Goal: Task Accomplishment & Management: Use online tool/utility

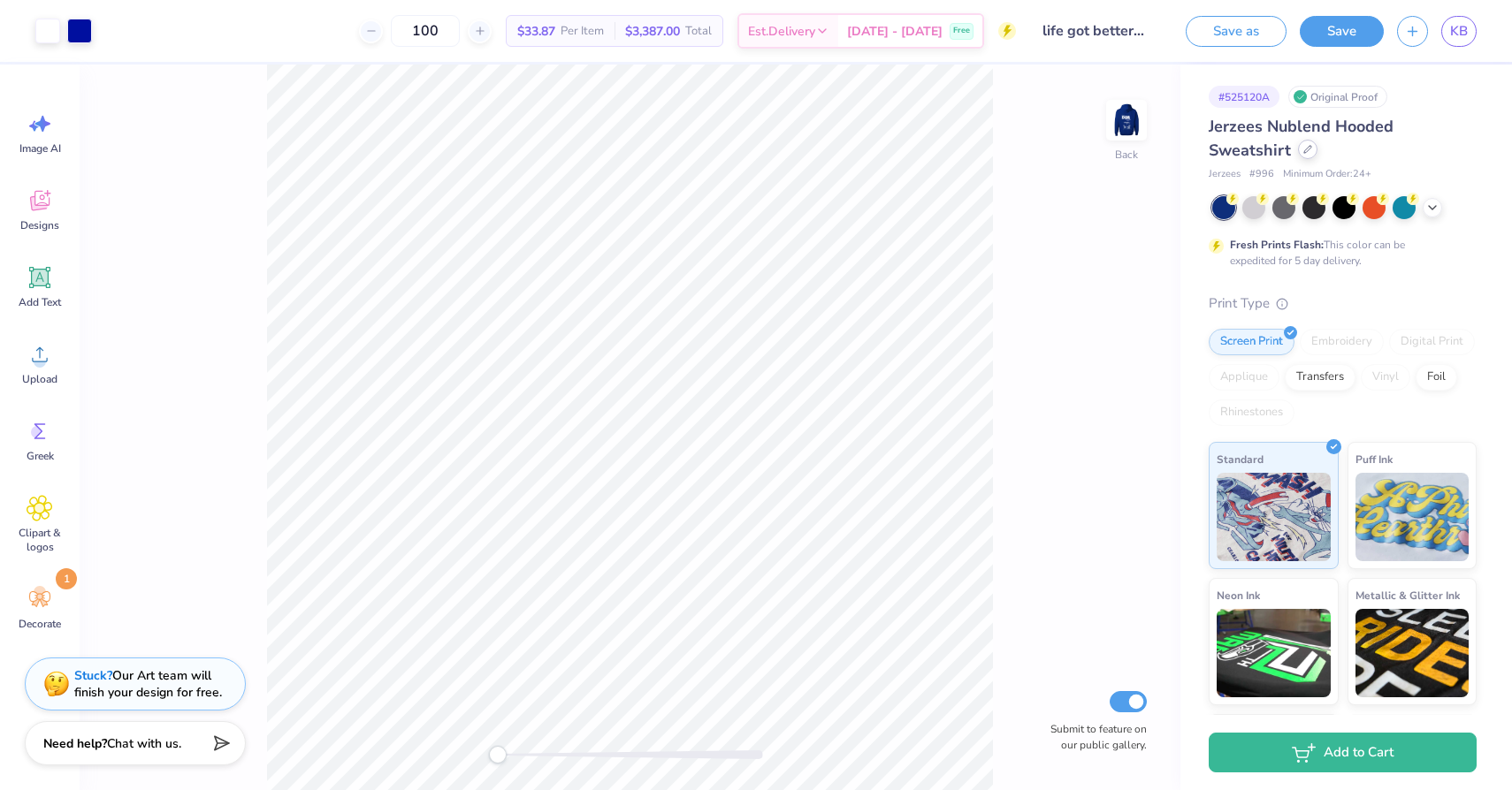
click at [1308, 146] on icon at bounding box center [1307, 149] width 9 height 9
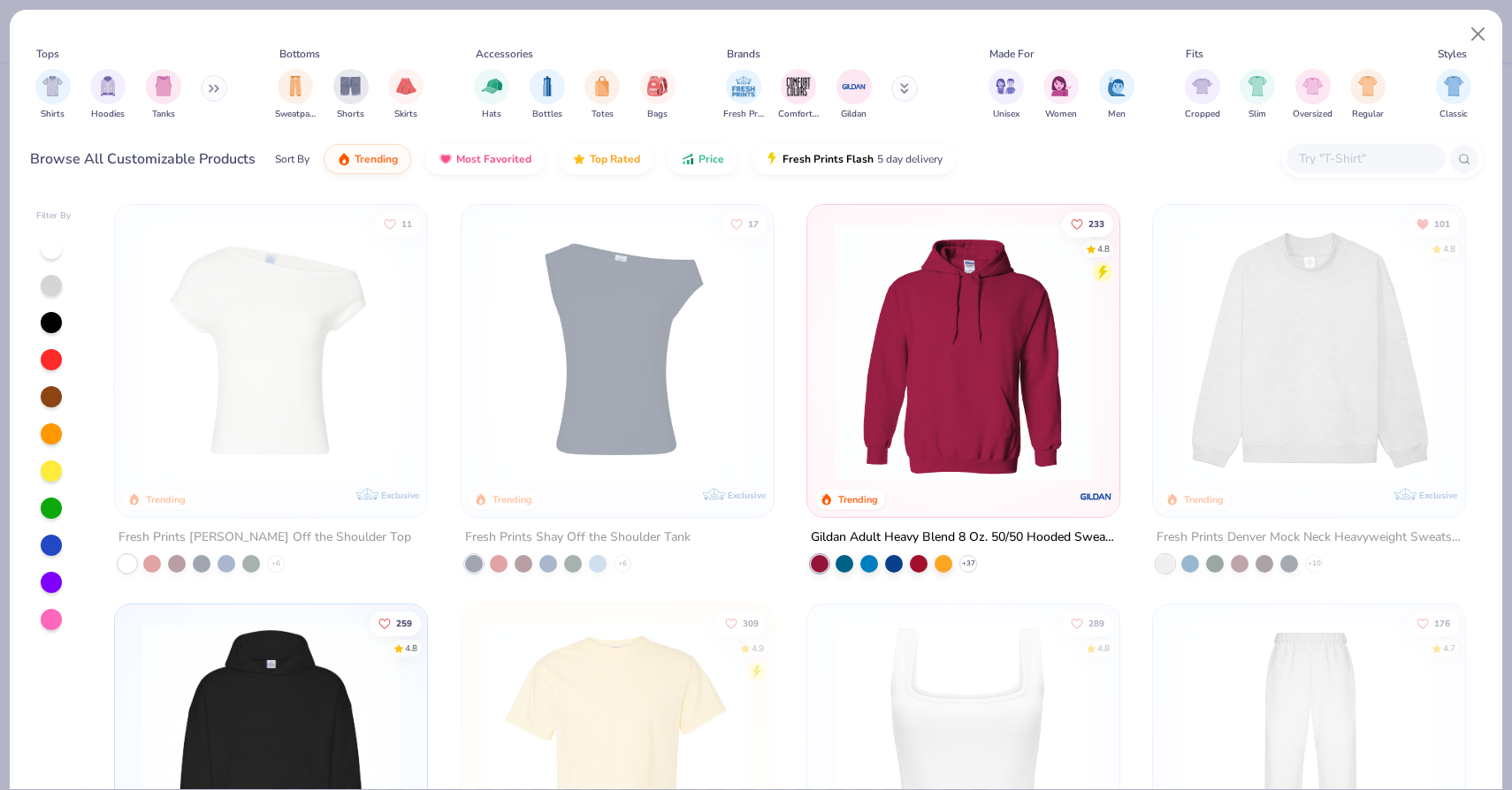
click at [211, 77] on button at bounding box center [214, 88] width 27 height 27
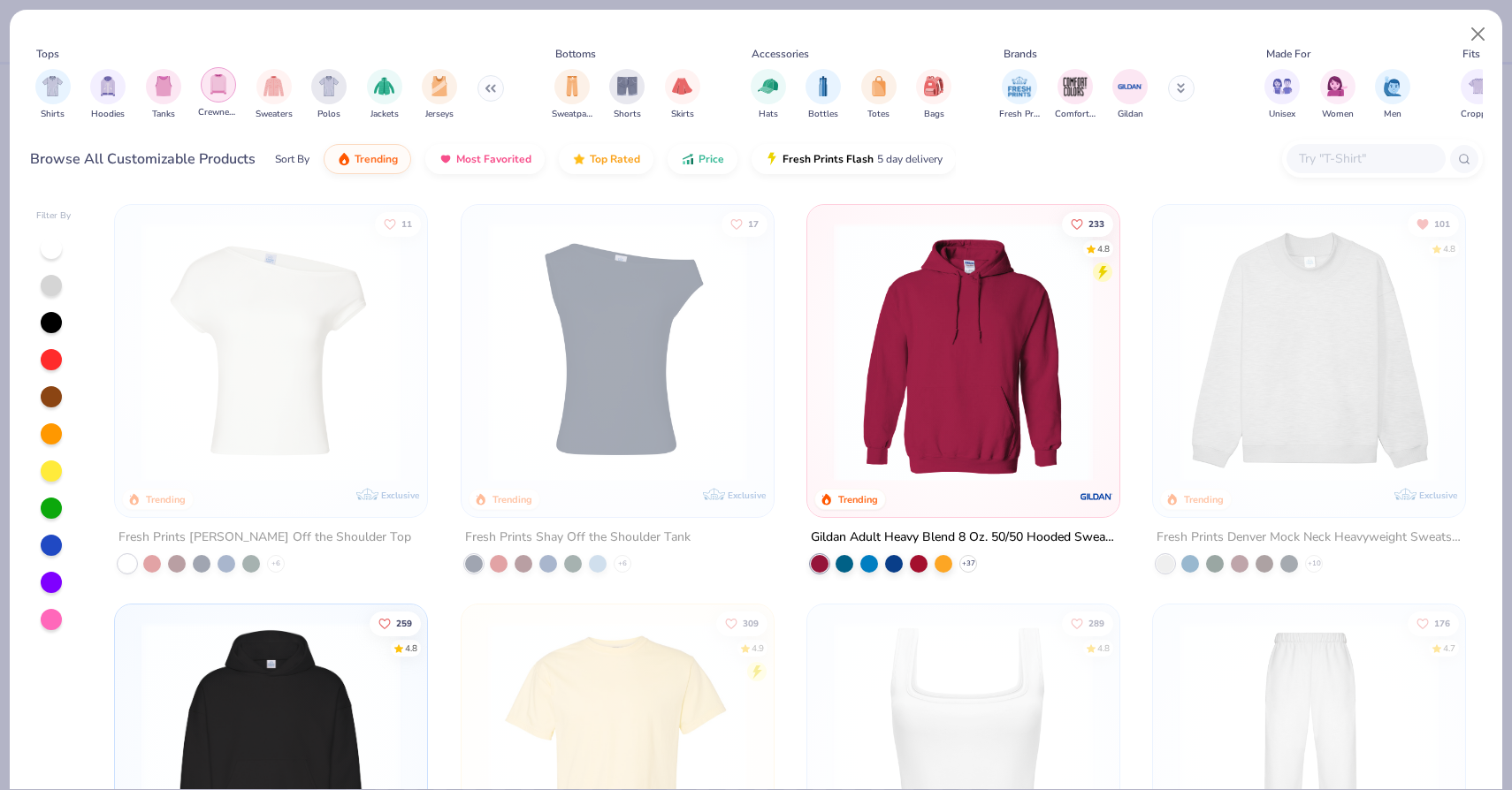
click at [216, 87] on img "filter for Crewnecks" at bounding box center [218, 84] width 19 height 20
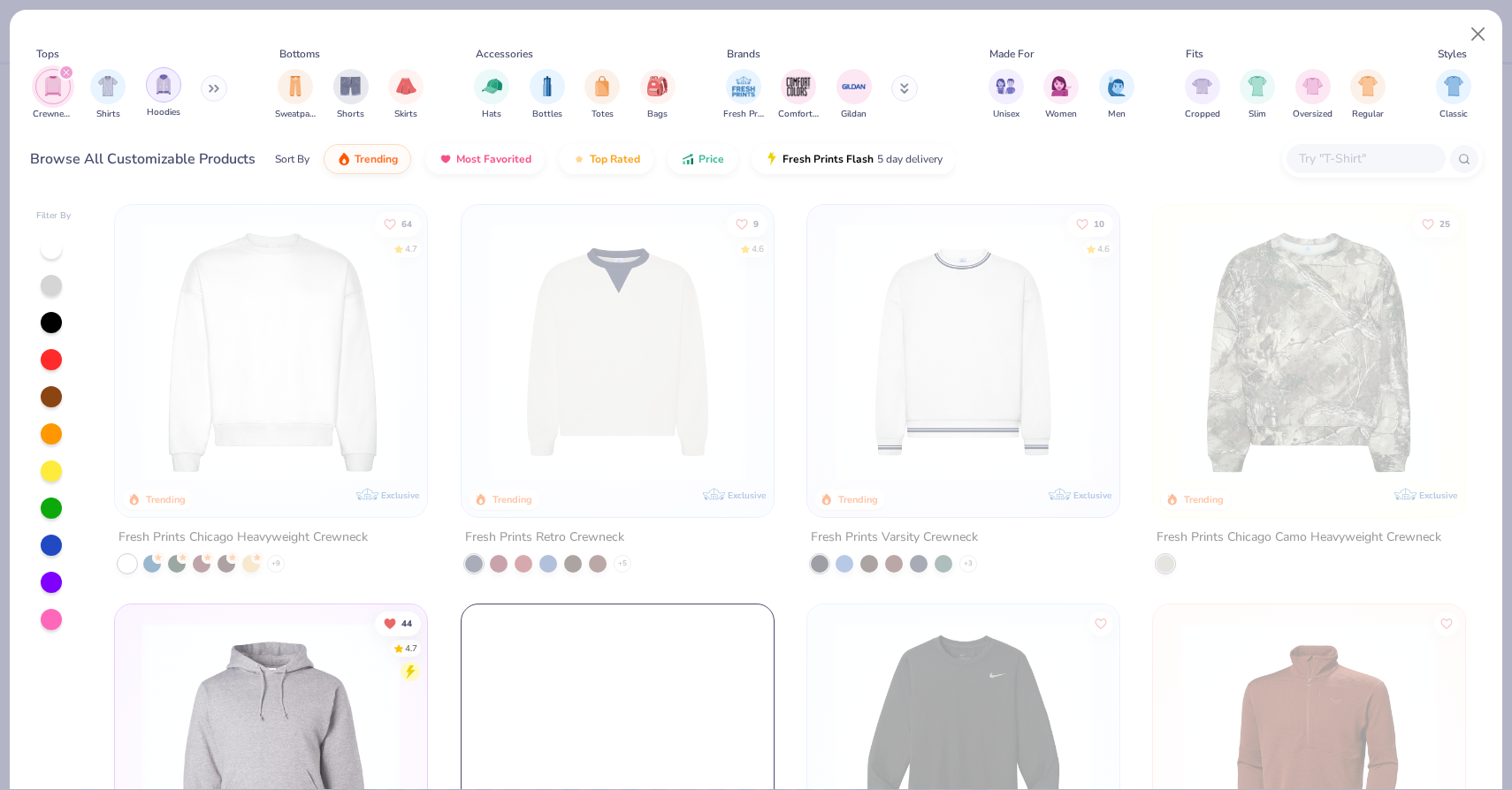
click at [173, 85] on div "filter for Hoodies" at bounding box center [163, 85] width 35 height 35
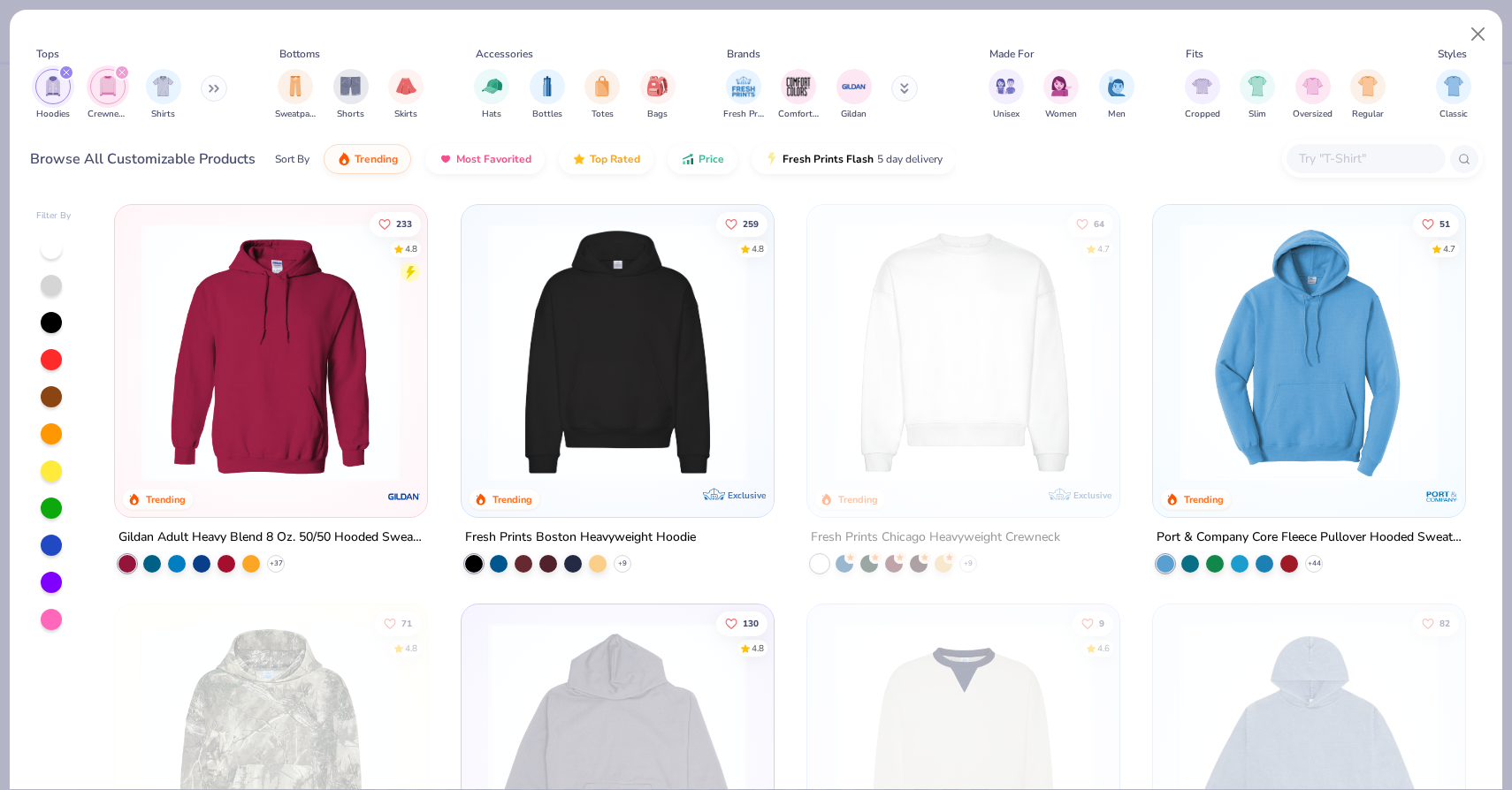
click at [906, 89] on icon at bounding box center [904, 87] width 9 height 10
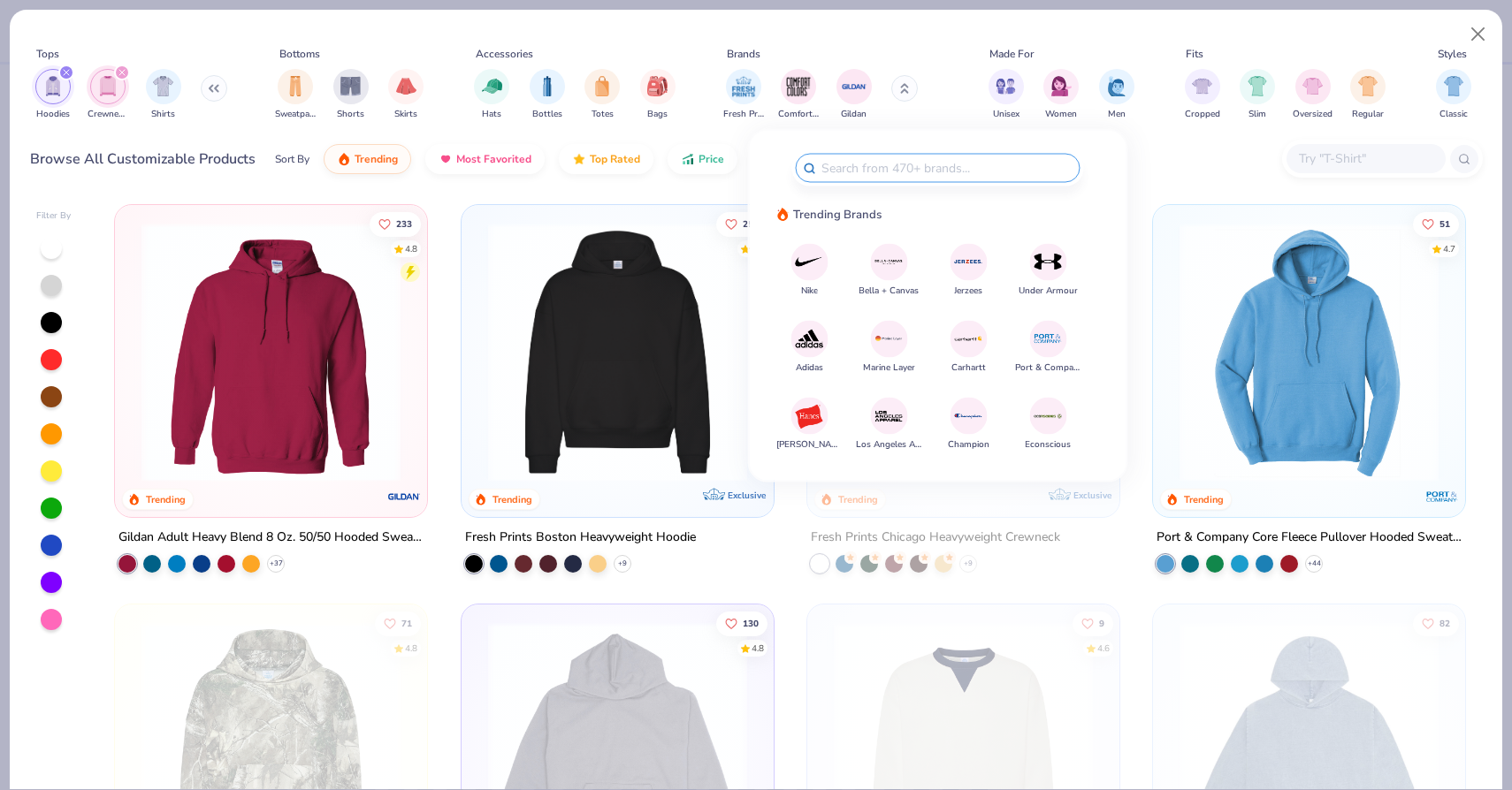
type input "k"
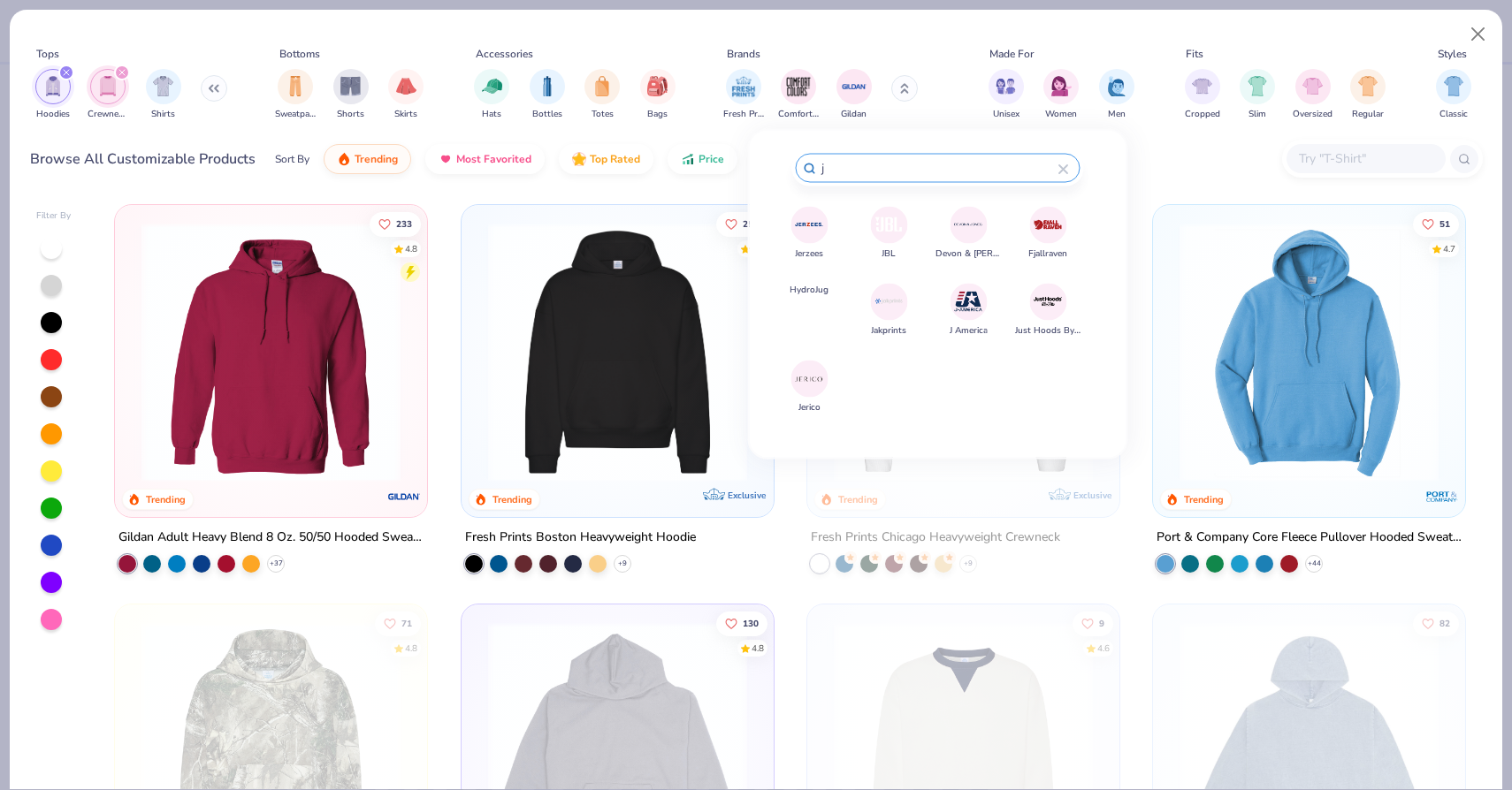
type input "j"
click at [814, 229] on img at bounding box center [809, 225] width 31 height 31
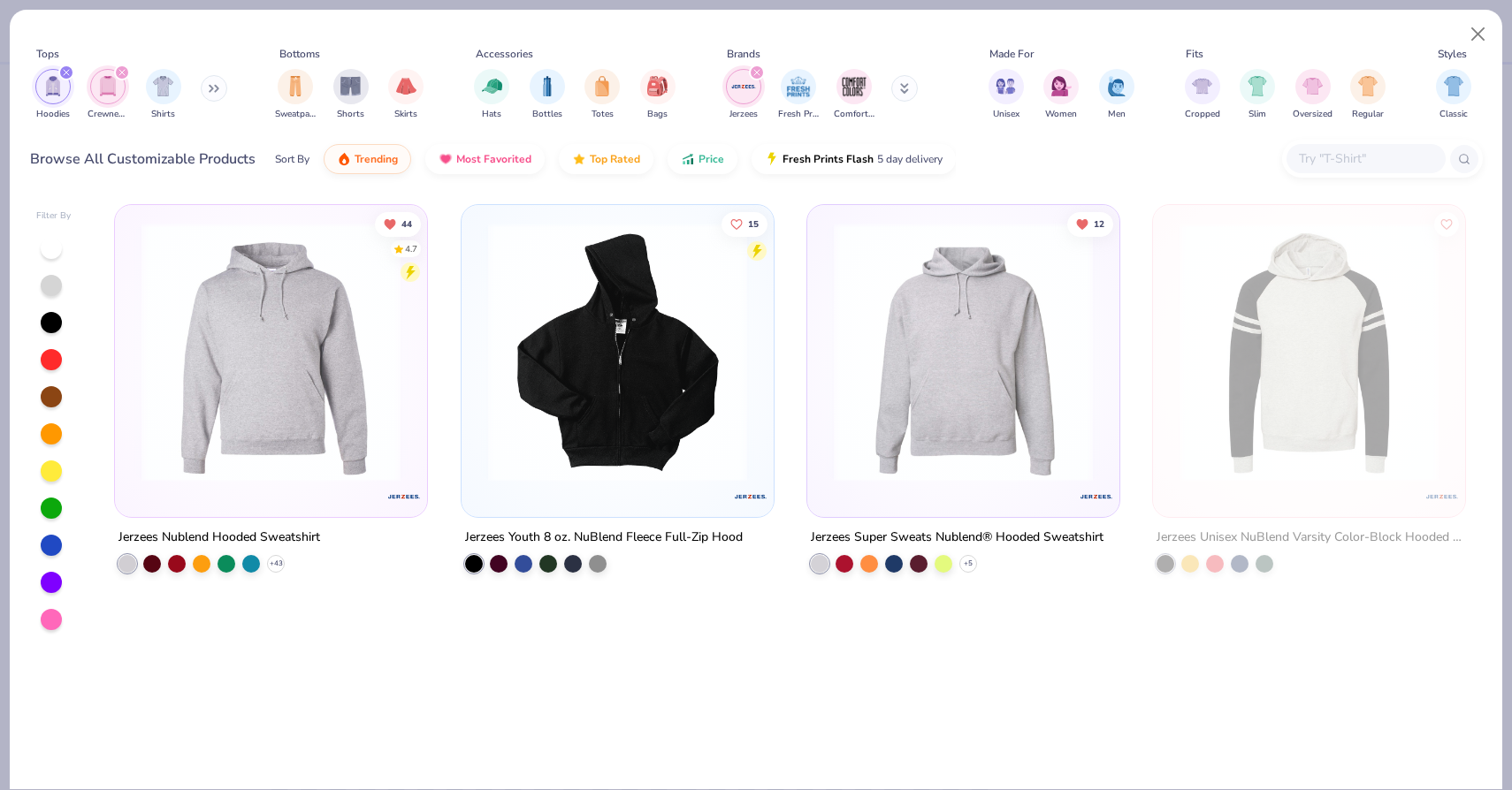
click at [207, 395] on img at bounding box center [271, 352] width 276 height 259
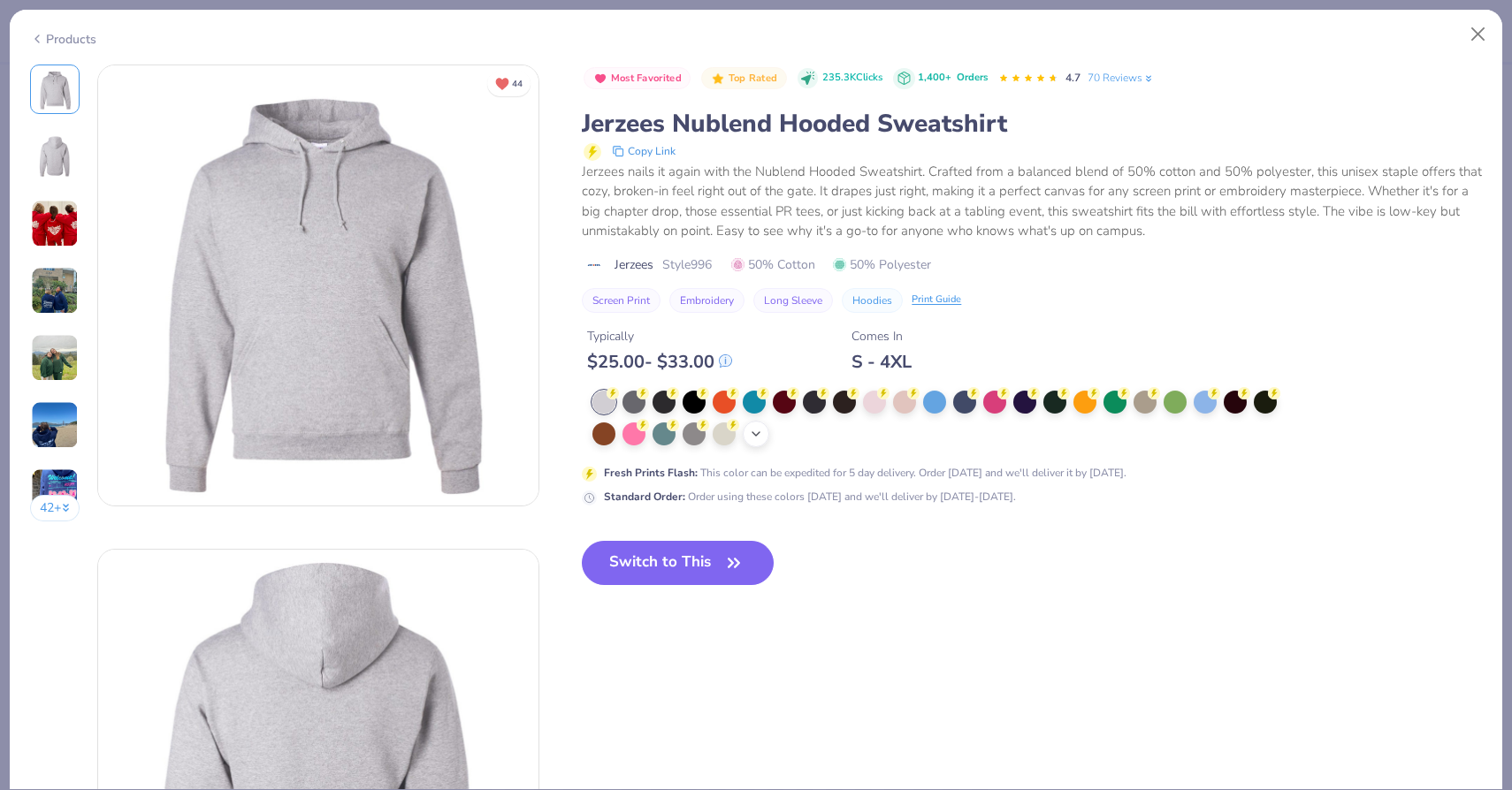
click at [762, 438] on icon at bounding box center [755, 434] width 14 height 14
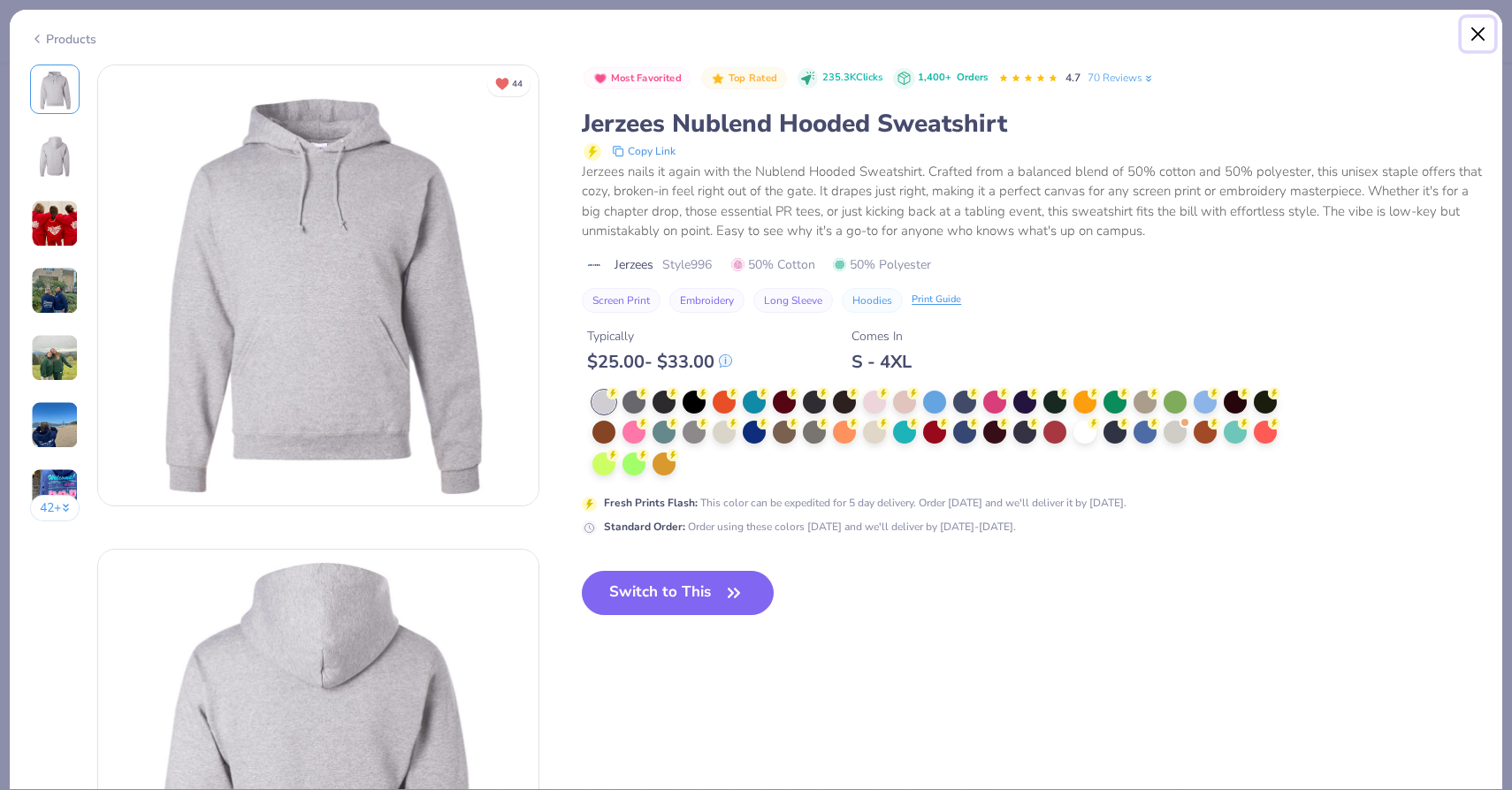
click at [1481, 32] on button "Close" at bounding box center [1478, 34] width 33 height 33
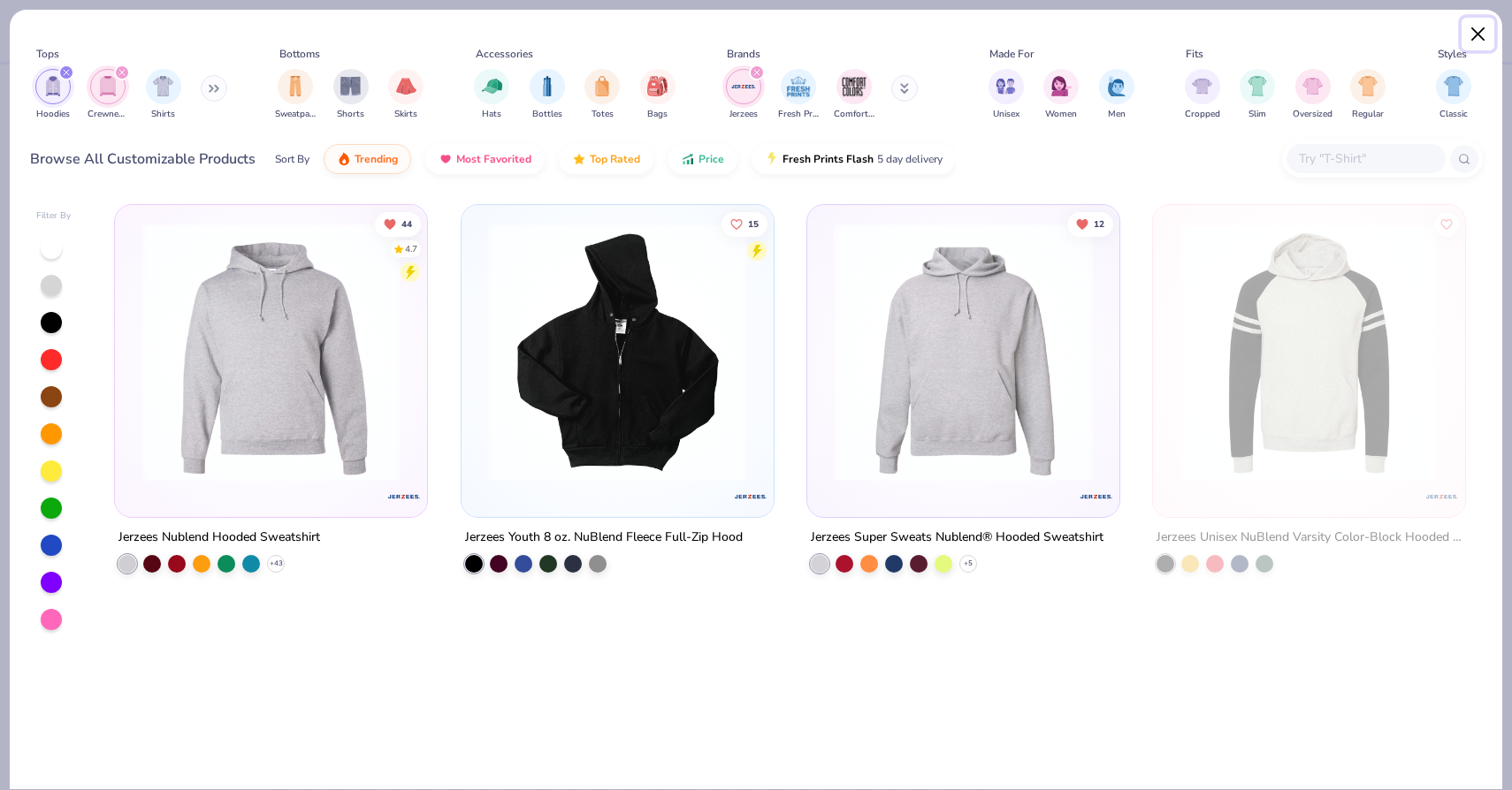
click at [1483, 34] on button "Close" at bounding box center [1478, 34] width 33 height 33
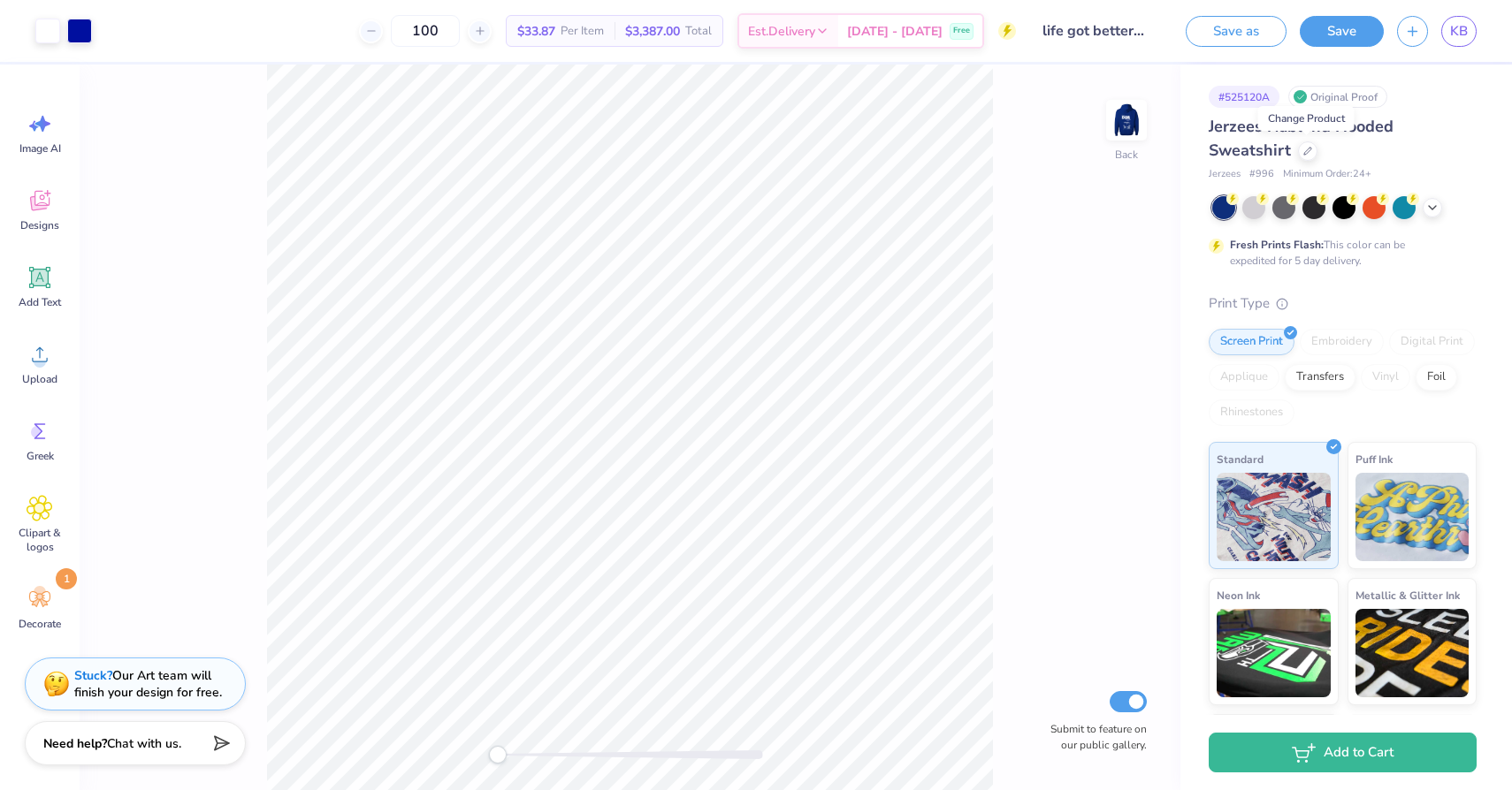
click at [1133, 119] on img at bounding box center [1125, 120] width 35 height 35
click at [460, 31] on input "100" at bounding box center [425, 31] width 69 height 32
type input "1"
click at [468, 31] on input "12" at bounding box center [435, 31] width 69 height 32
type input "1"
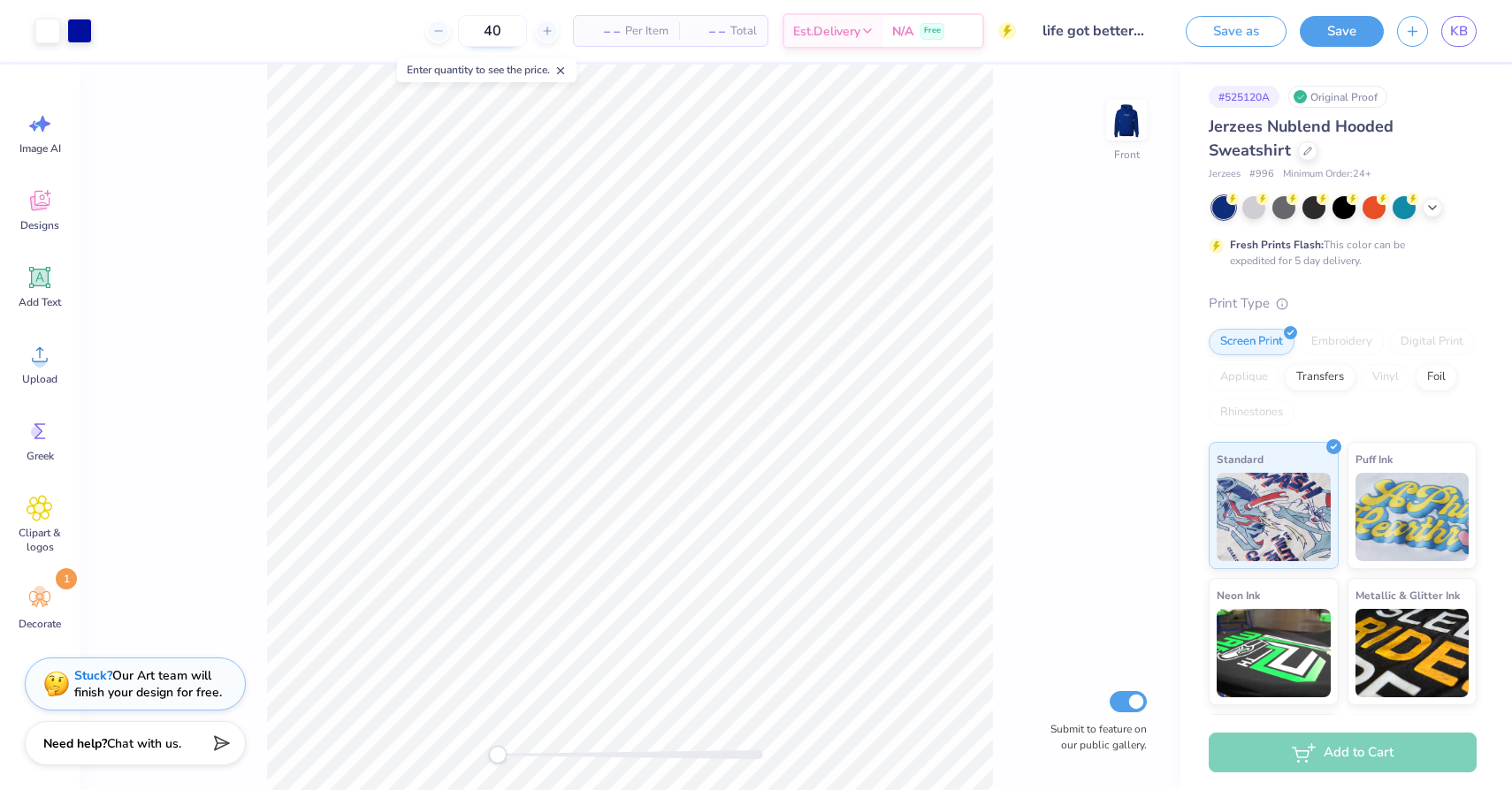
type input "40"
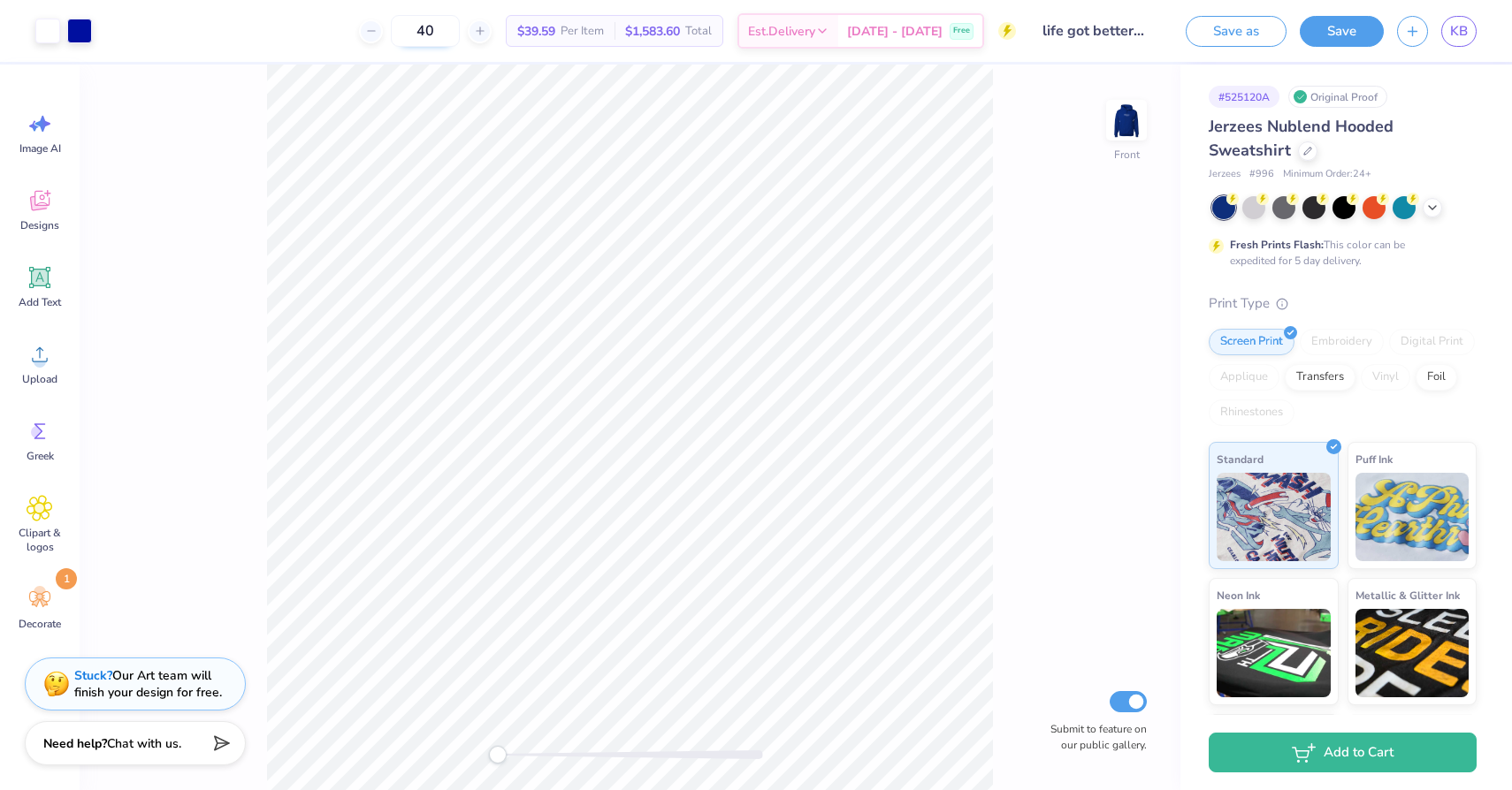
click at [439, 28] on input "40" at bounding box center [425, 31] width 69 height 32
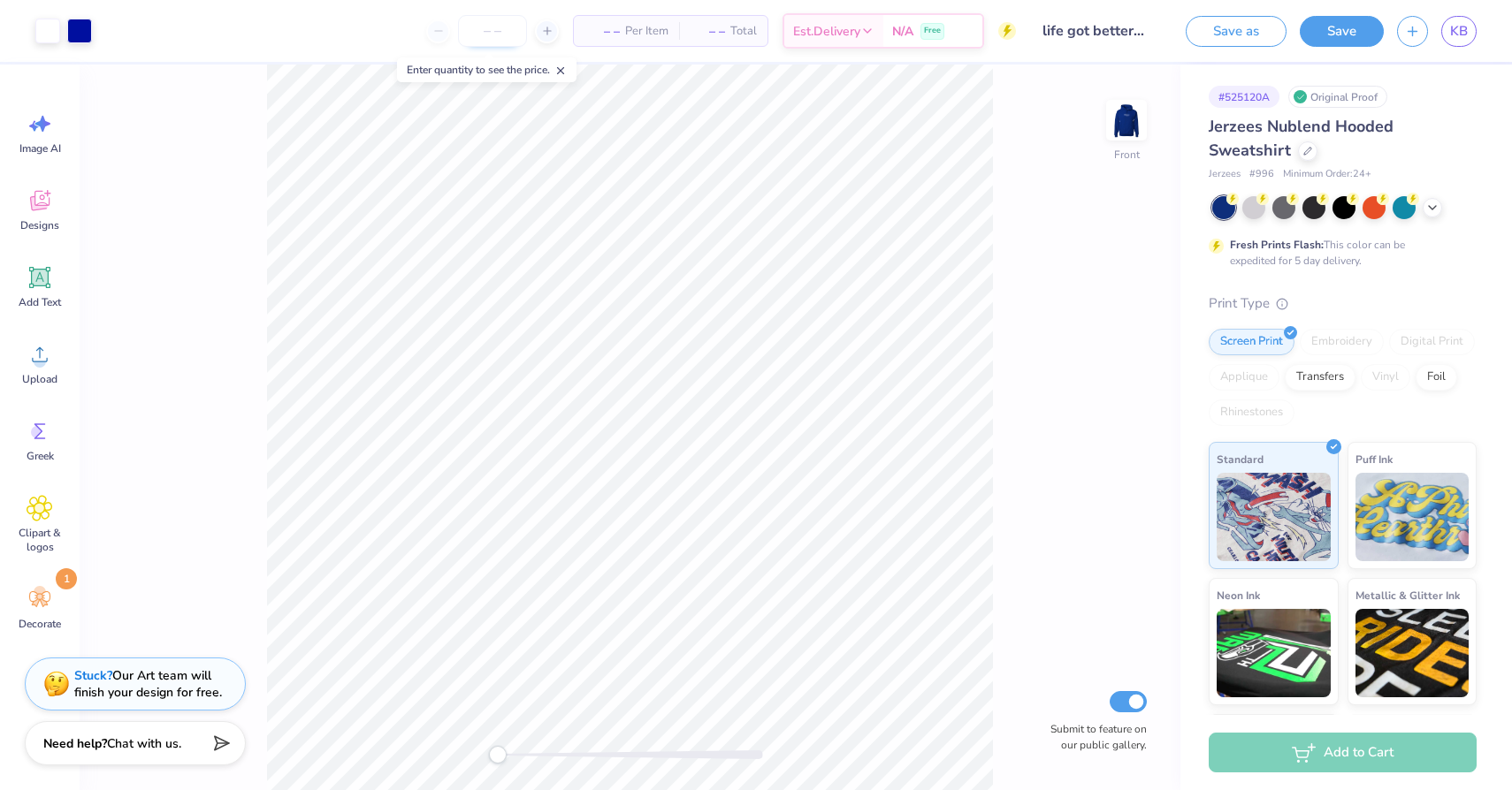
click at [489, 34] on input "number" at bounding box center [492, 31] width 69 height 32
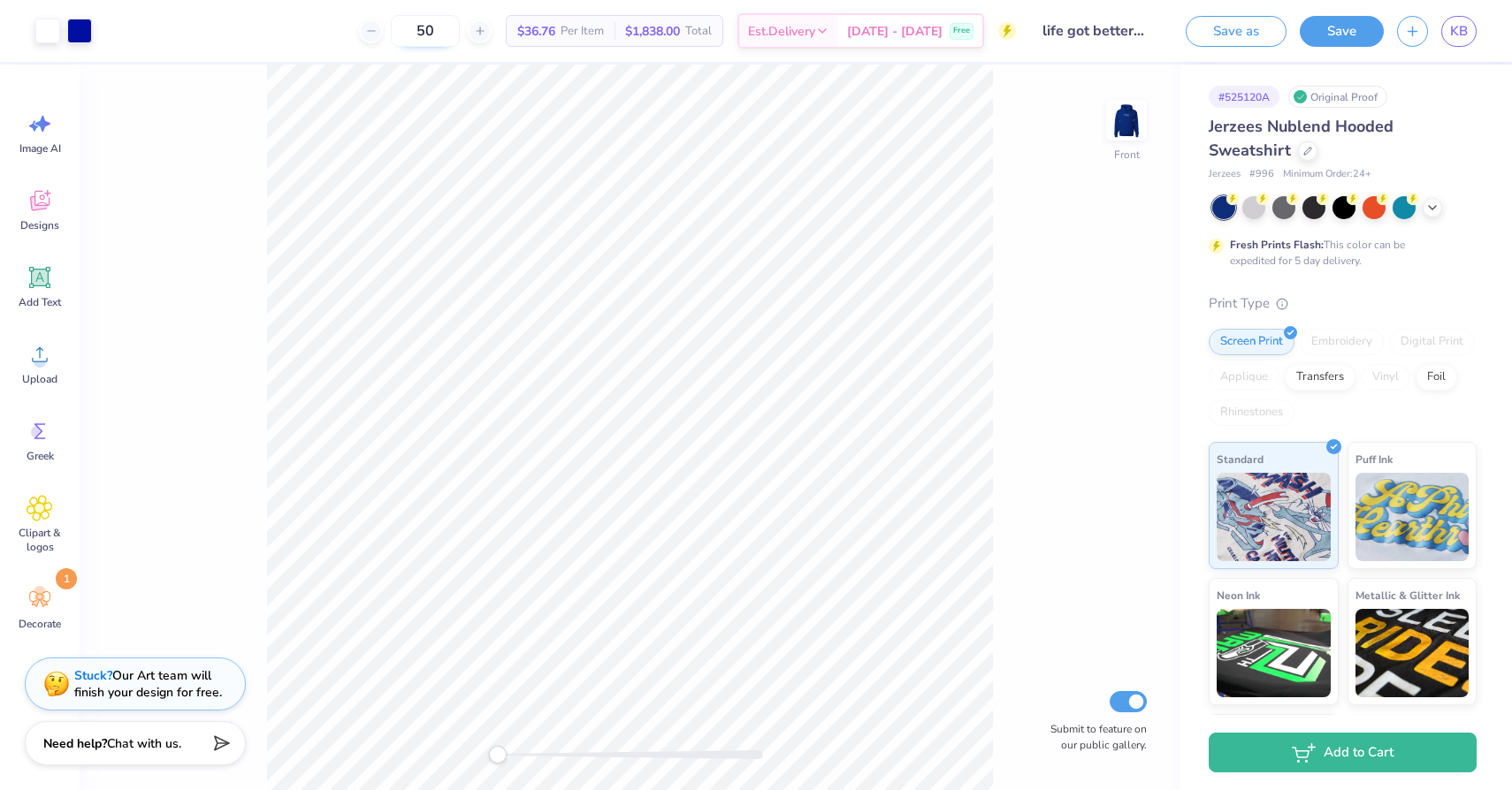
click at [446, 29] on input "50" at bounding box center [425, 31] width 69 height 32
type input "100"
click at [1361, 37] on button "Save" at bounding box center [1341, 28] width 84 height 31
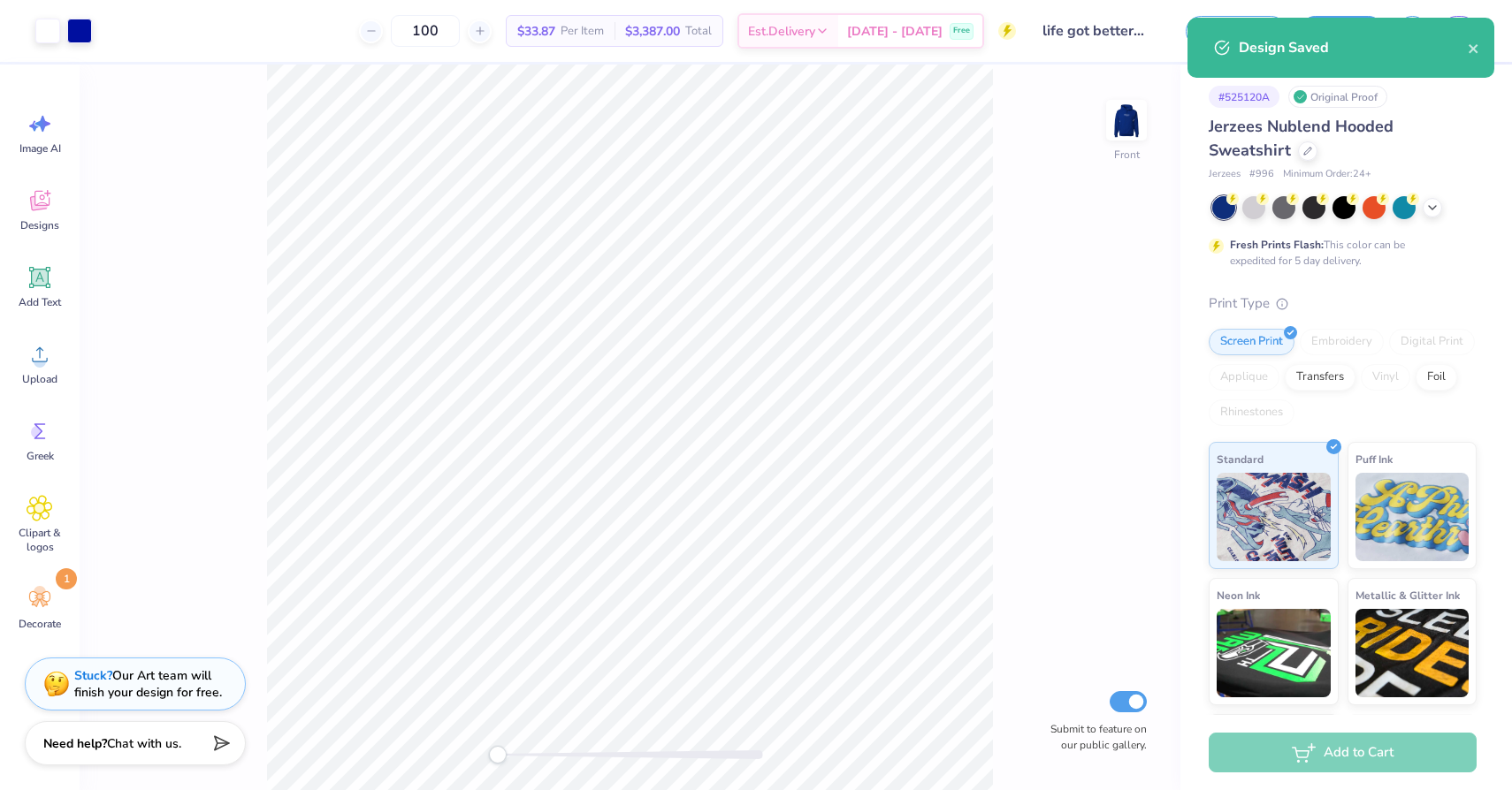
click at [1440, 92] on div "Design Saved" at bounding box center [1340, 54] width 313 height 81
click at [1474, 51] on icon "close" at bounding box center [1472, 48] width 9 height 9
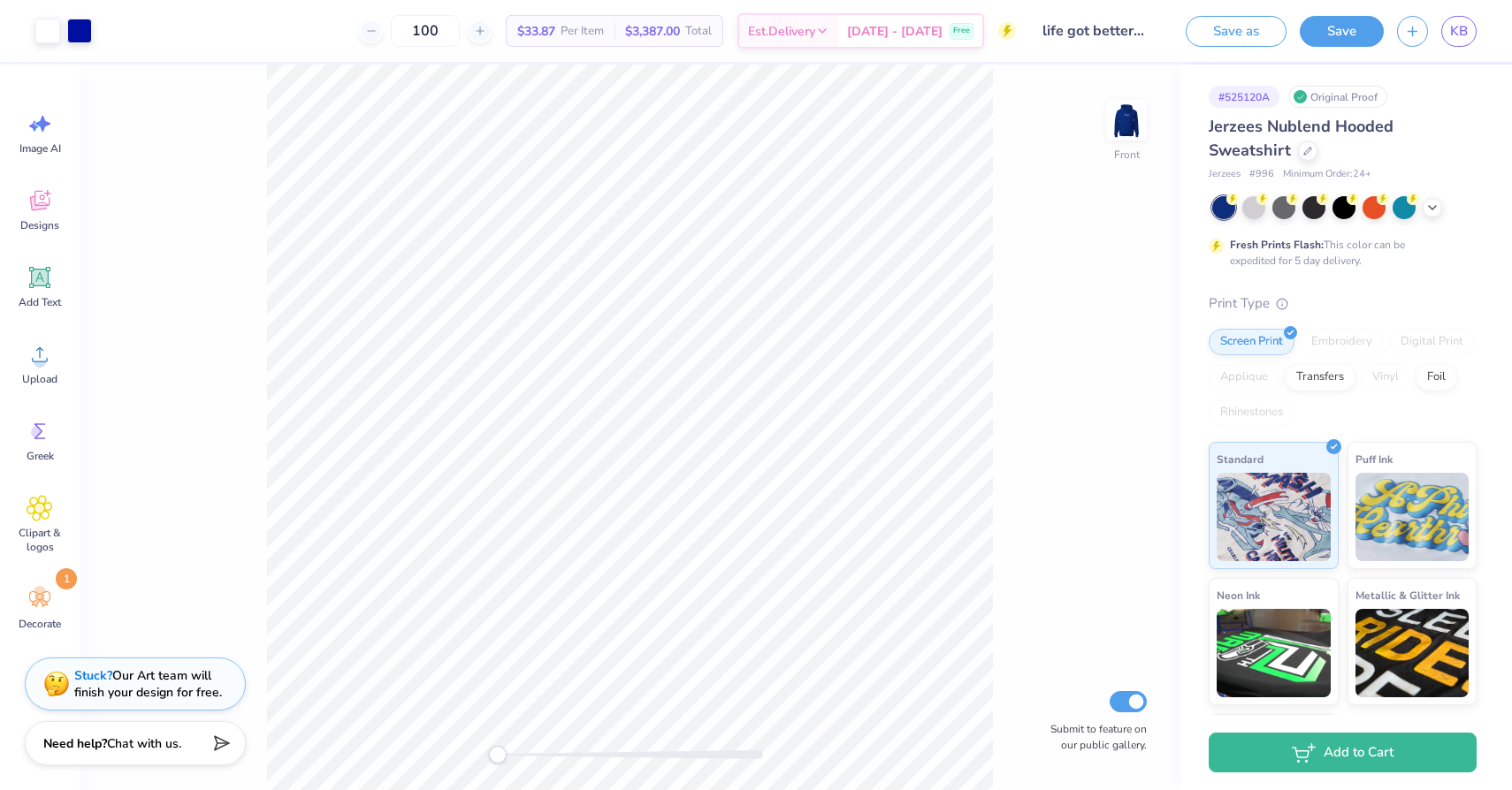
click at [1423, 37] on div "Design Saved" at bounding box center [1340, 54] width 313 height 81
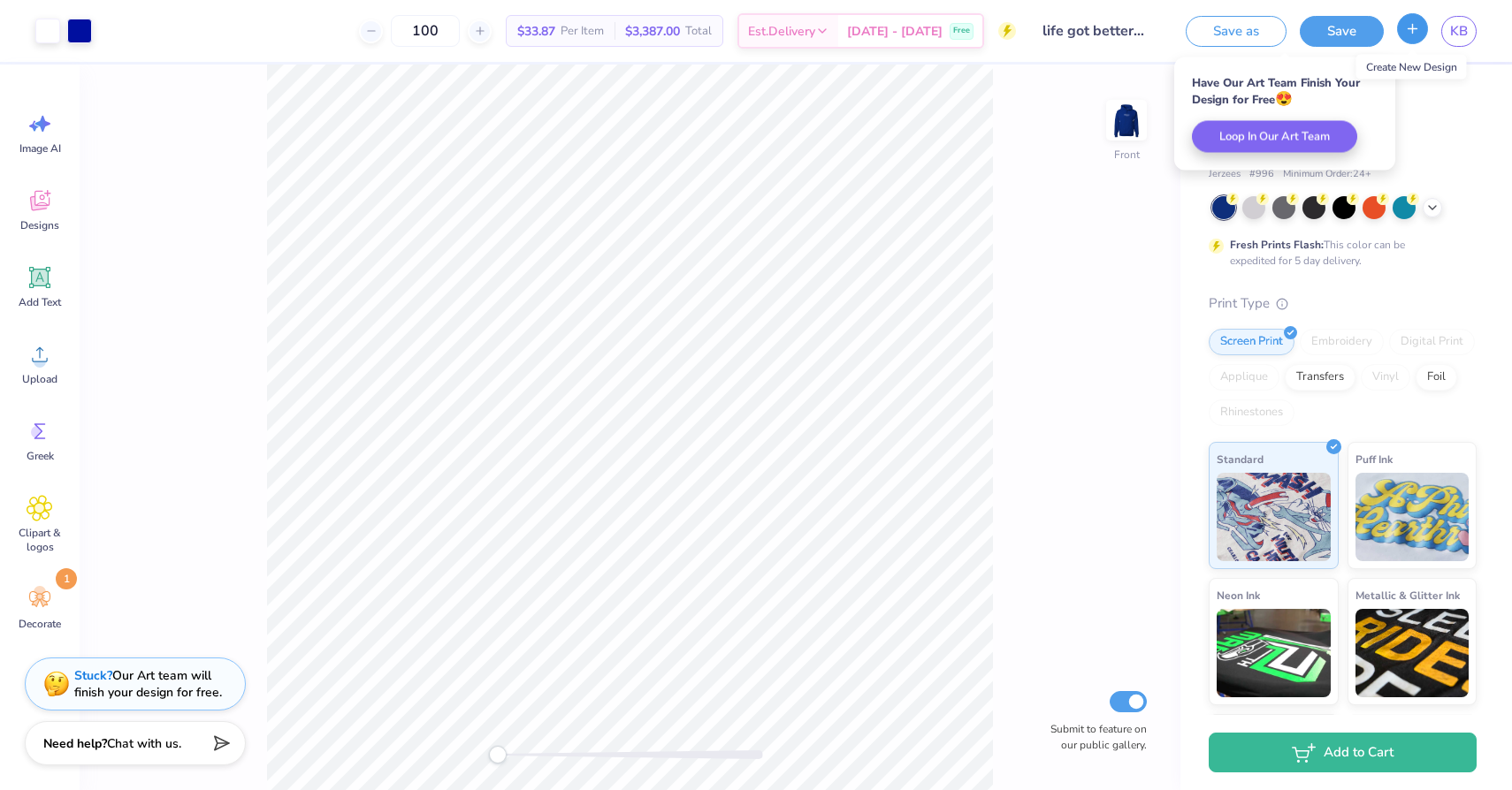
click at [1410, 32] on icon "button" at bounding box center [1412, 28] width 15 height 15
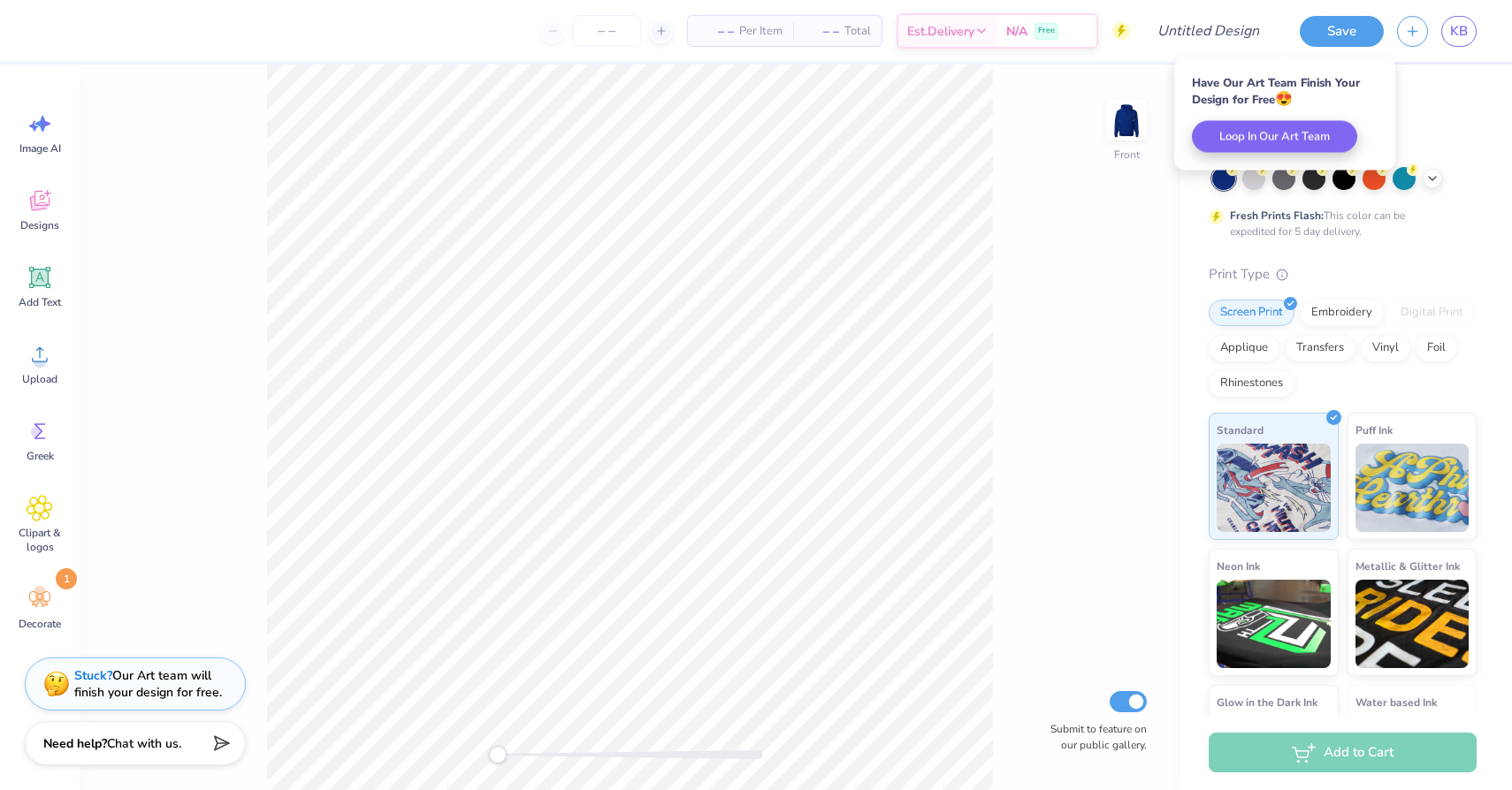
click at [1403, 101] on body "– – Per Item – – Total Est. Delivery N/A Free Design Title Save KB Image AI Des…" at bounding box center [756, 395] width 1512 height 790
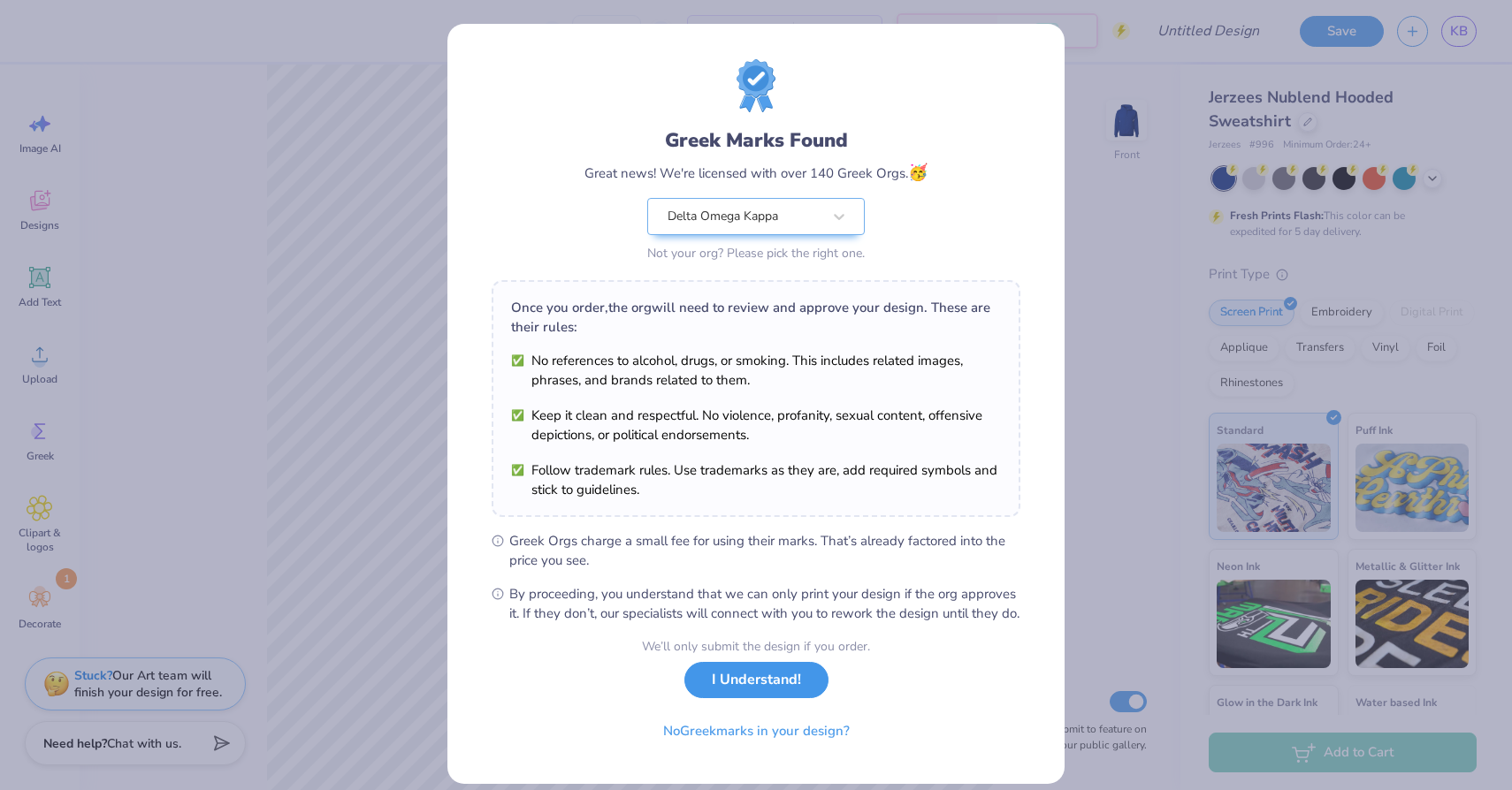
click at [752, 698] on button "I Understand!" at bounding box center [756, 680] width 144 height 36
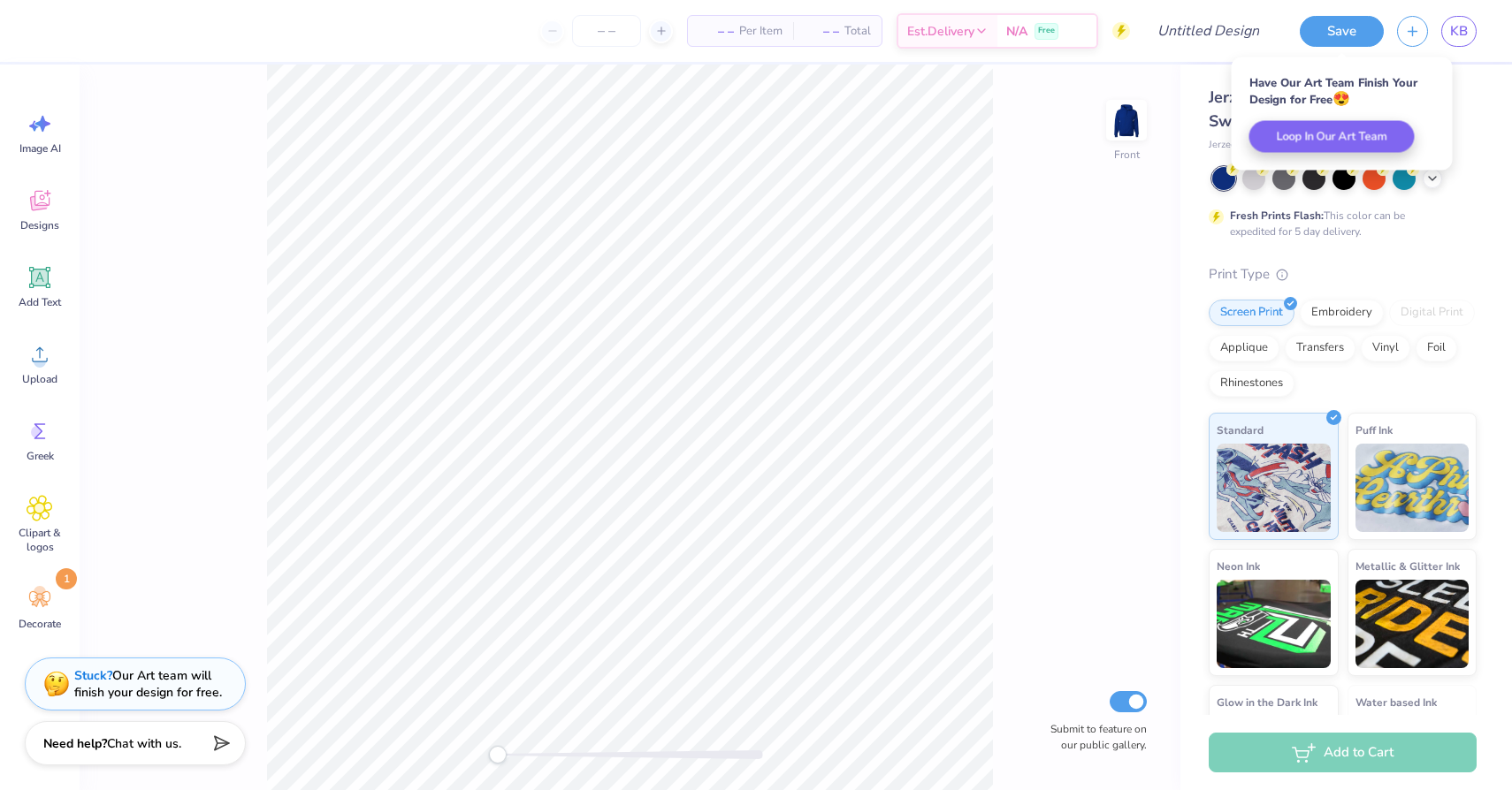
click at [1473, 91] on div "Jerzees Nublend Hooded Sweatshirt" at bounding box center [1342, 109] width 268 height 47
click at [1502, 89] on div "Jerzees Nublend Hooded Sweatshirt Jerzees # 996 Minimum Order: 24 + Fresh Print…" at bounding box center [1346, 438] width 331 height 747
click at [1471, 67] on div "Jerzees Nublend Hooded Sweatshirt Jerzees # 996 Minimum Order: 24 + Fresh Print…" at bounding box center [1346, 438] width 331 height 747
click at [1308, 125] on div at bounding box center [1307, 120] width 19 height 19
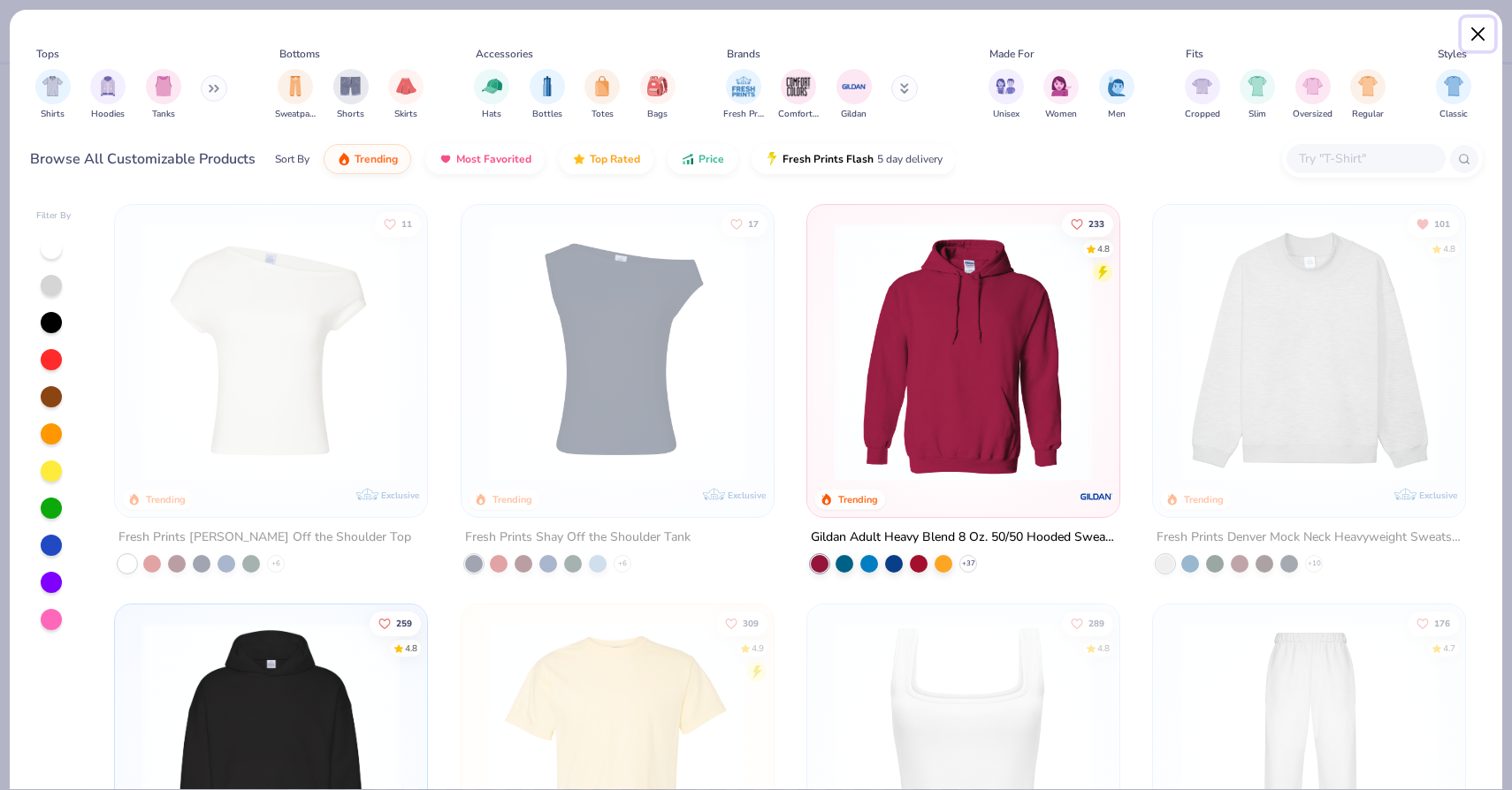
click at [1479, 32] on button "Close" at bounding box center [1478, 34] width 33 height 33
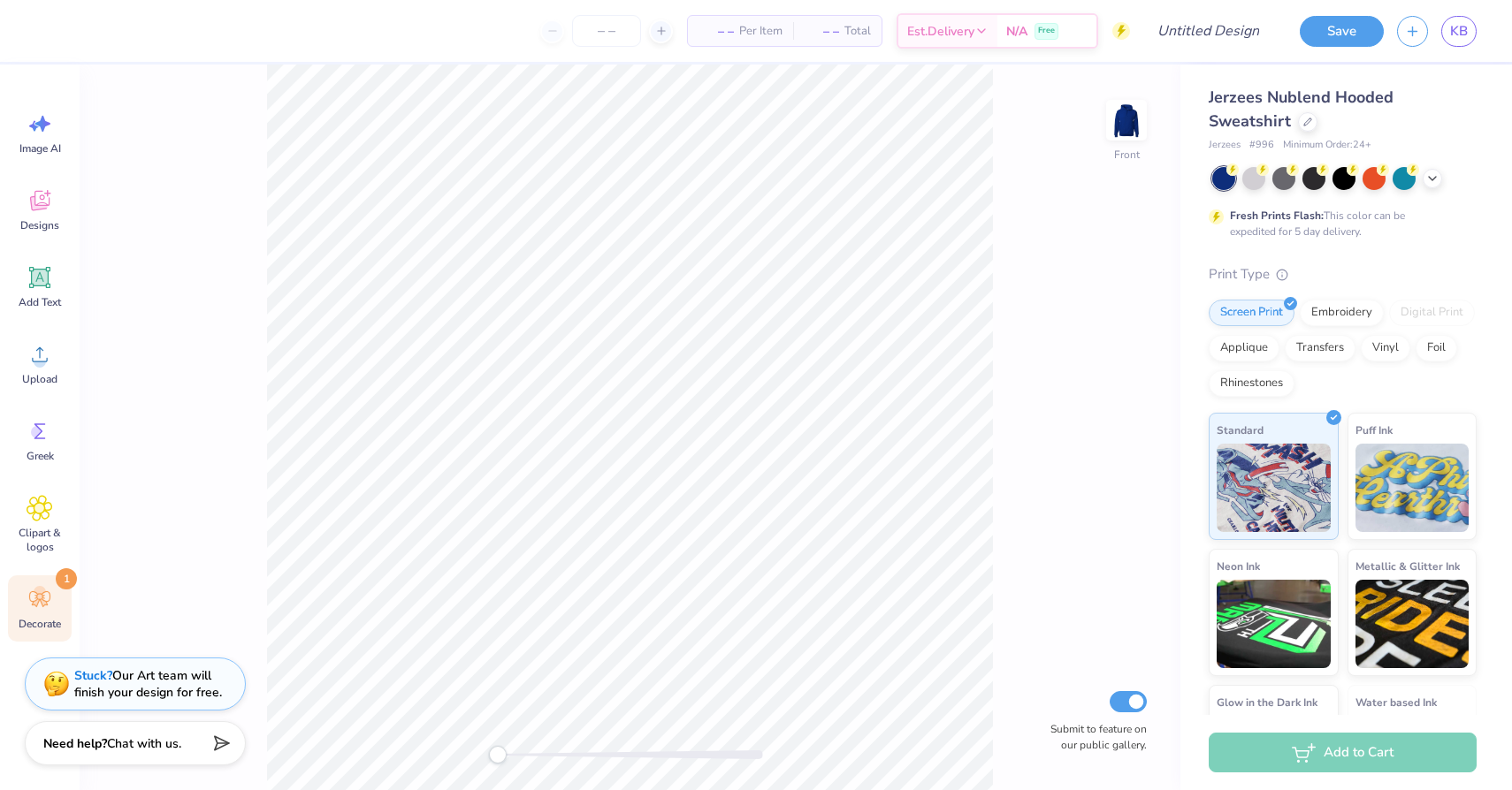
click at [33, 611] on icon at bounding box center [40, 599] width 27 height 27
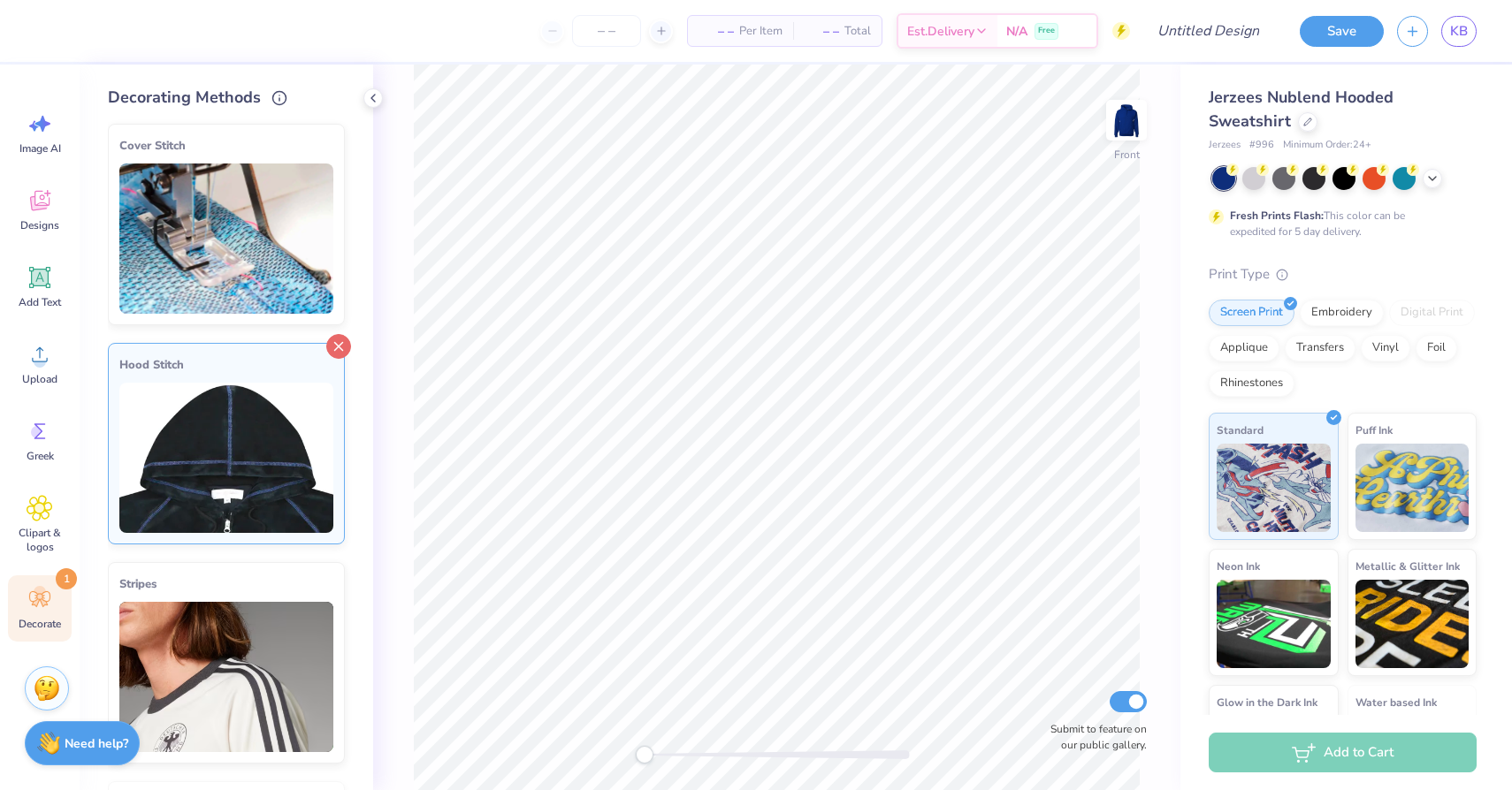
click at [341, 347] on icon at bounding box center [338, 347] width 25 height 25
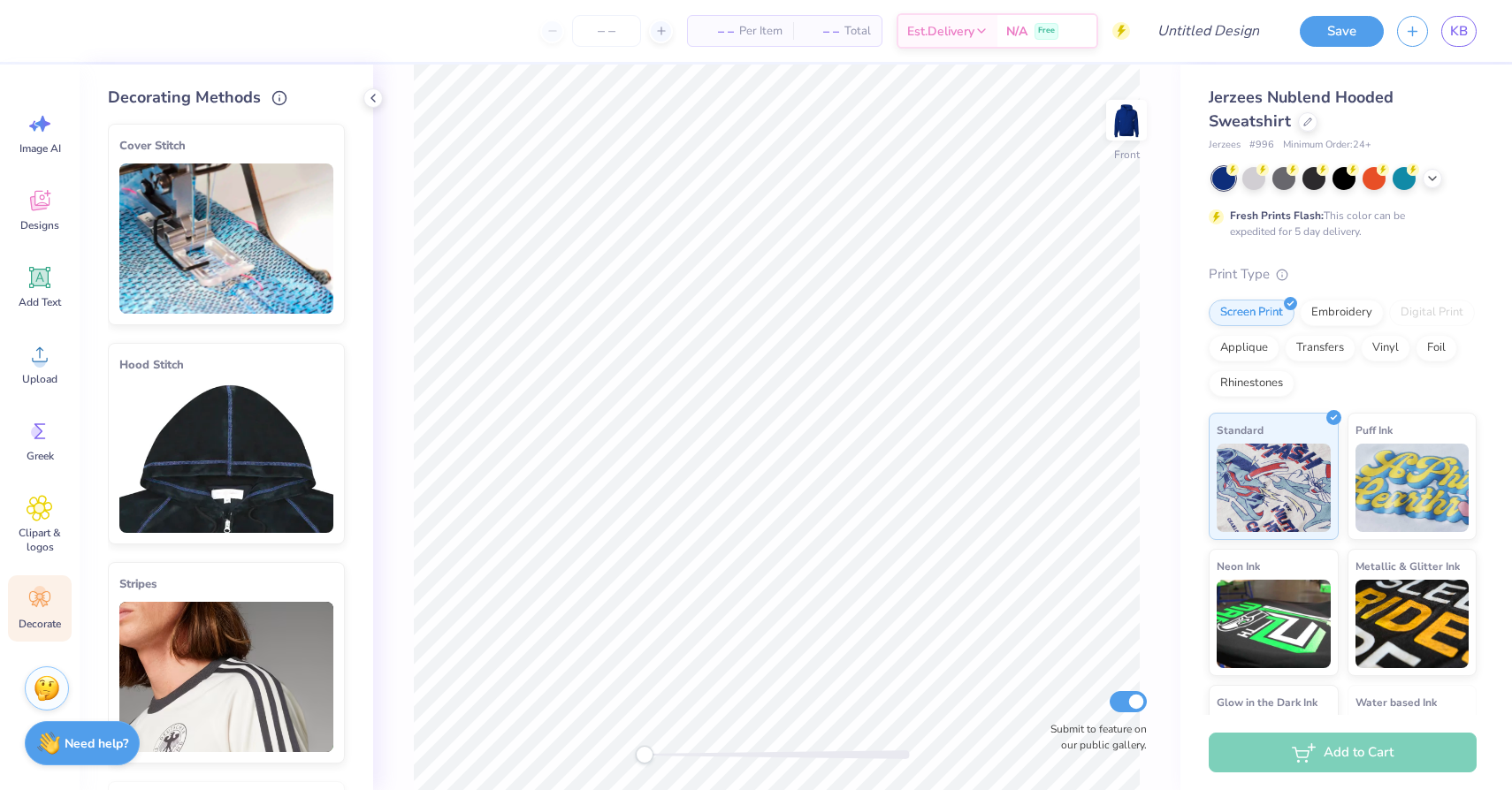
click at [1315, 124] on div "Jerzees Nublend Hooded Sweatshirt" at bounding box center [1342, 109] width 268 height 47
click at [1304, 122] on icon at bounding box center [1307, 120] width 9 height 9
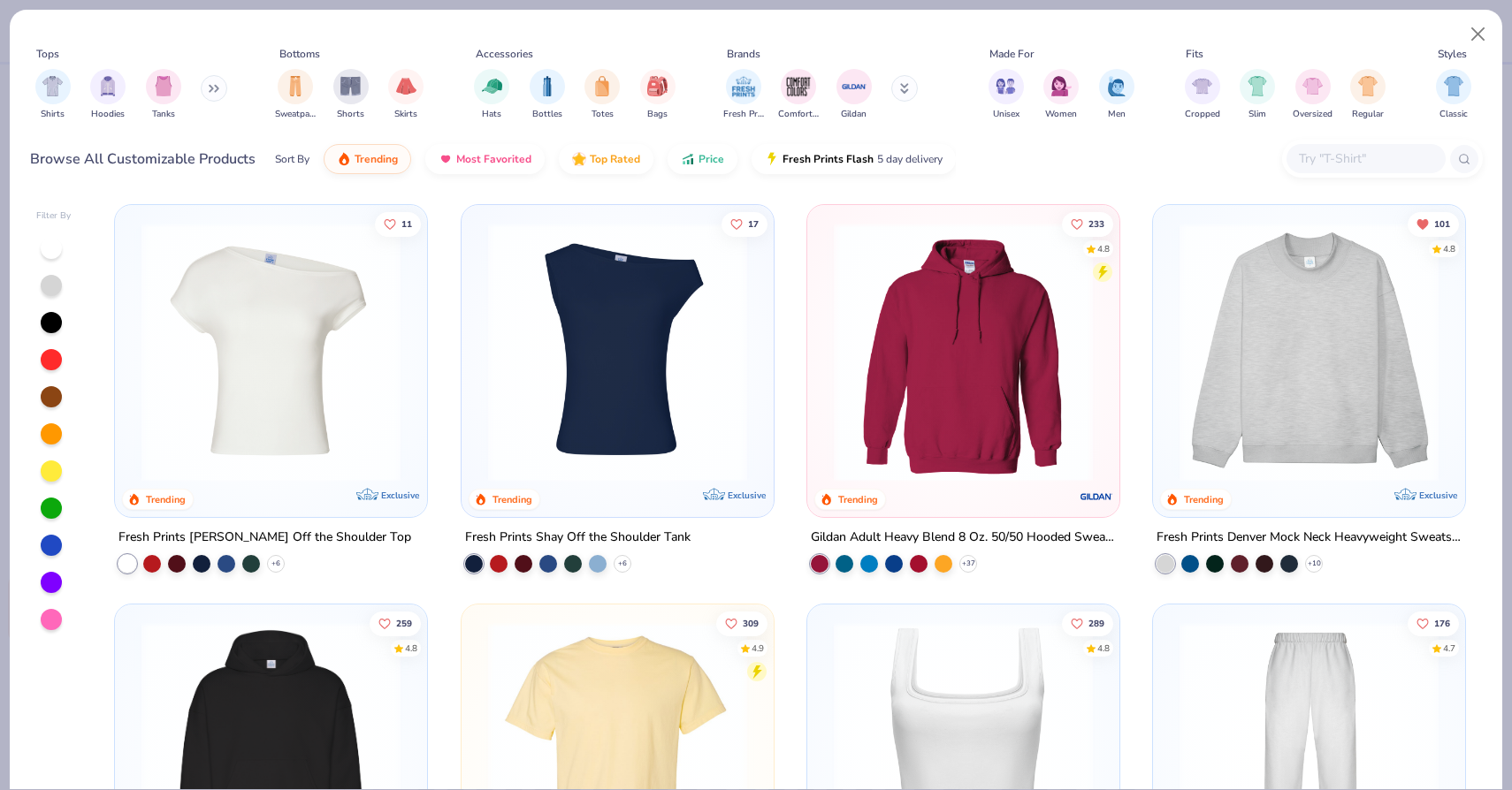
click at [1328, 314] on img at bounding box center [1308, 352] width 276 height 259
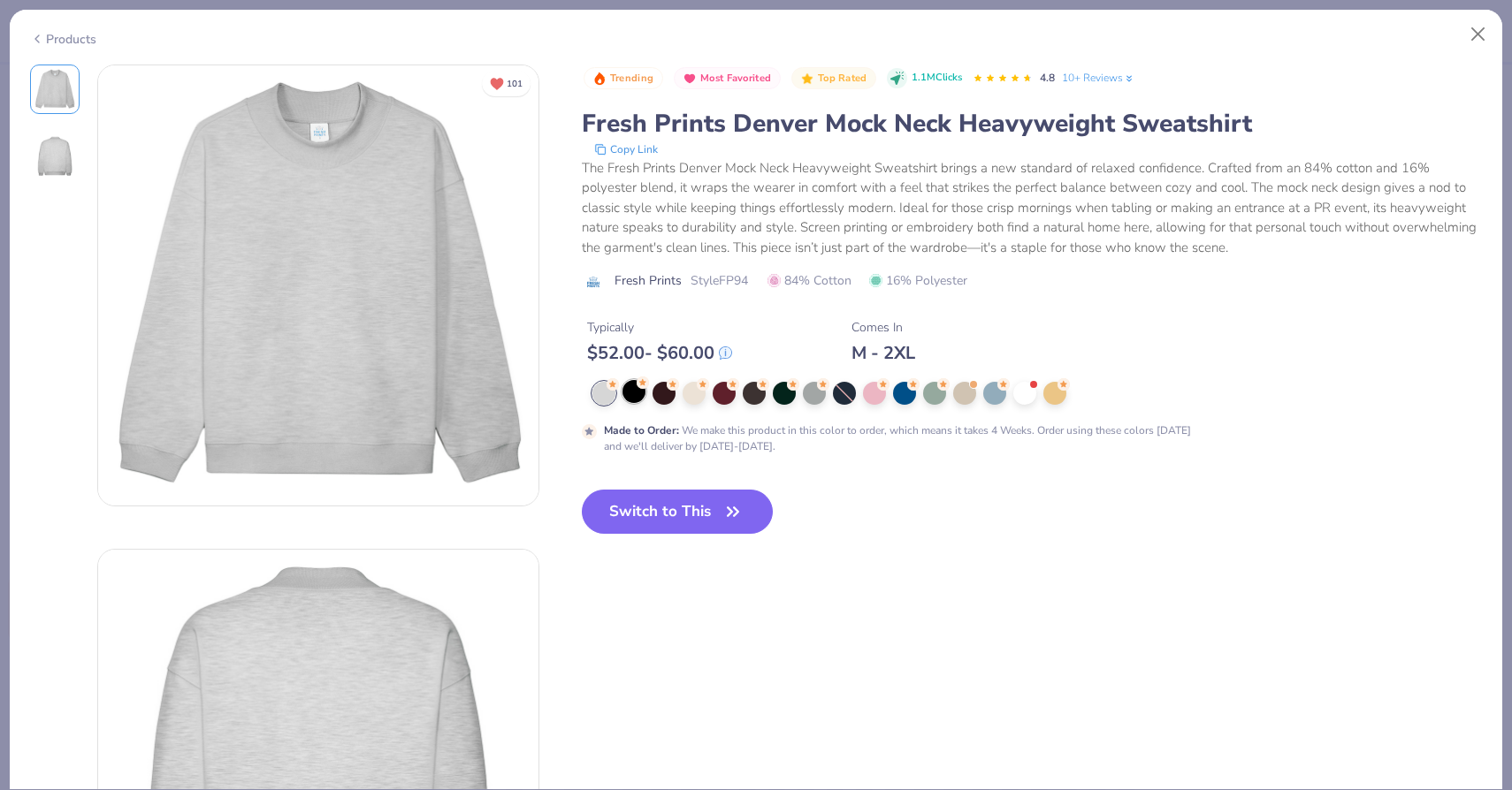
click at [633, 392] on div at bounding box center [633, 391] width 23 height 23
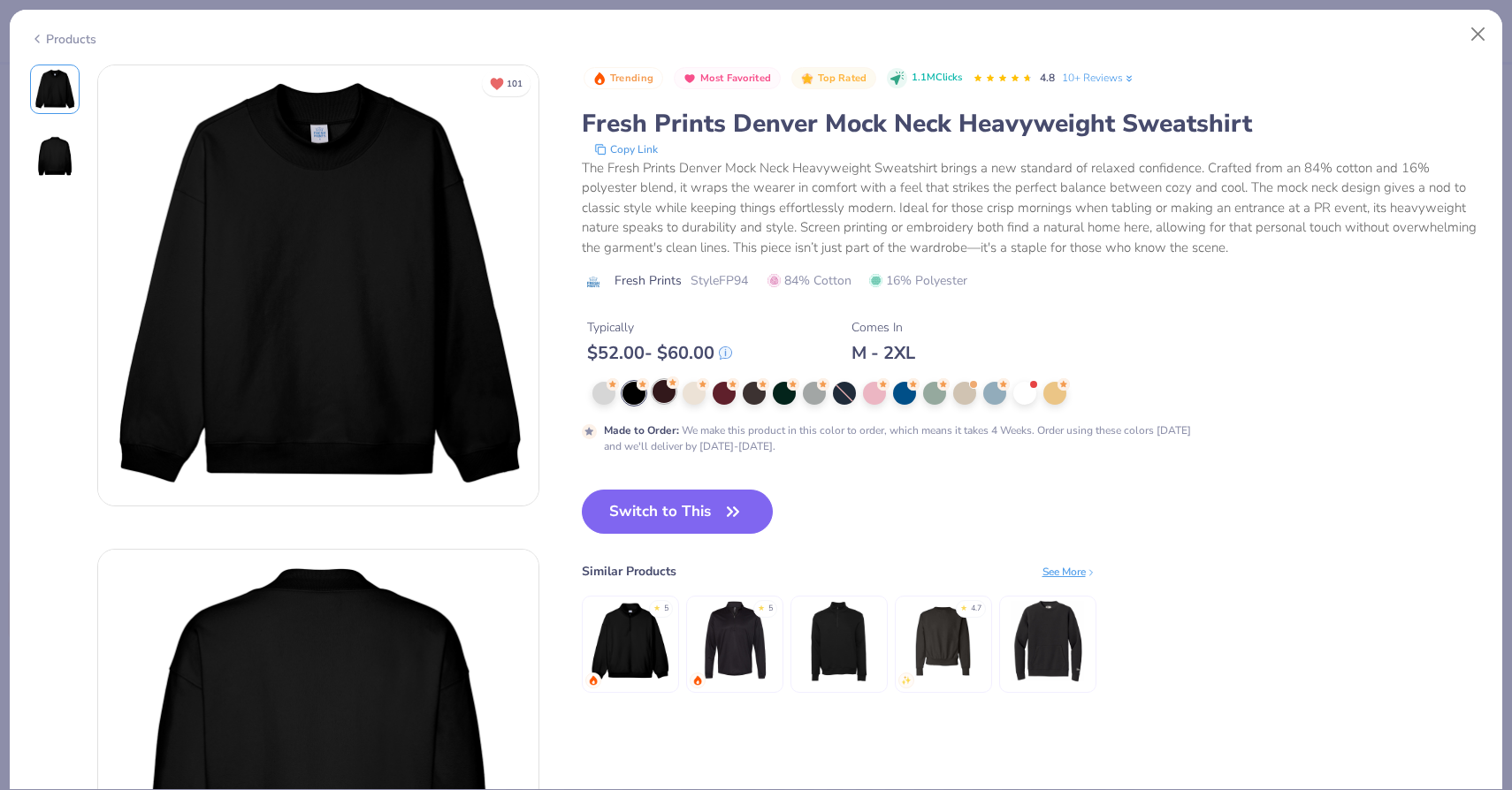
click at [655, 391] on div at bounding box center [664, 391] width 23 height 23
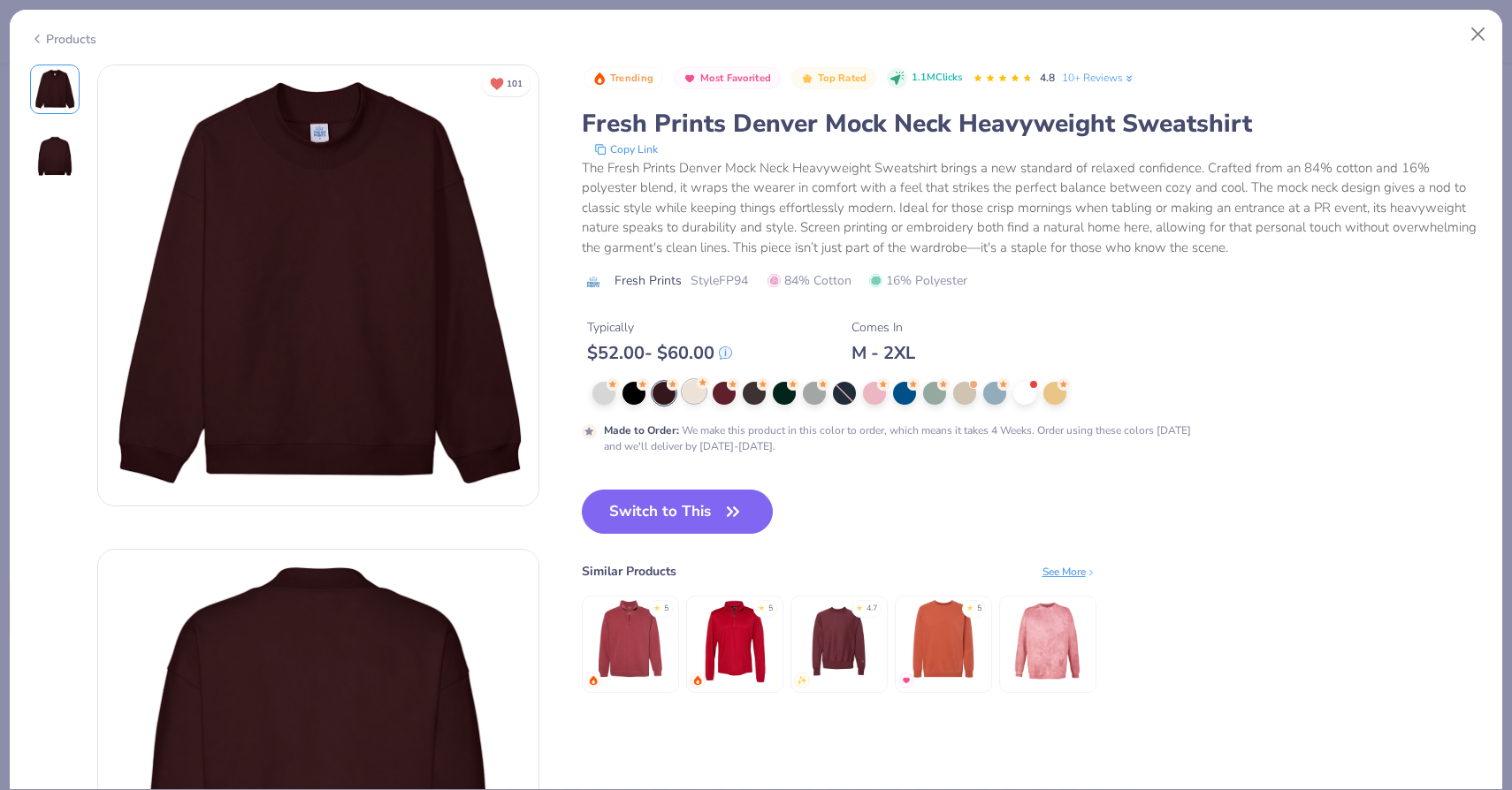
click at [684, 389] on div at bounding box center [694, 391] width 23 height 23
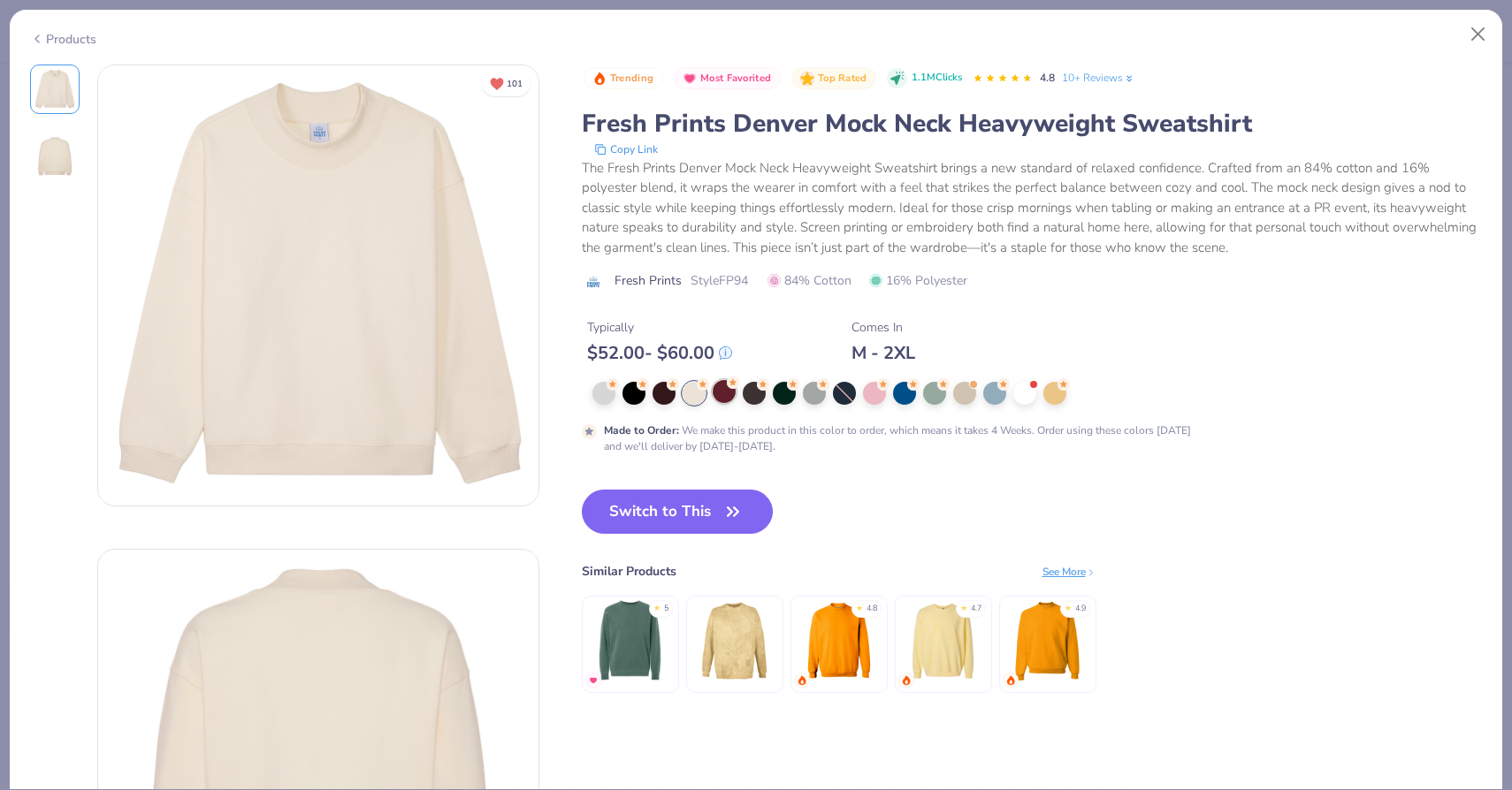
click at [728, 393] on div at bounding box center [724, 391] width 23 height 23
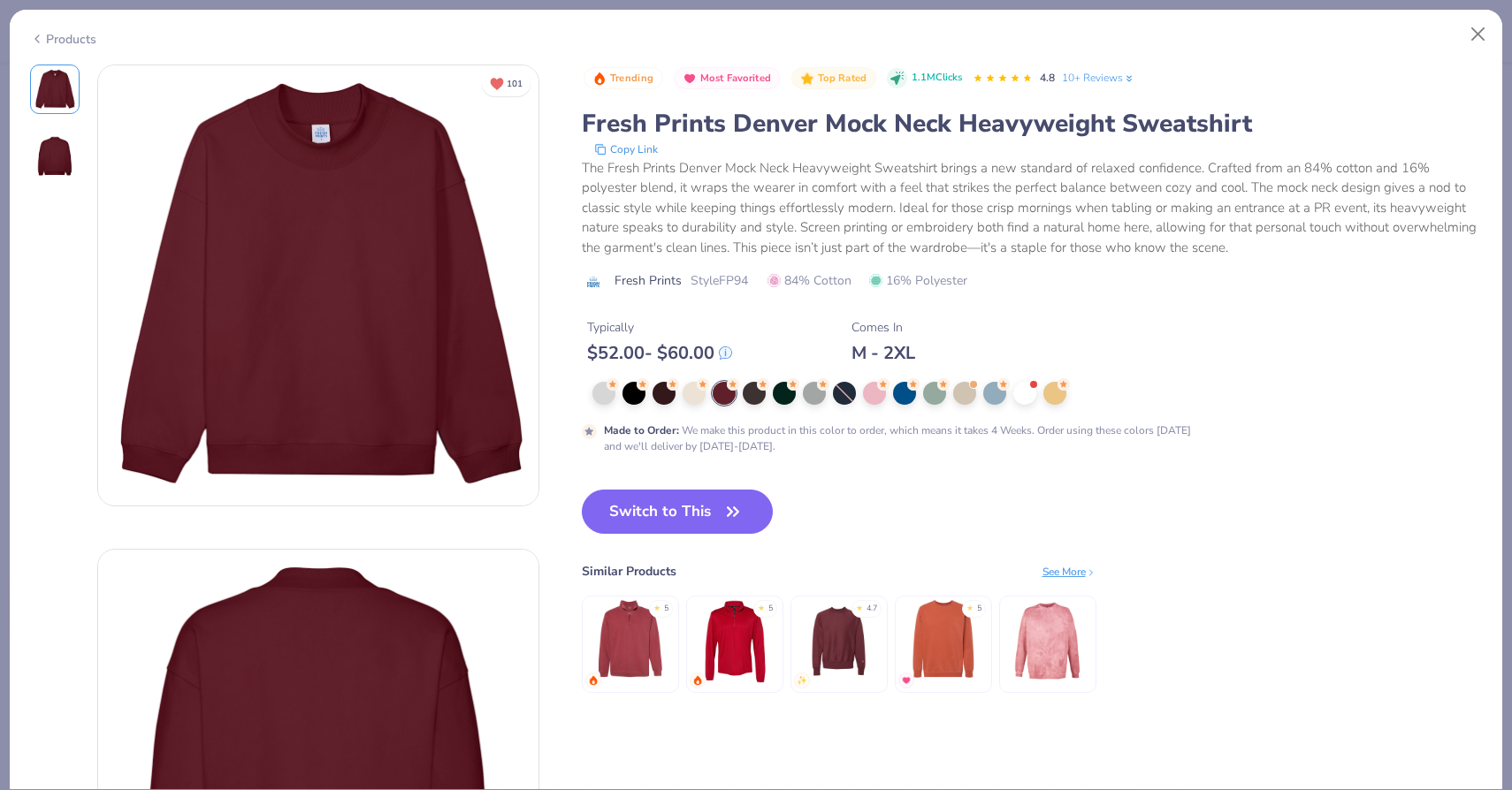
click at [768, 394] on div at bounding box center [940, 393] width 696 height 23
click at [752, 393] on div at bounding box center [754, 391] width 23 height 23
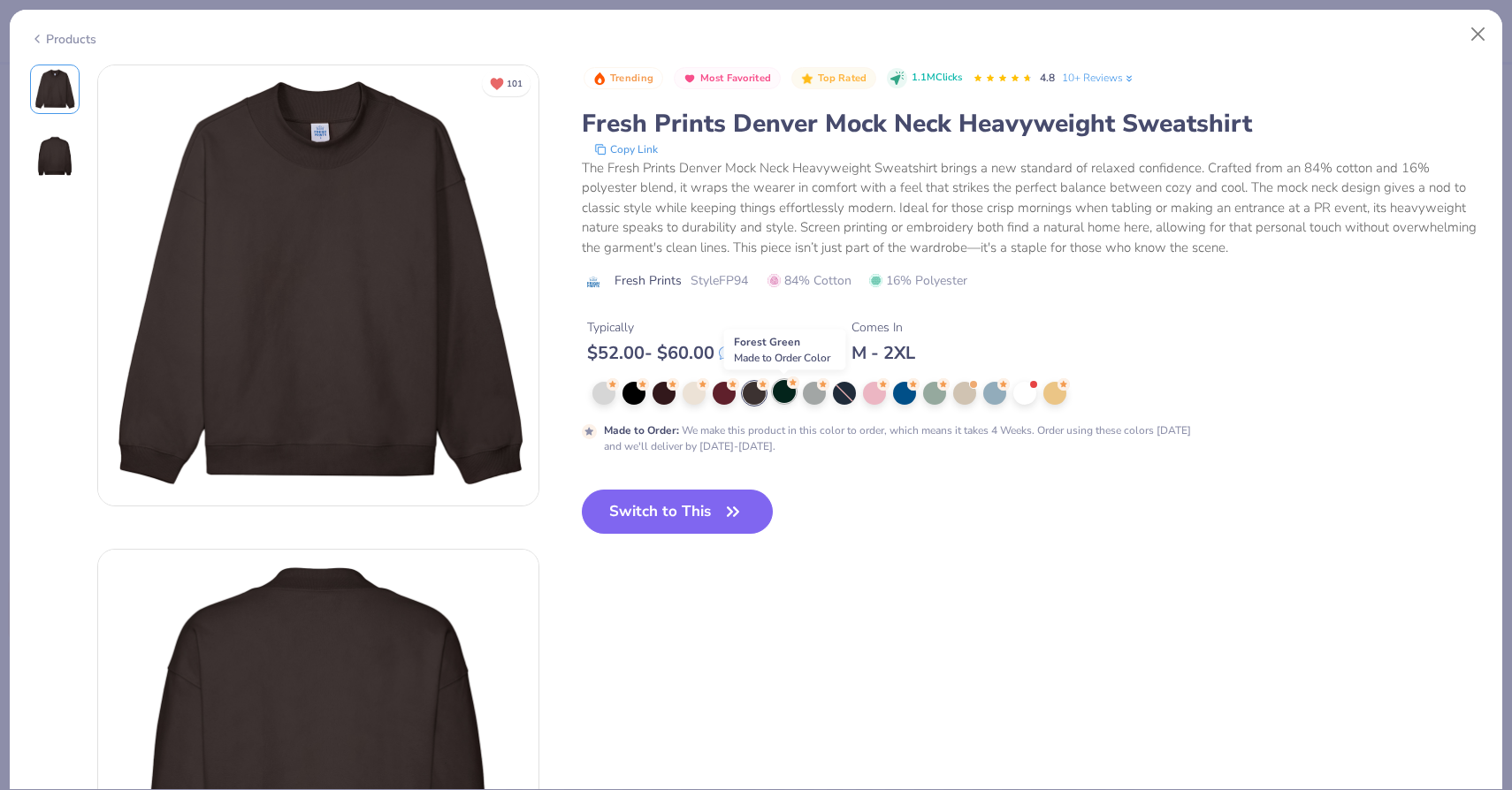
click at [783, 391] on div at bounding box center [784, 391] width 23 height 23
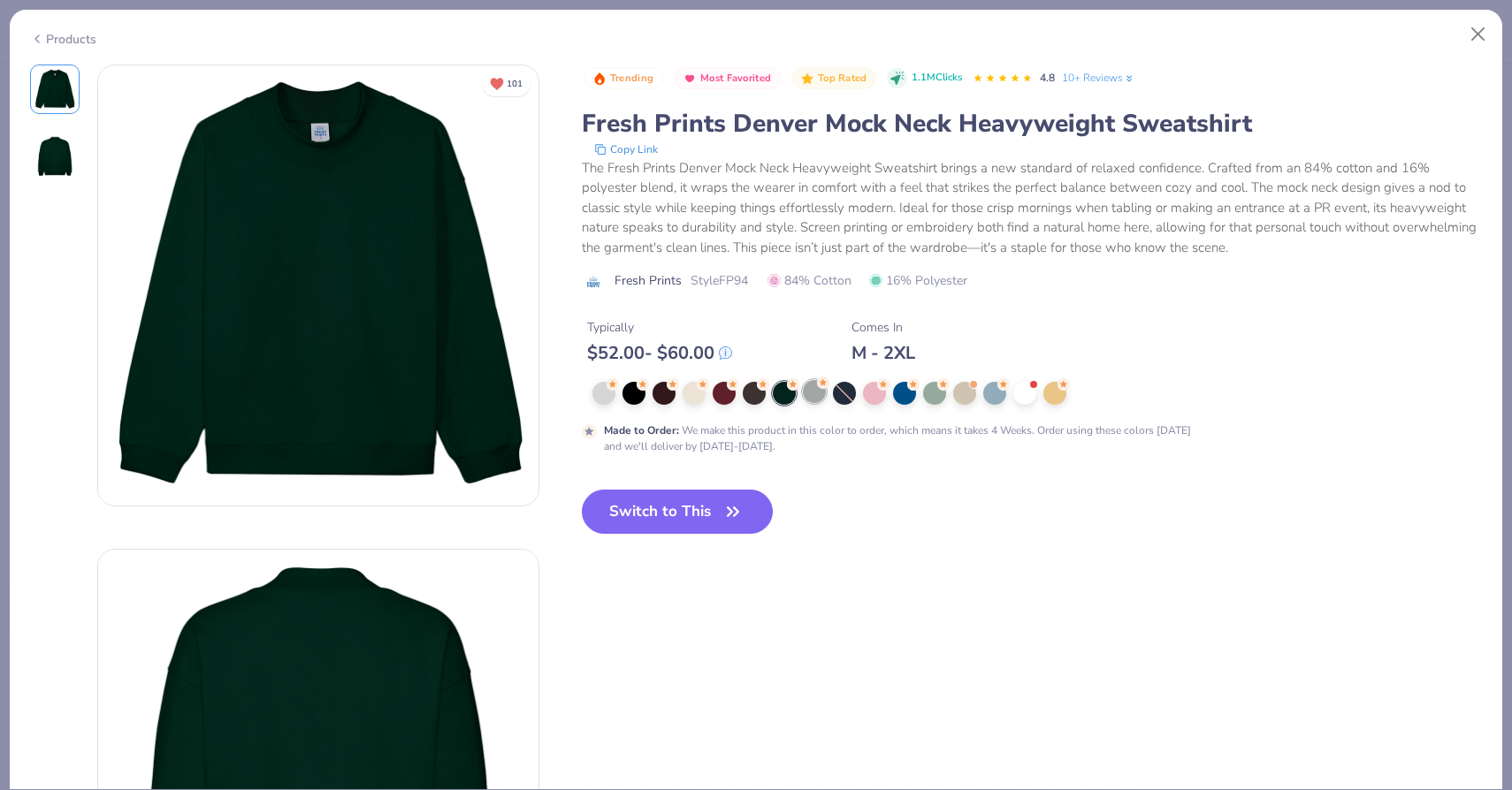
click at [818, 392] on div at bounding box center [814, 391] width 23 height 23
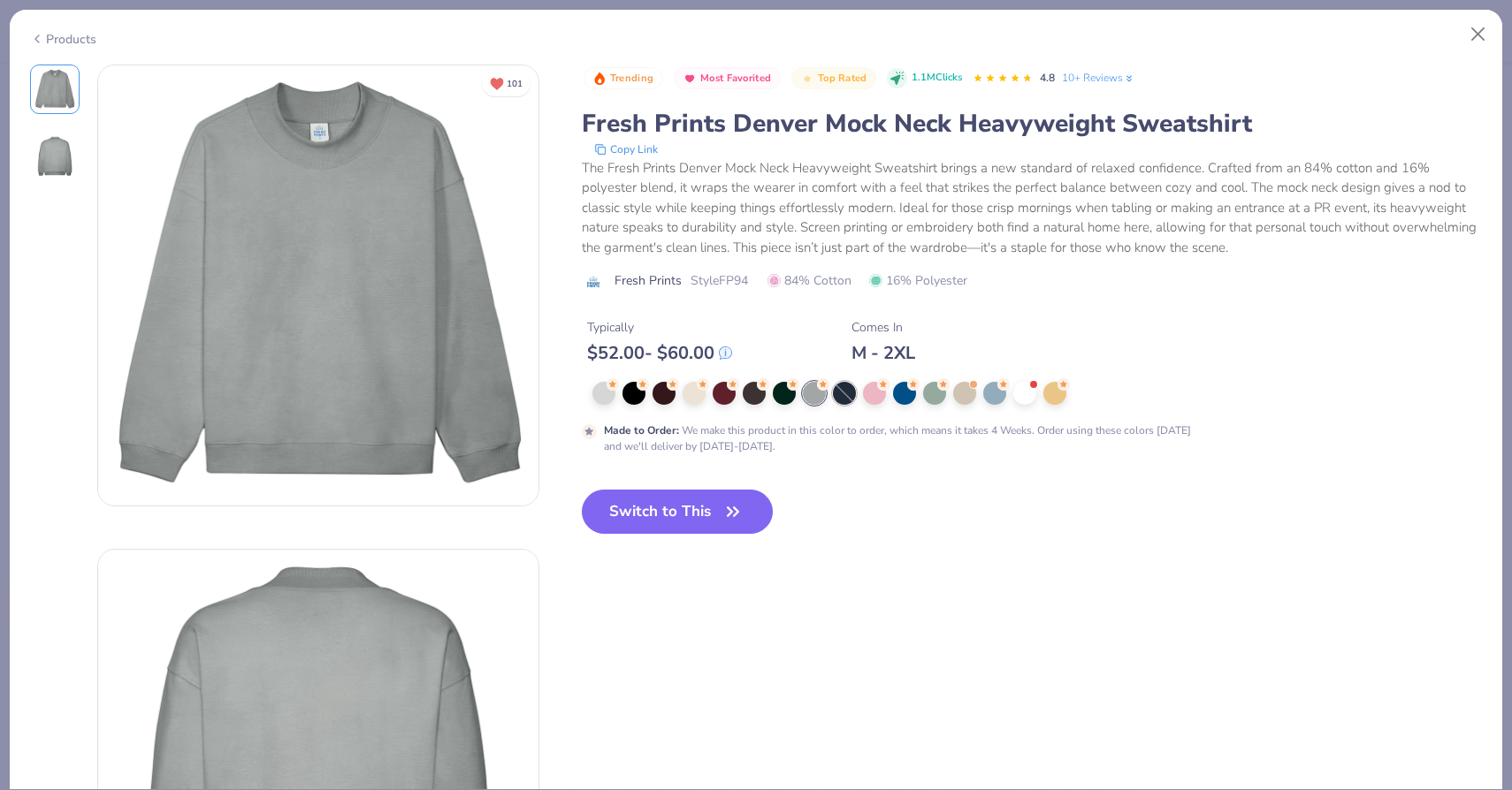
click at [837, 394] on div at bounding box center [844, 393] width 23 height 23
click at [877, 394] on div at bounding box center [874, 391] width 23 height 23
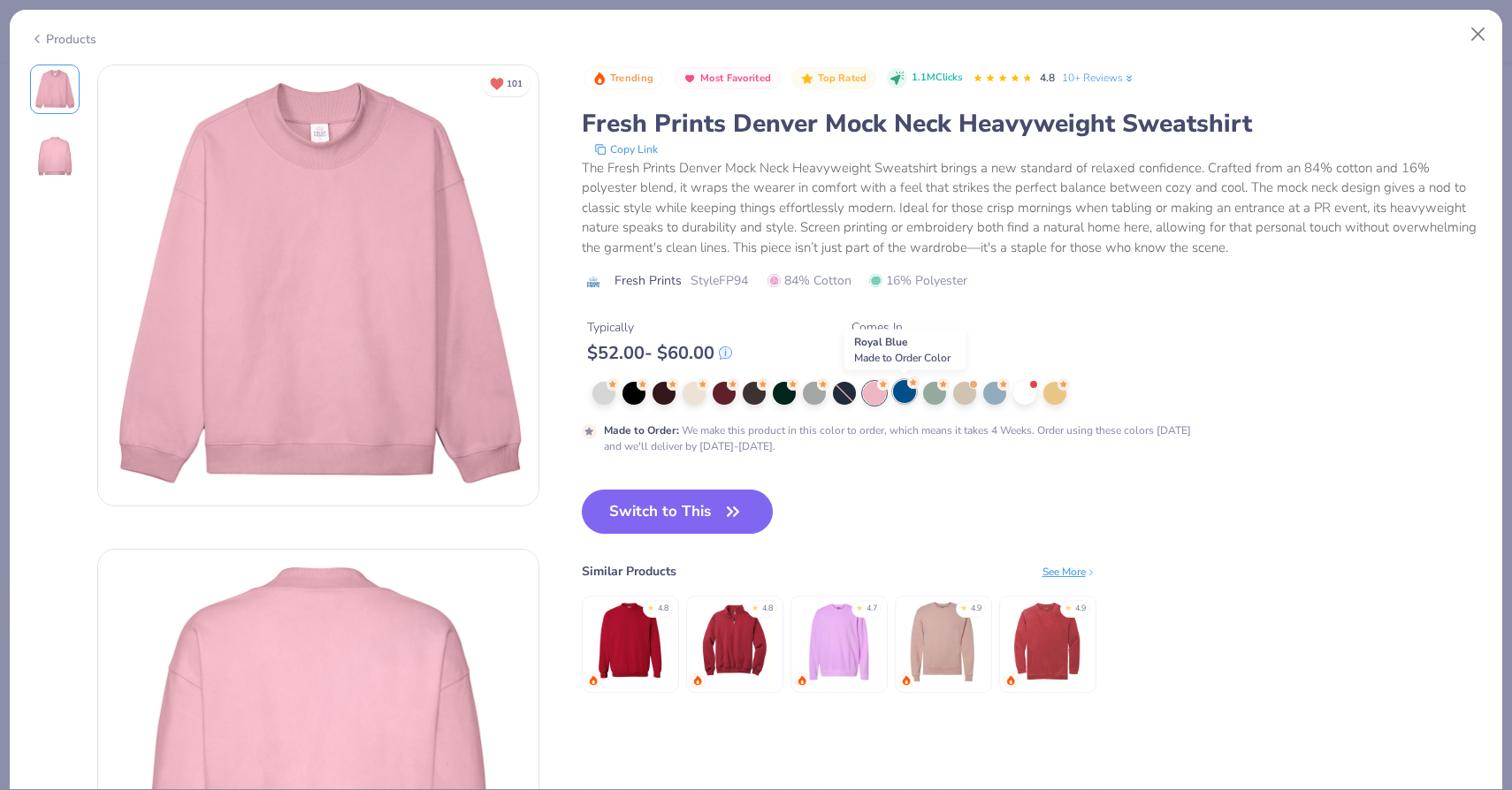
click at [904, 396] on div at bounding box center [904, 391] width 23 height 23
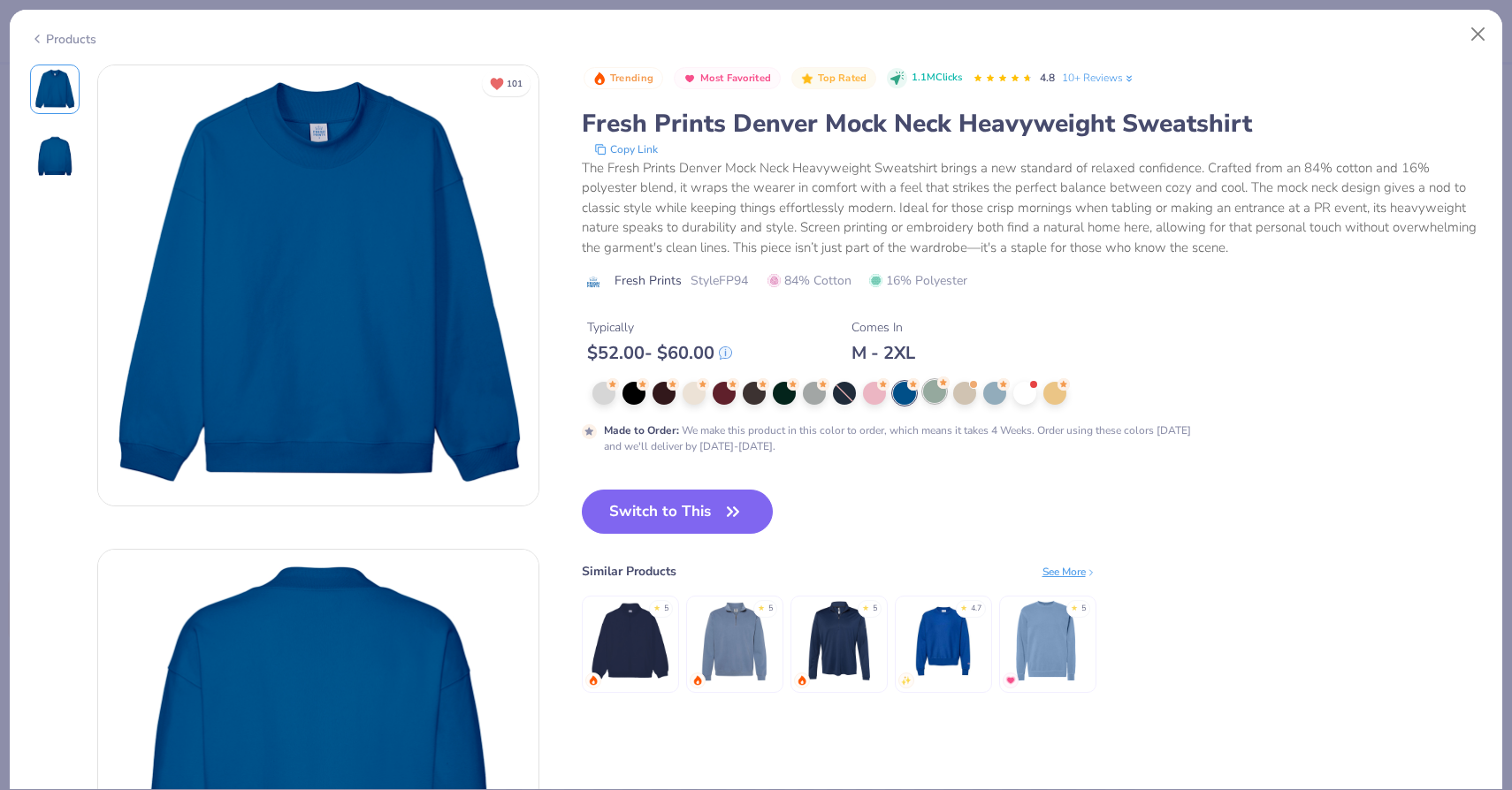
click at [942, 395] on div at bounding box center [935, 391] width 23 height 23
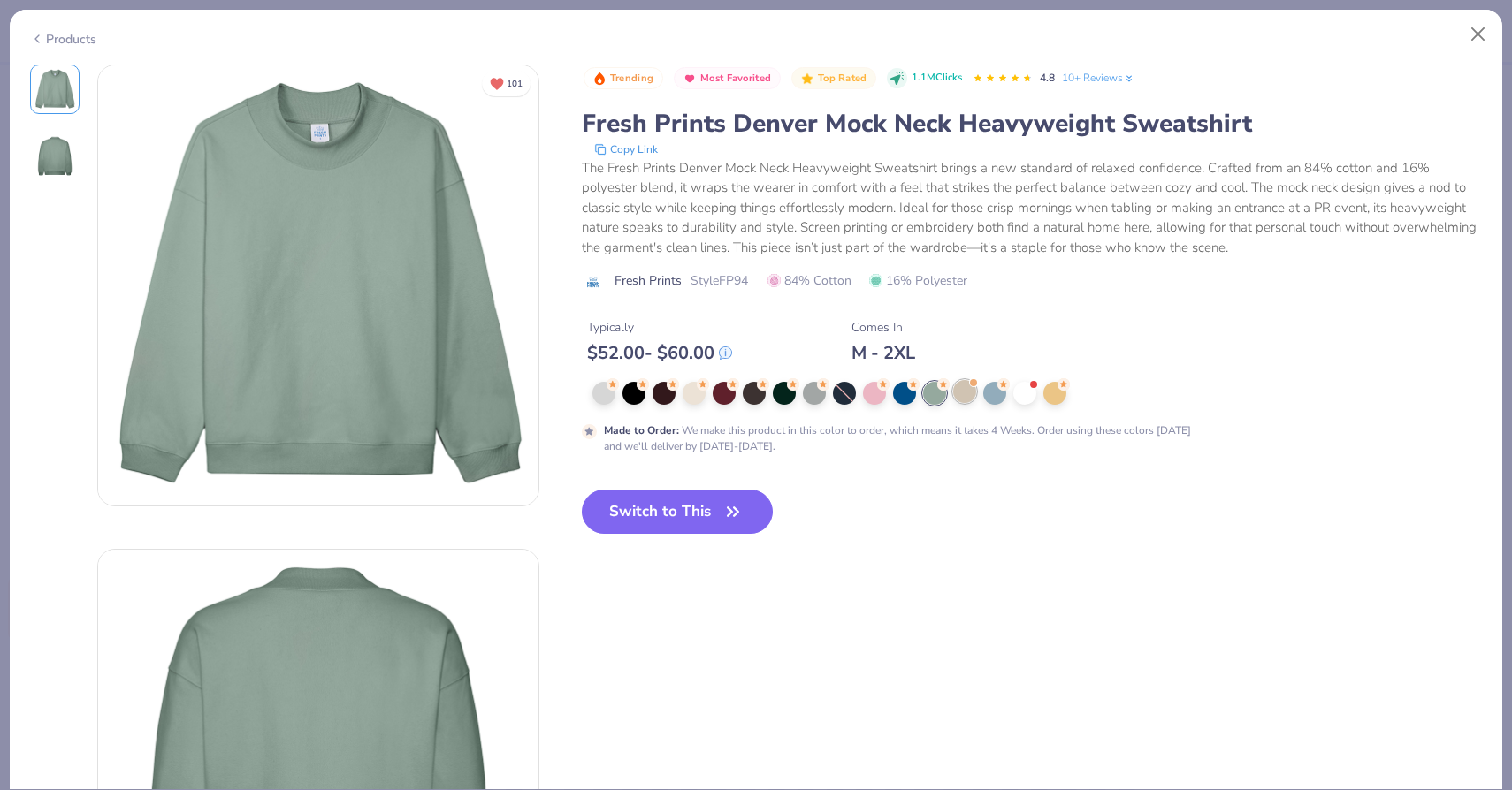
click at [966, 397] on div at bounding box center [964, 391] width 23 height 23
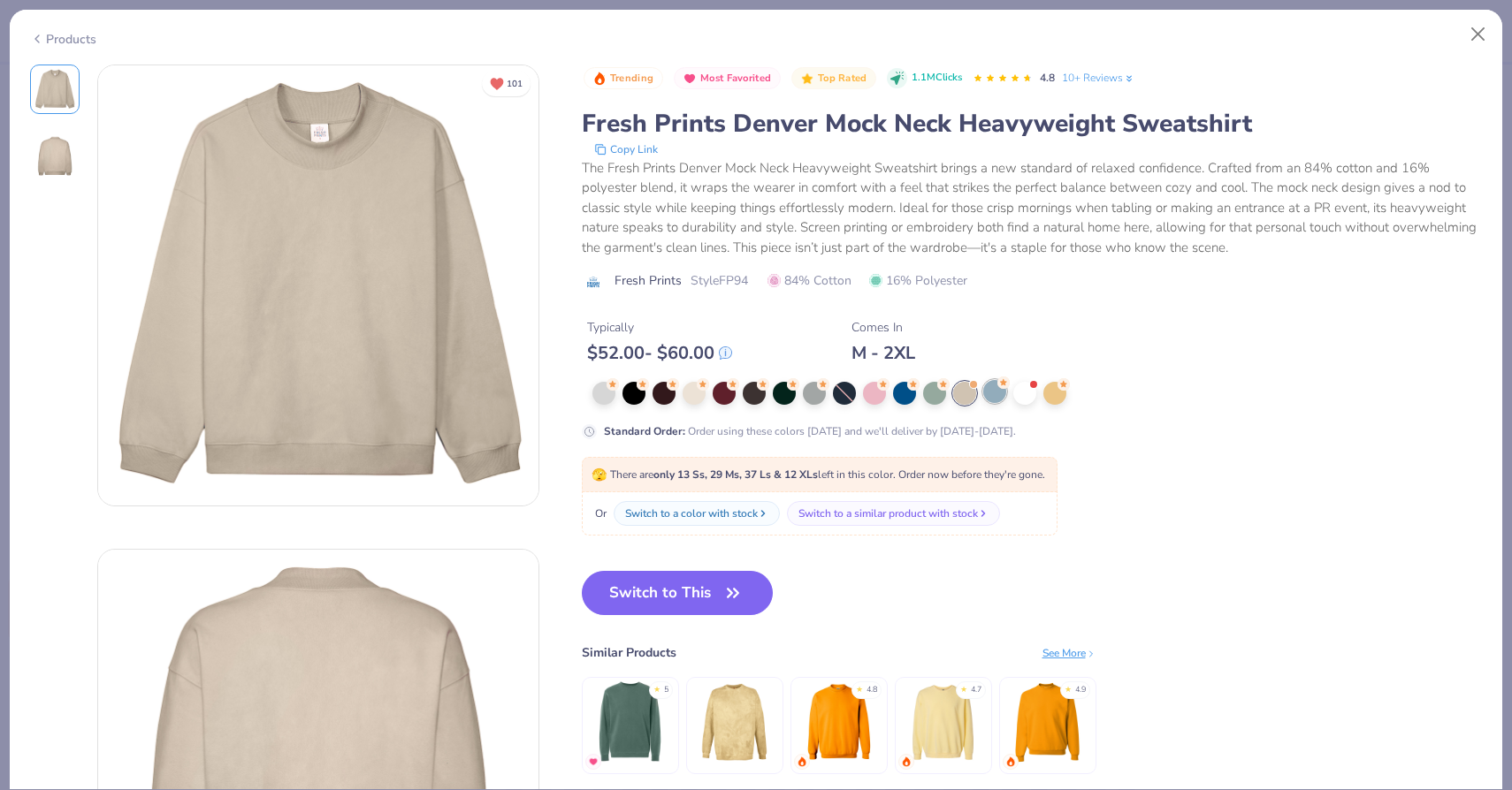
click at [989, 399] on div at bounding box center [994, 391] width 23 height 23
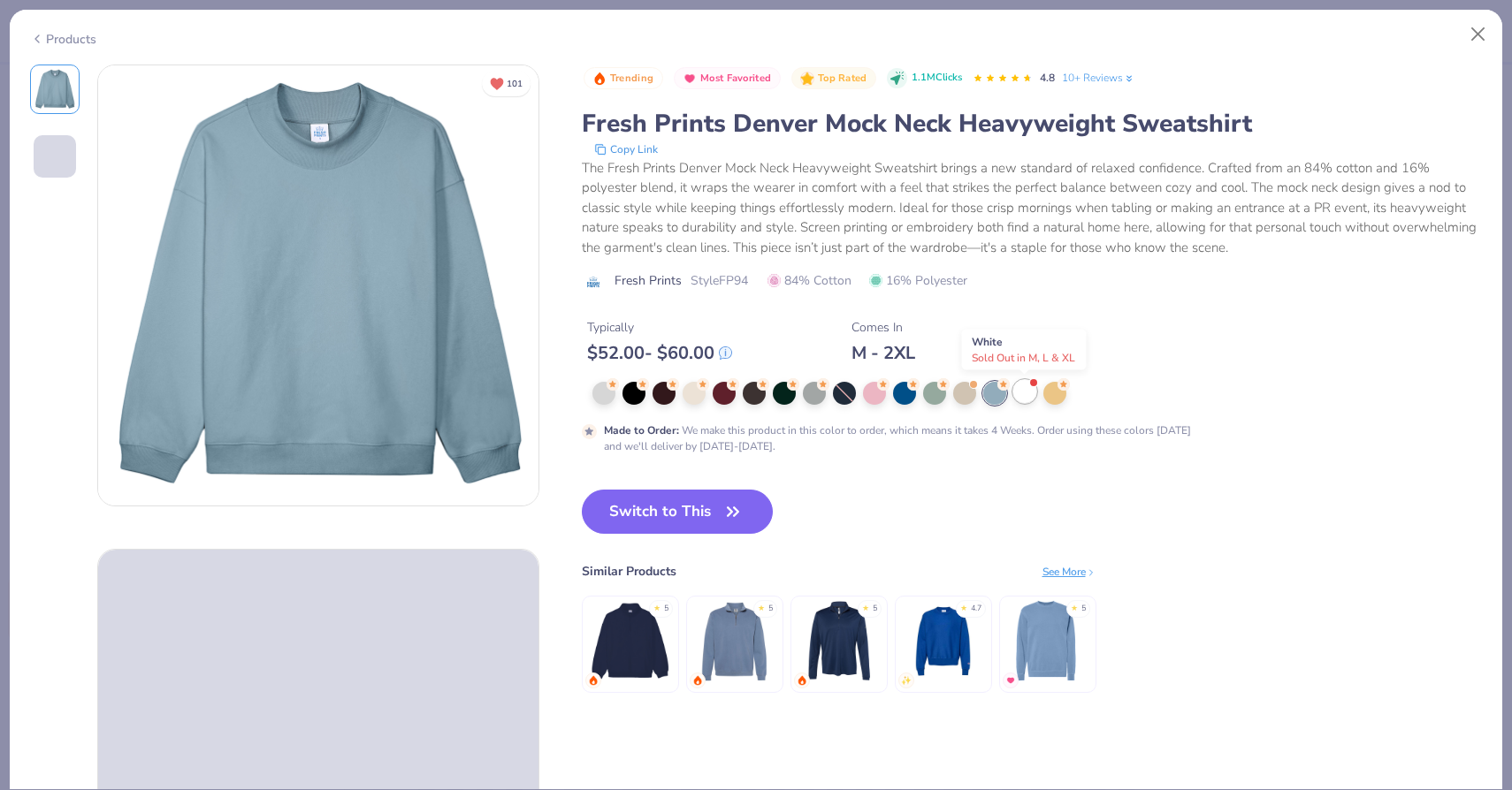
click at [1025, 397] on div at bounding box center [1025, 391] width 23 height 23
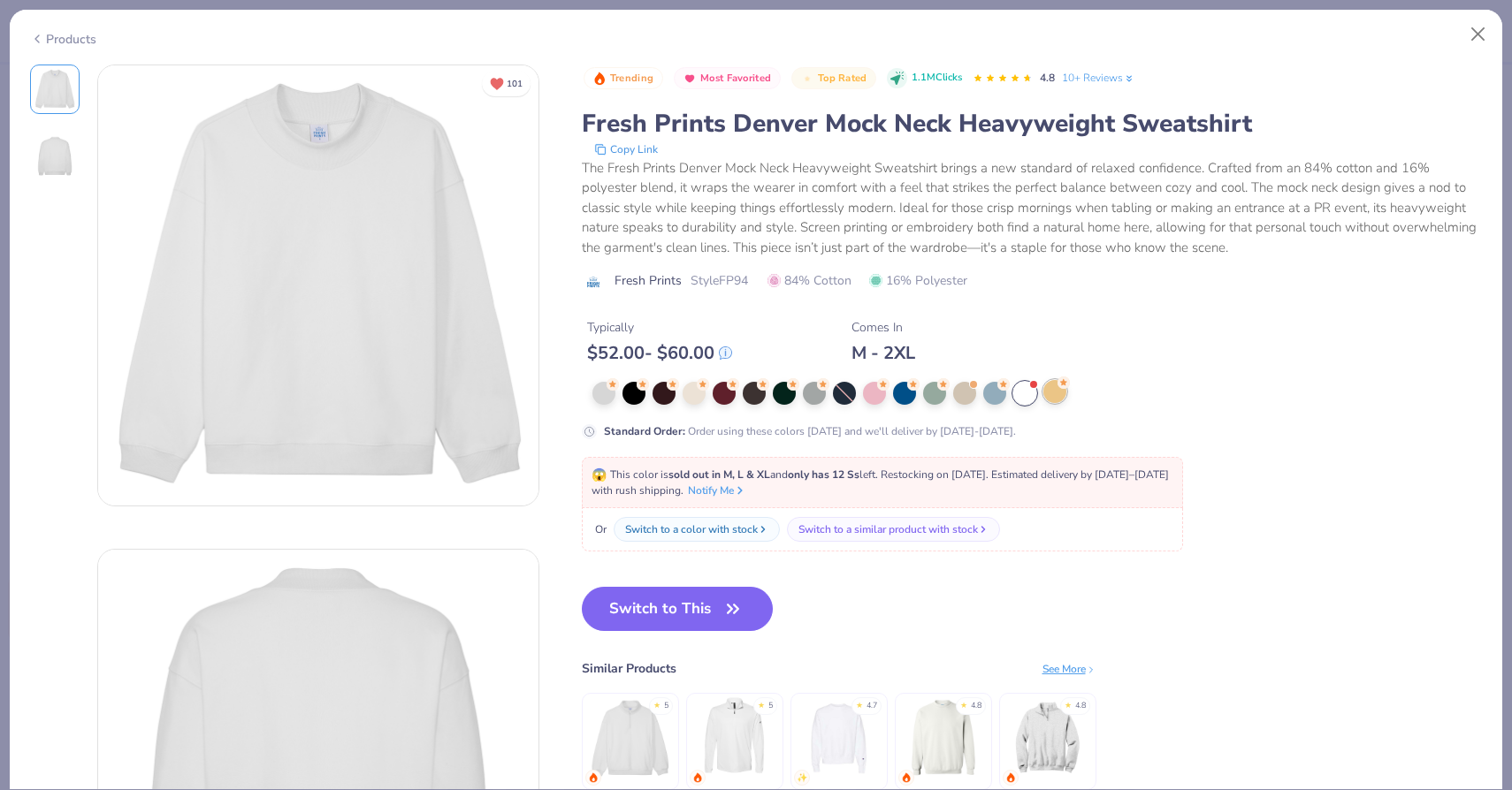
click at [1062, 397] on div at bounding box center [1054, 391] width 23 height 23
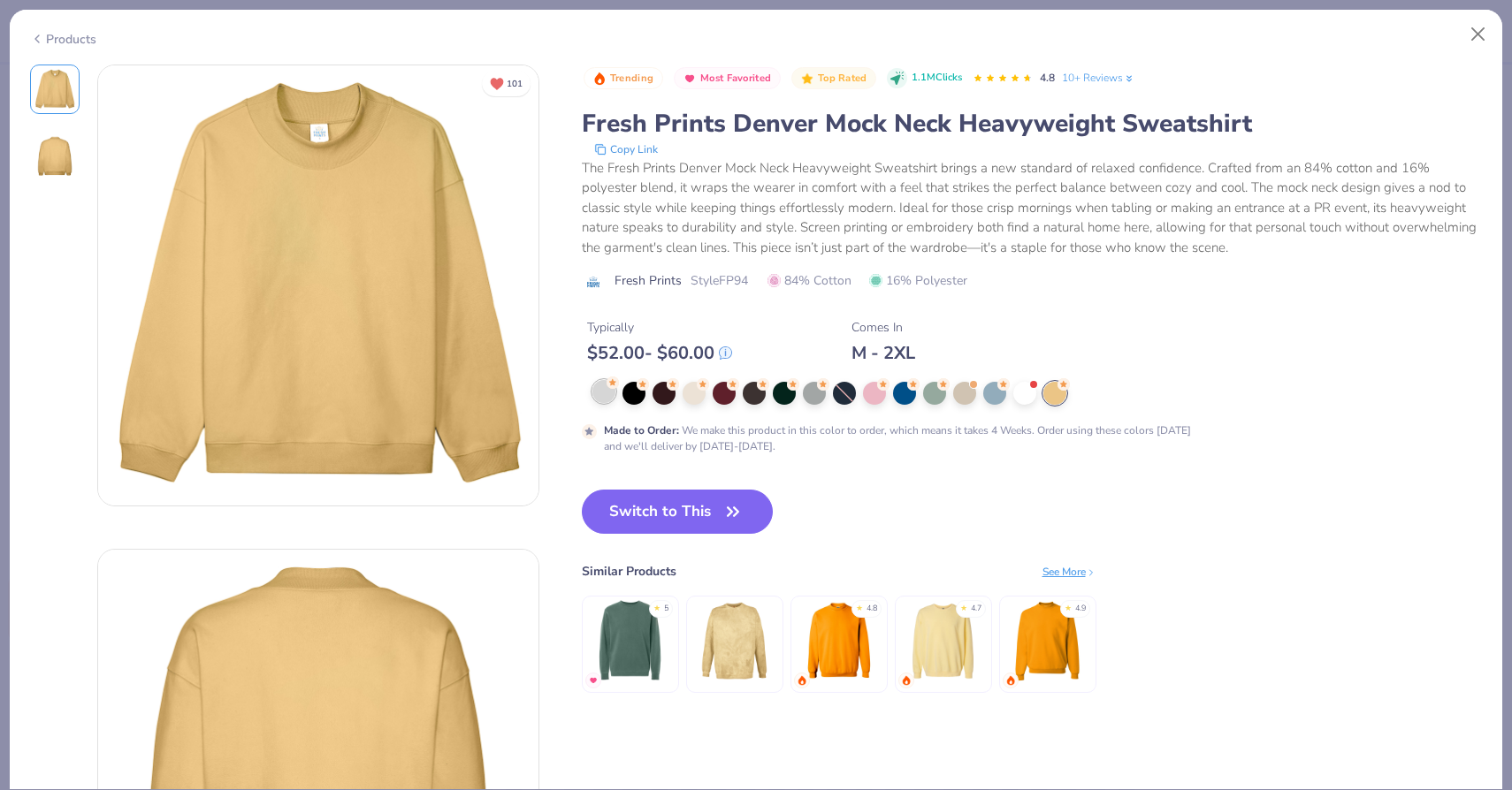
click at [599, 400] on div at bounding box center [604, 391] width 23 height 23
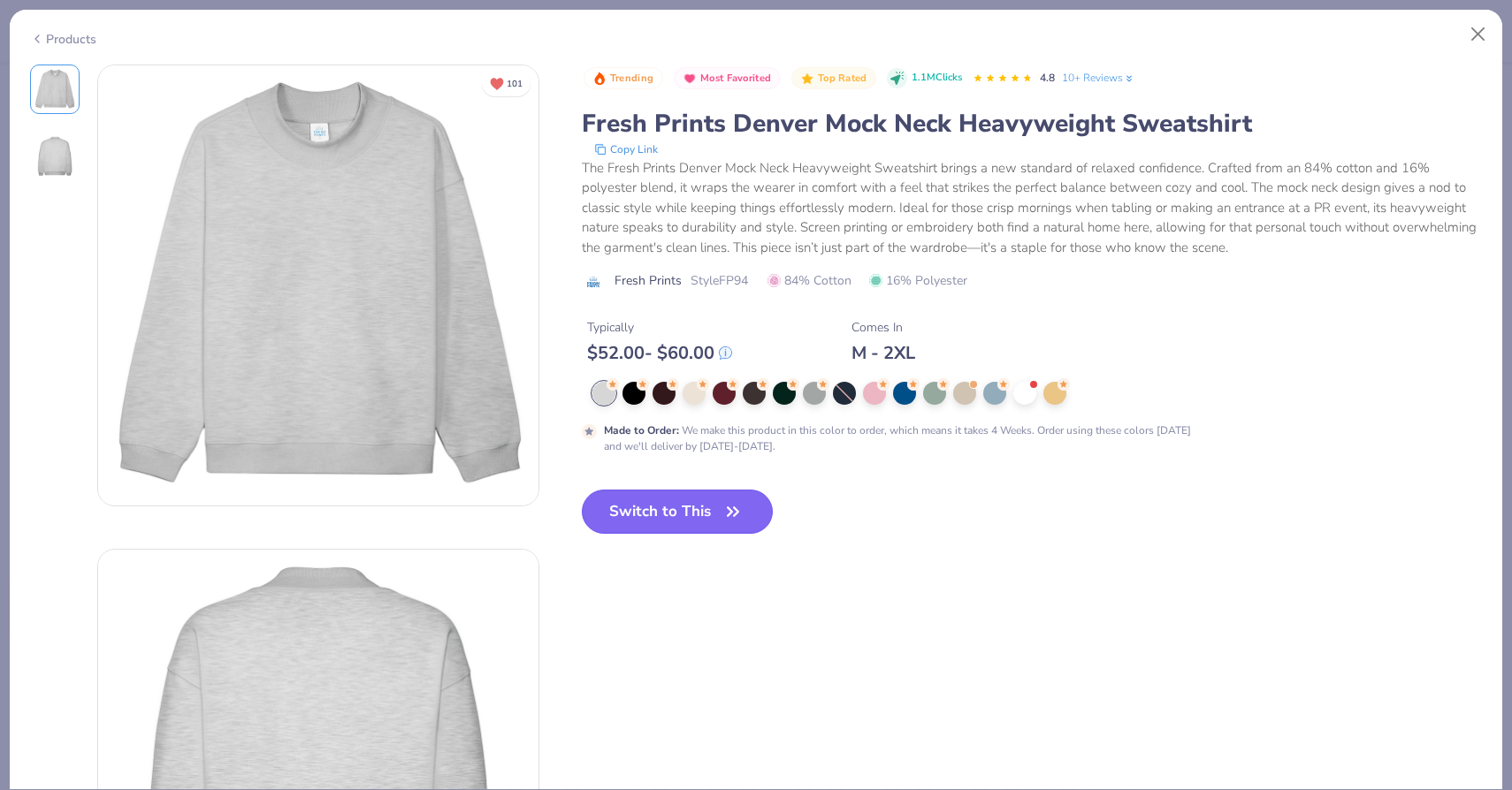
click at [652, 511] on button "Switch to This" at bounding box center [677, 512] width 192 height 45
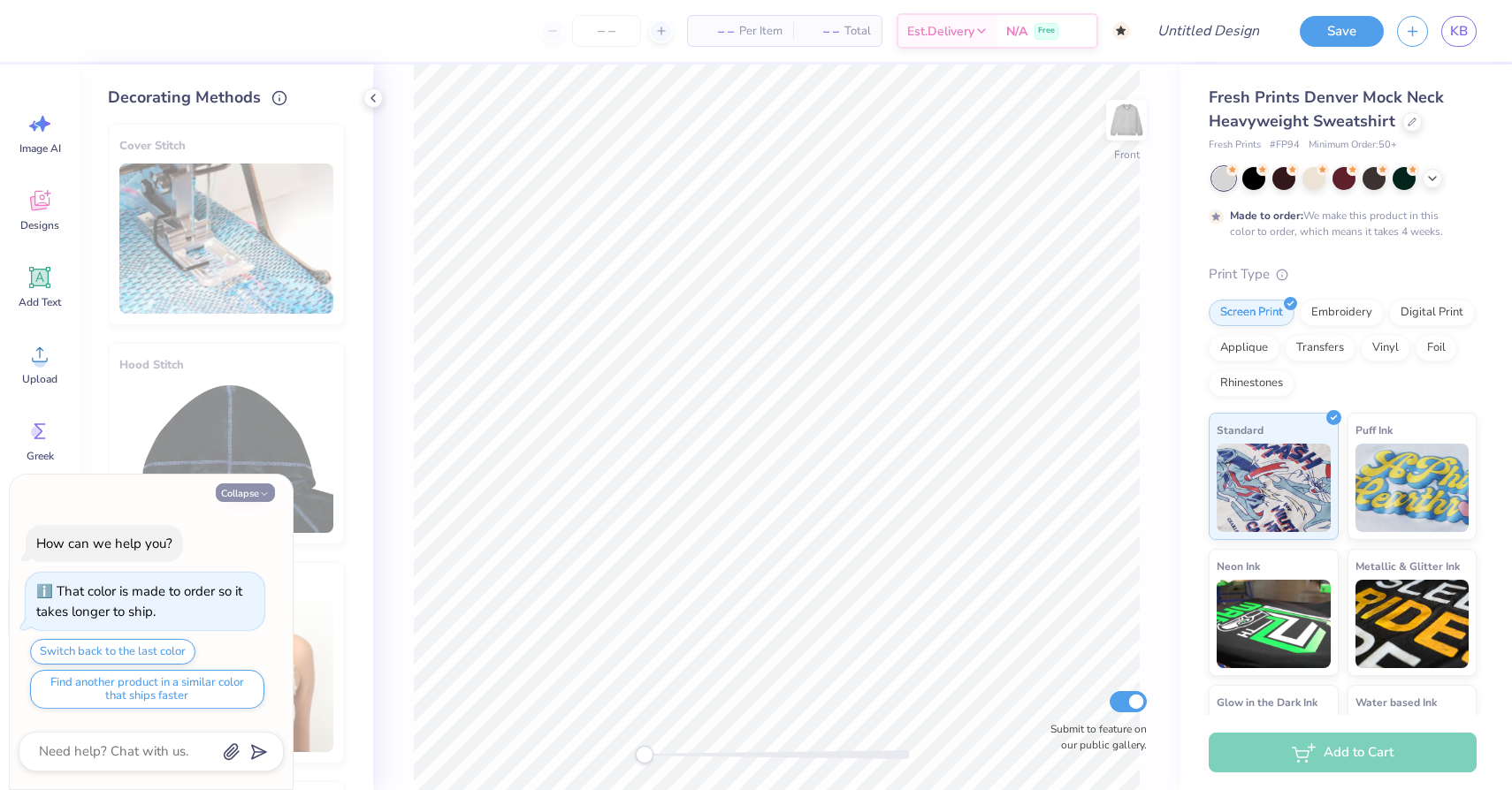
click at [253, 483] on button "Collapse" at bounding box center [245, 493] width 59 height 19
type textarea "x"
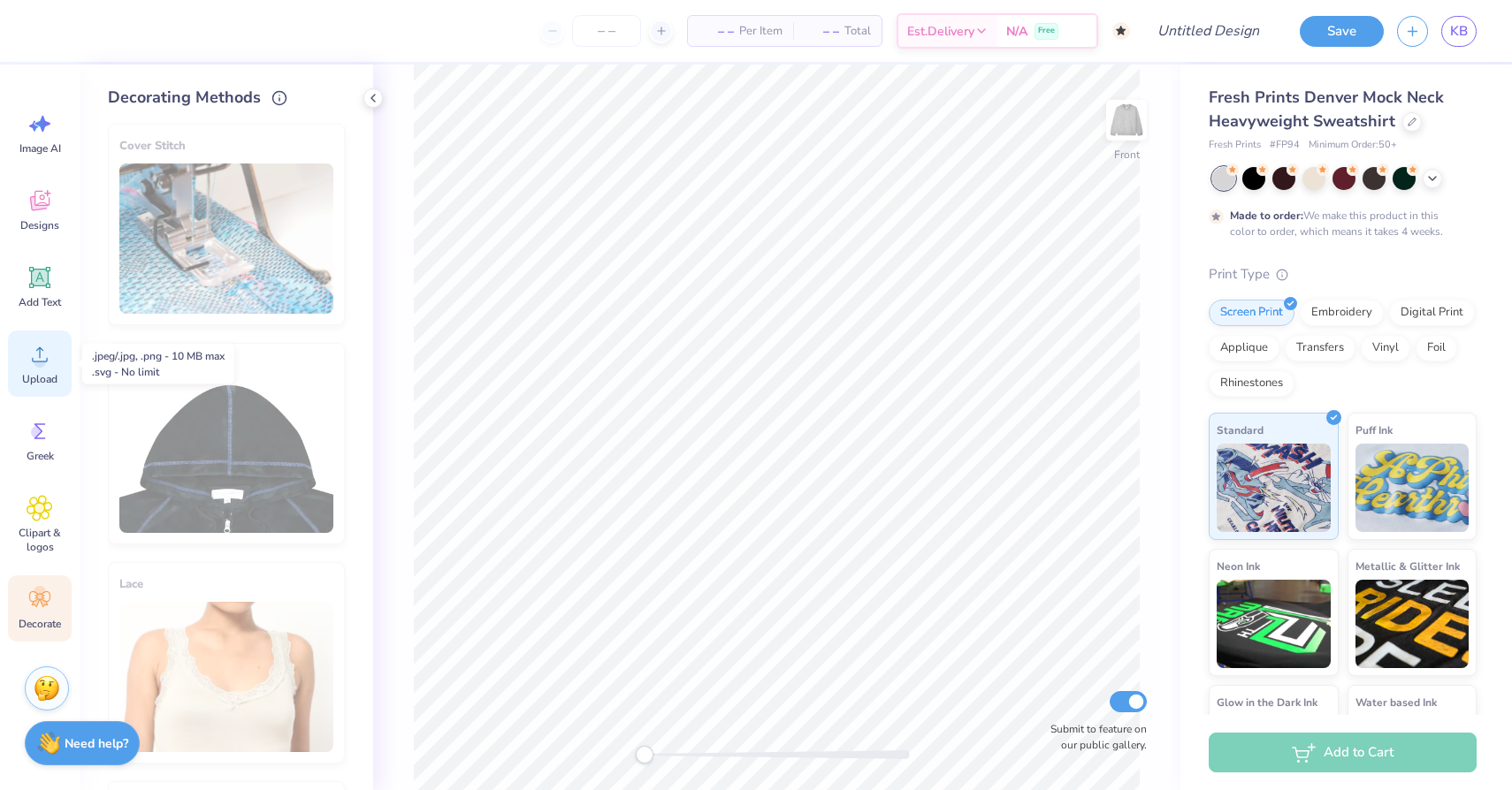
click at [36, 351] on icon at bounding box center [40, 355] width 16 height 15
click at [40, 214] on div "Designs" at bounding box center [39, 210] width 64 height 66
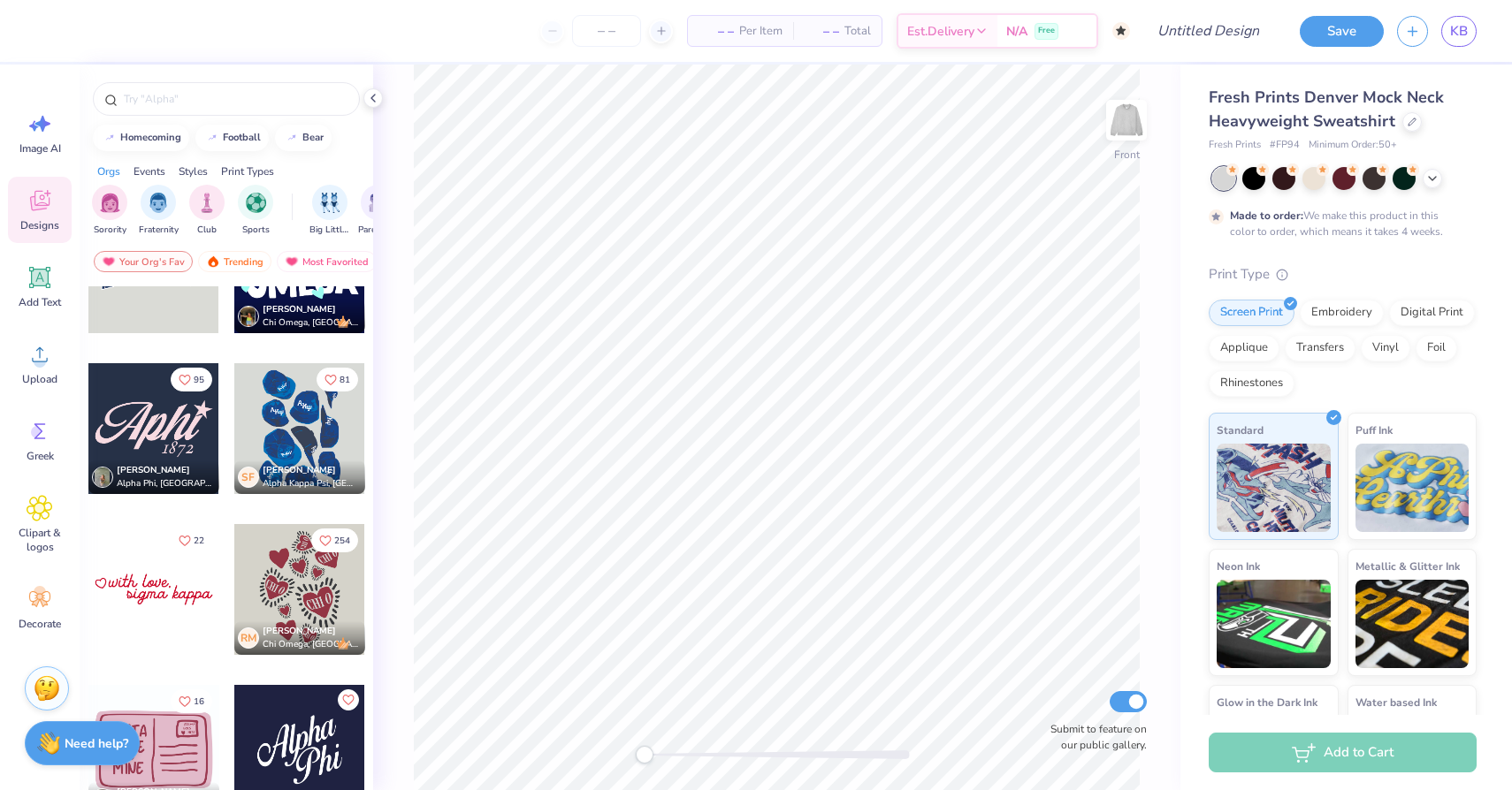
scroll to position [119, 0]
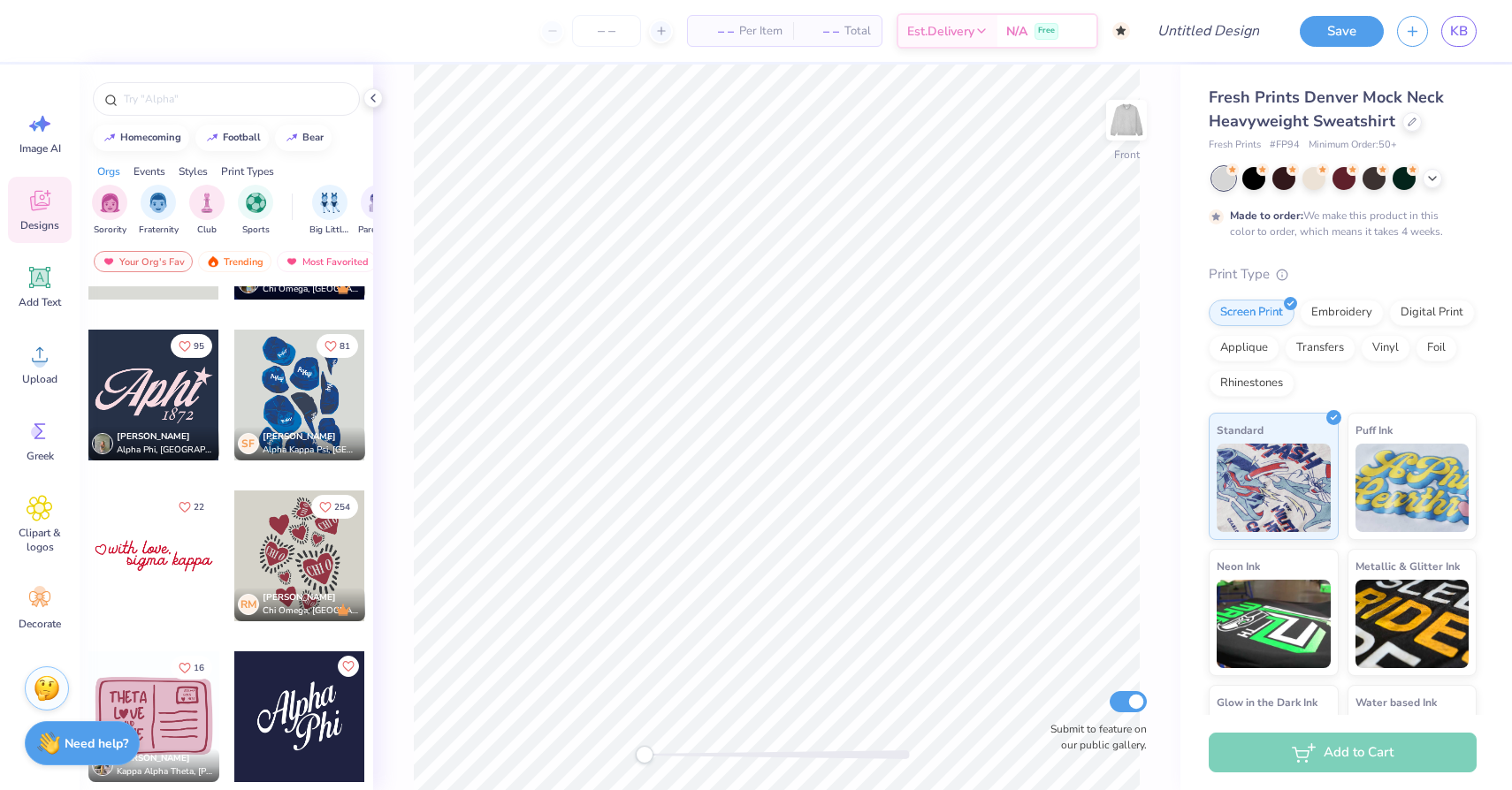
click at [183, 405] on div at bounding box center [154, 395] width 131 height 131
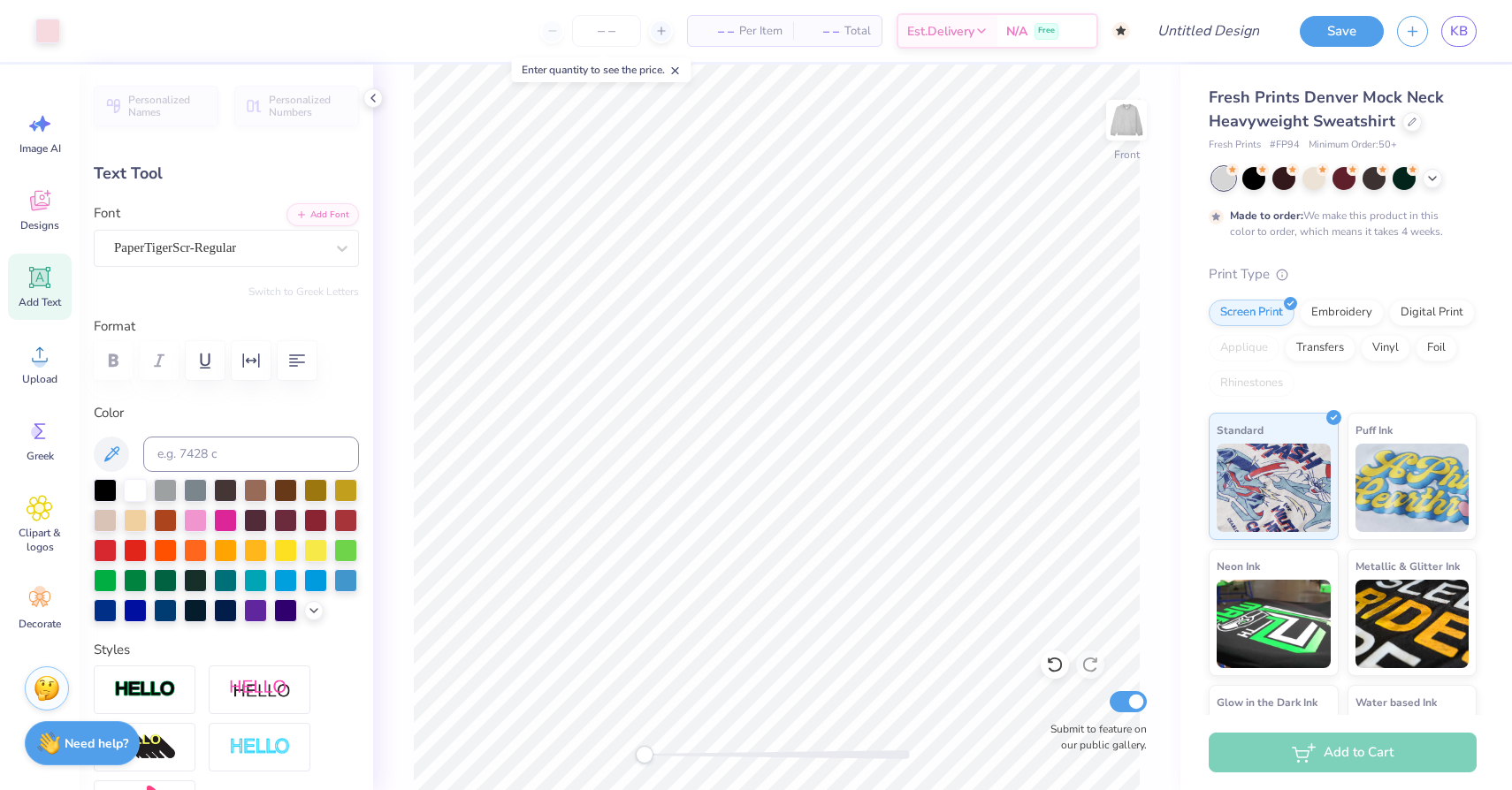
type input "1.90"
type input "0.98"
type input "5.52"
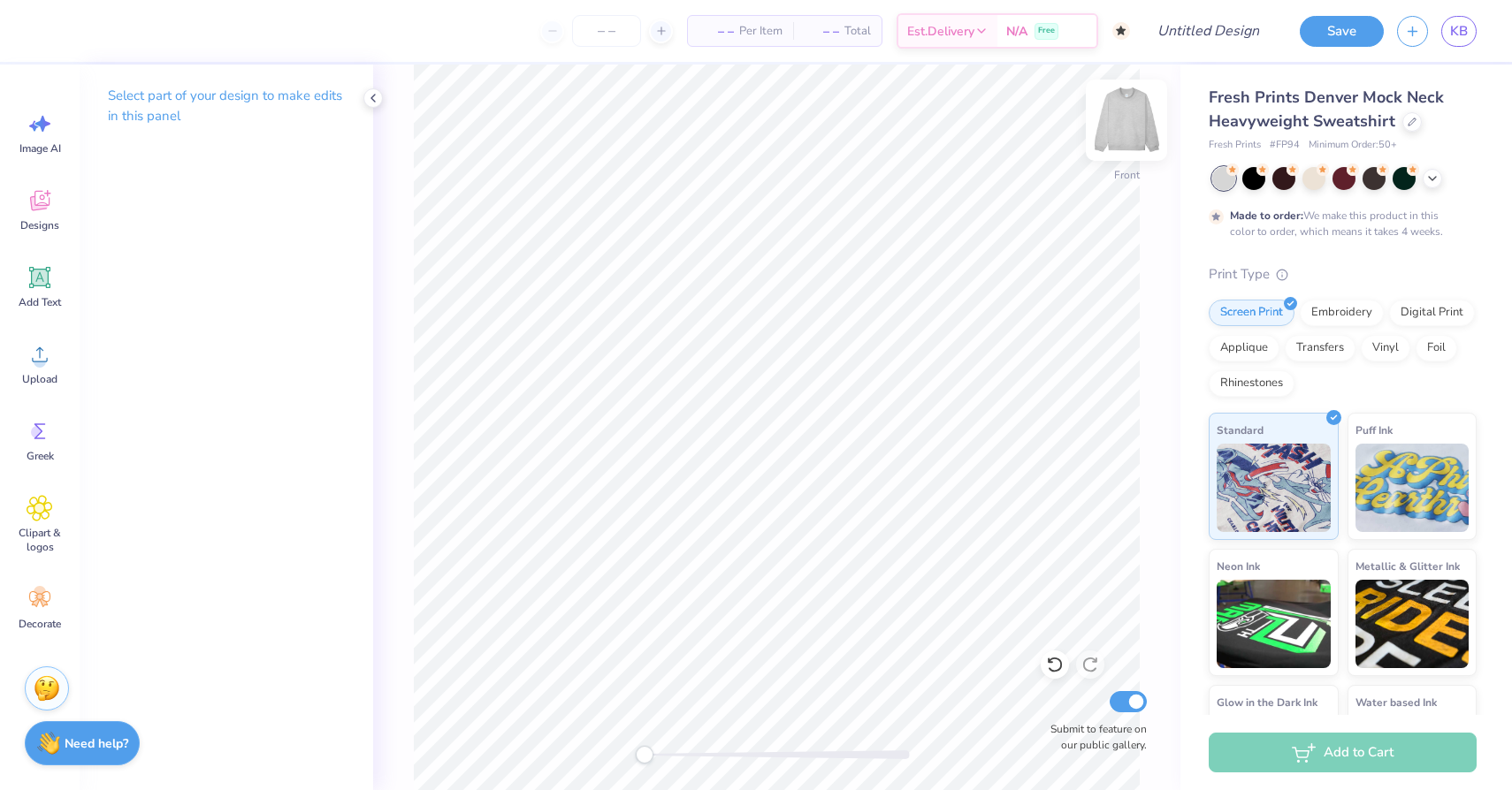
click at [1127, 105] on img at bounding box center [1126, 120] width 70 height 70
click at [46, 218] on span "Designs" at bounding box center [39, 225] width 39 height 14
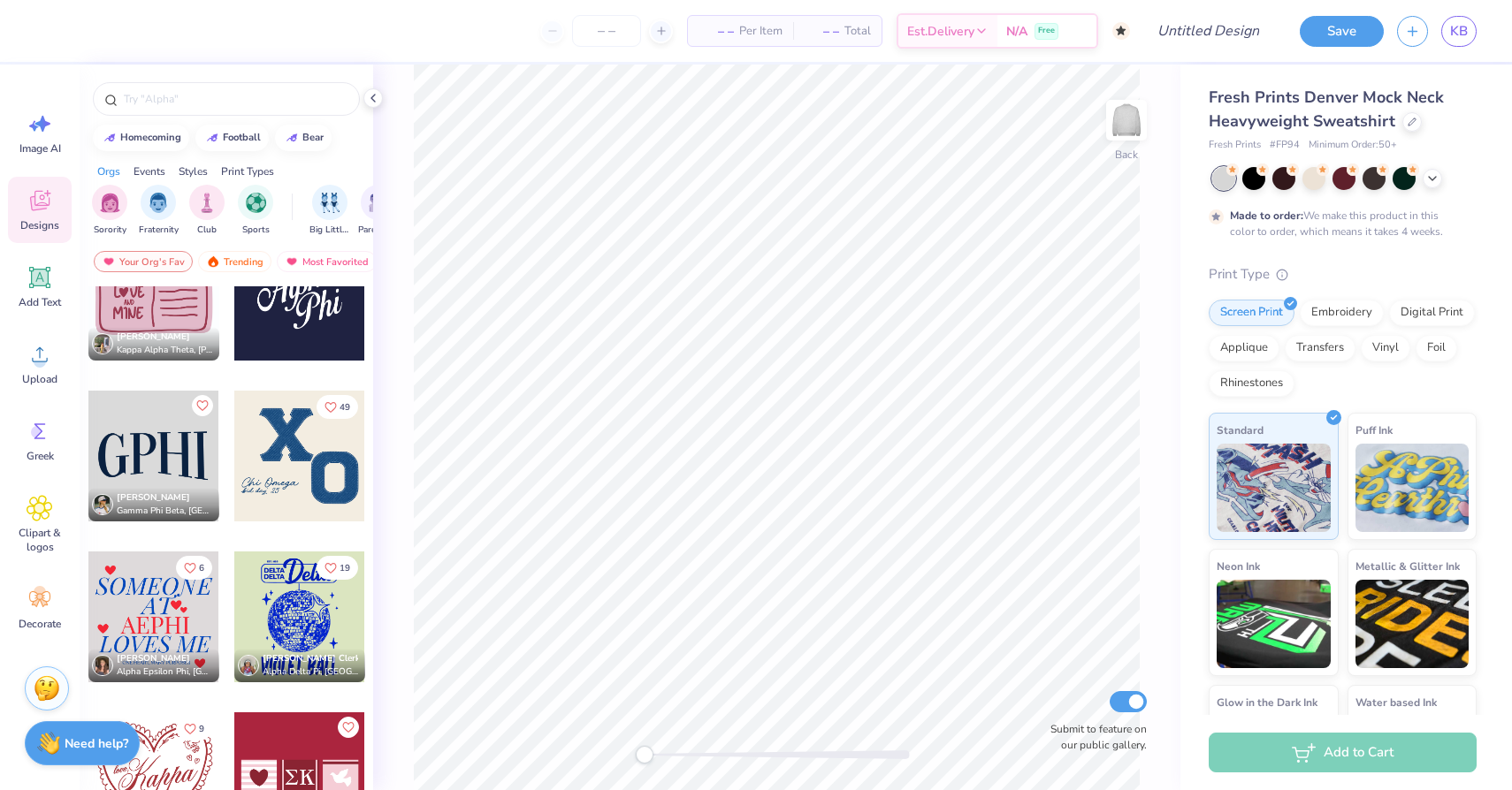
scroll to position [557, 0]
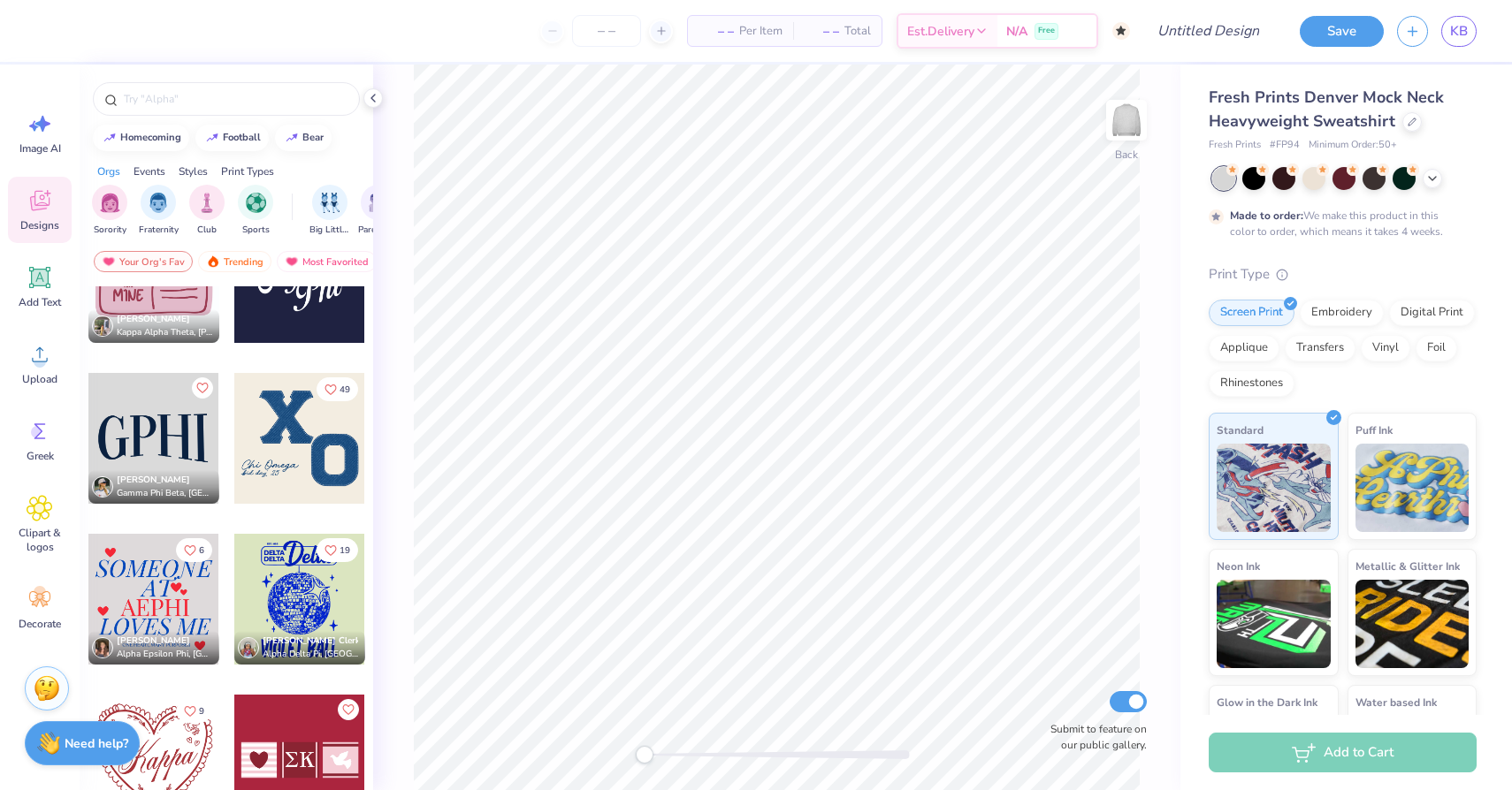
click at [157, 440] on div at bounding box center [154, 439] width 131 height 131
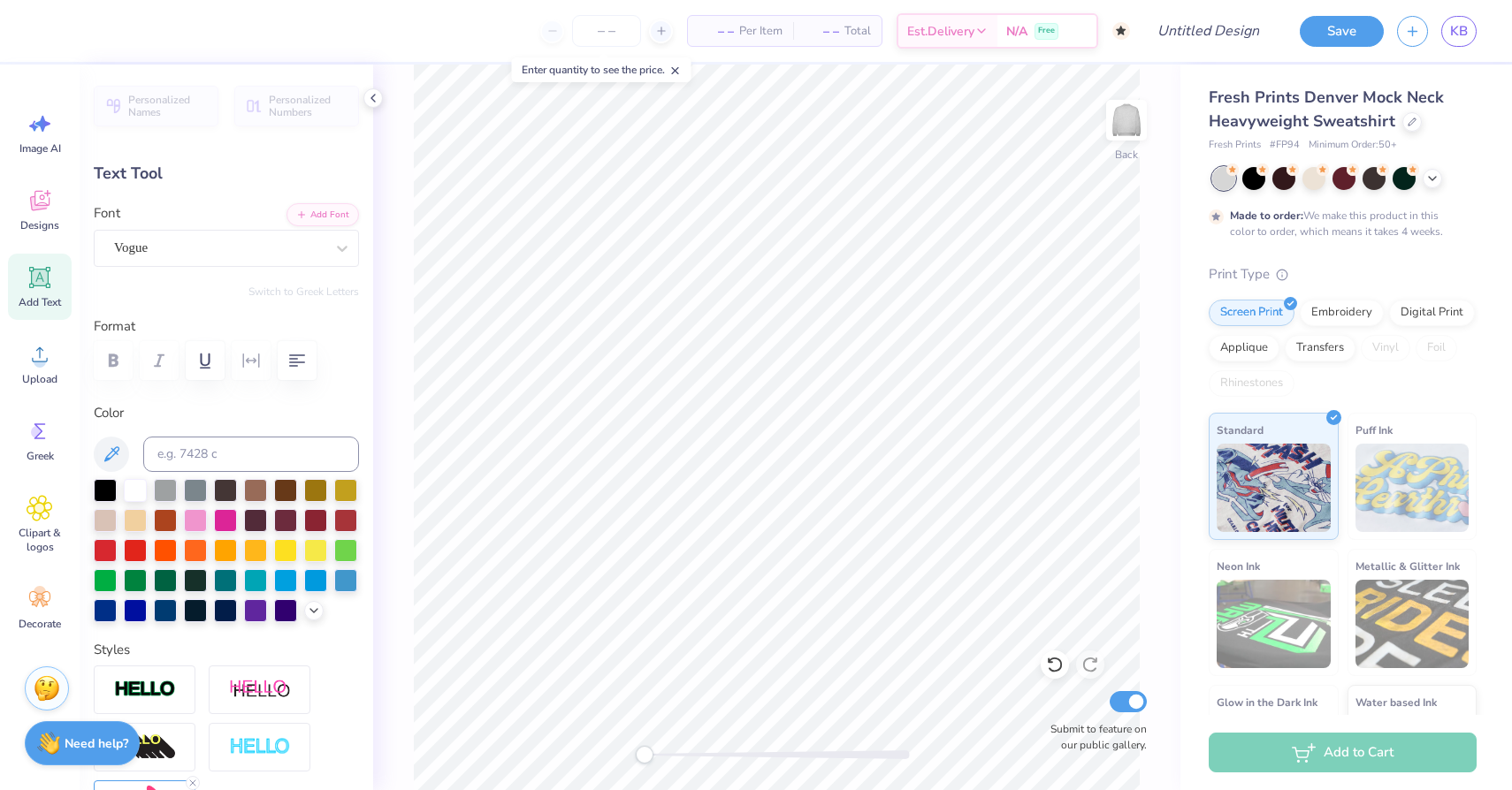
type textarea "H"
type textarea "K"
type input "7.89"
type input "6.02"
type input "3.22"
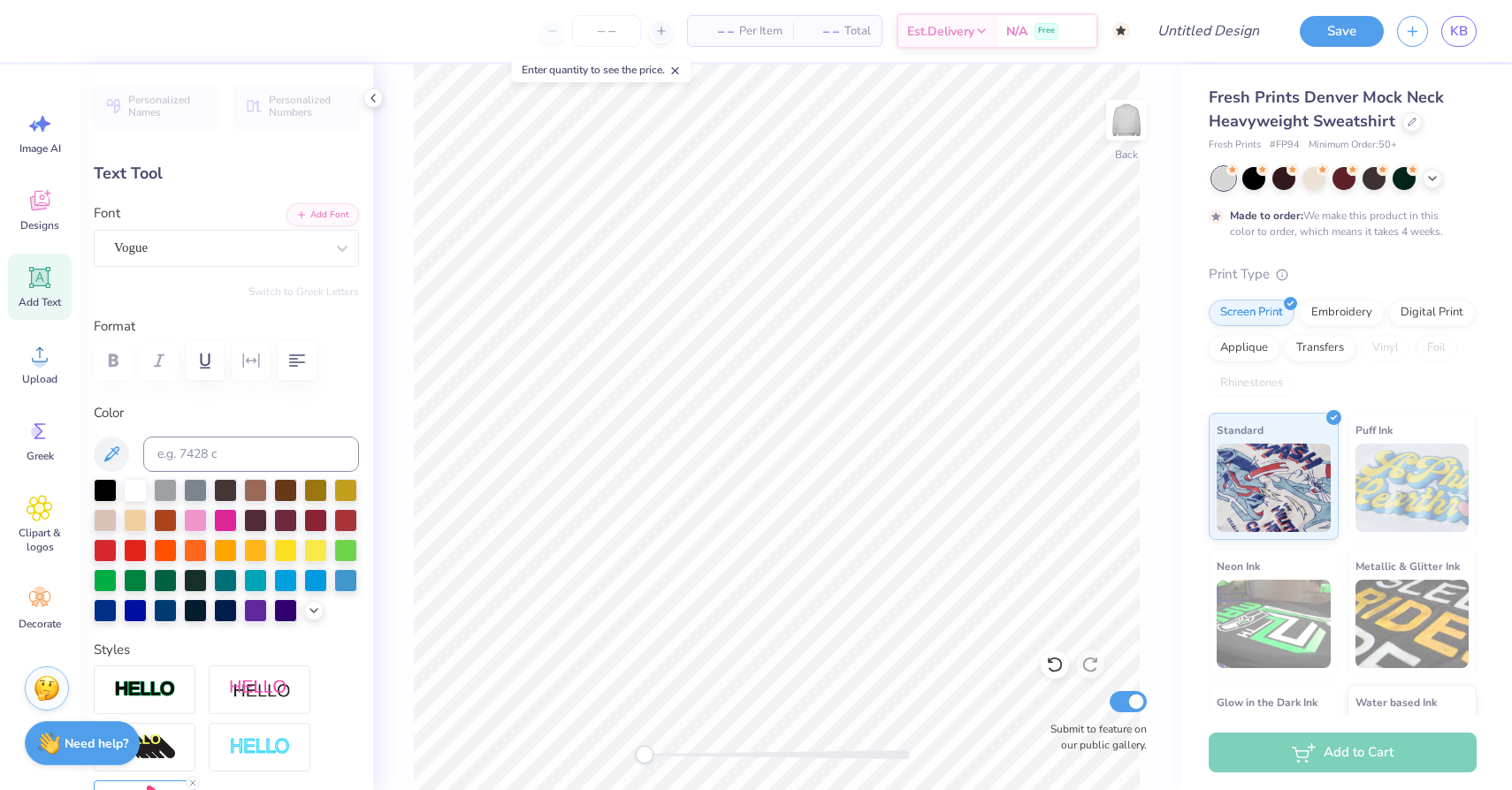
type textarea "Do"
type input "6.89"
type input "6.64"
type input "3.00"
type input "5.97"
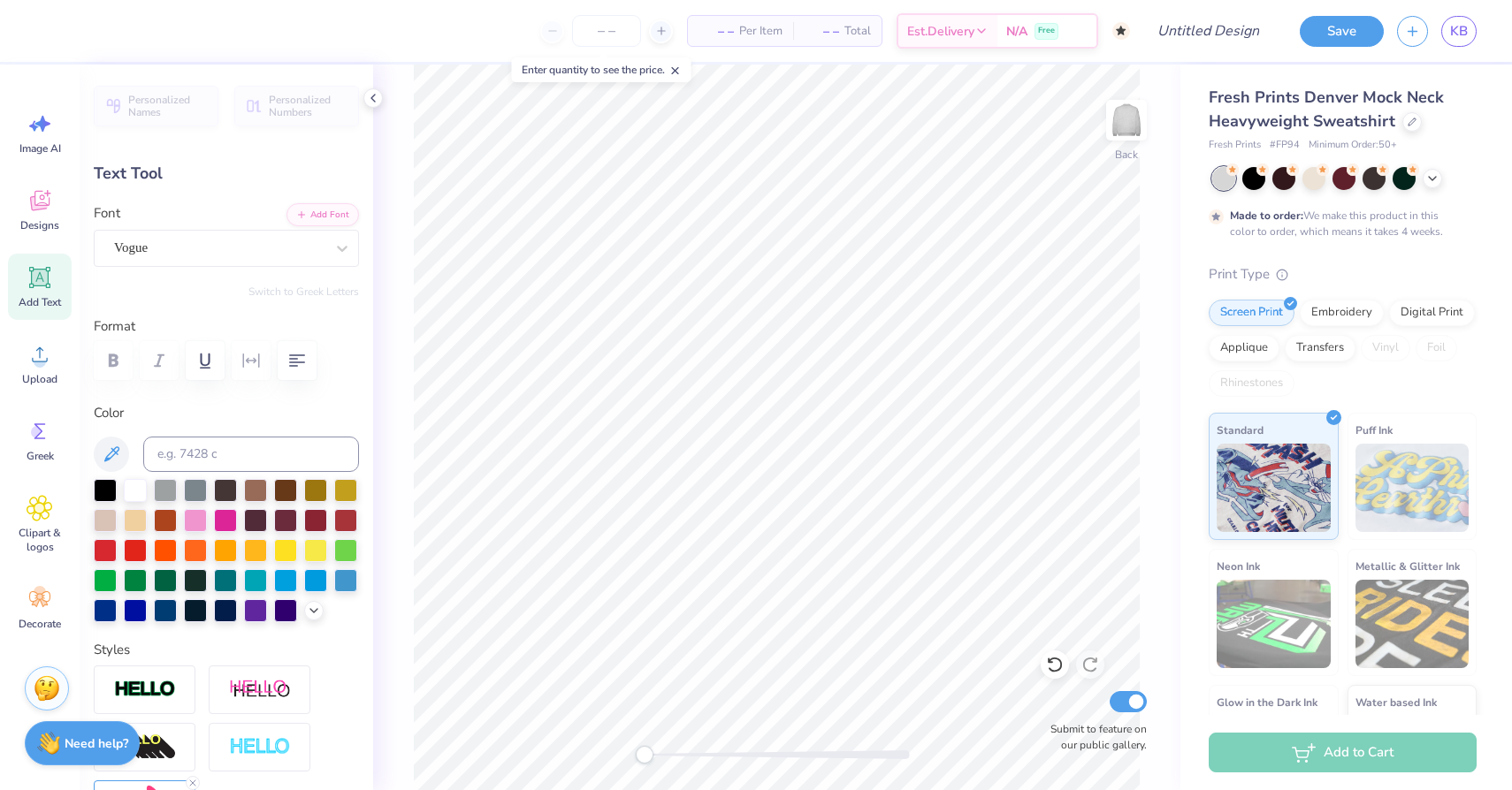
type input "5.75"
type input "7.93"
type input "6.19"
type input "3.14"
type textarea "DoK"
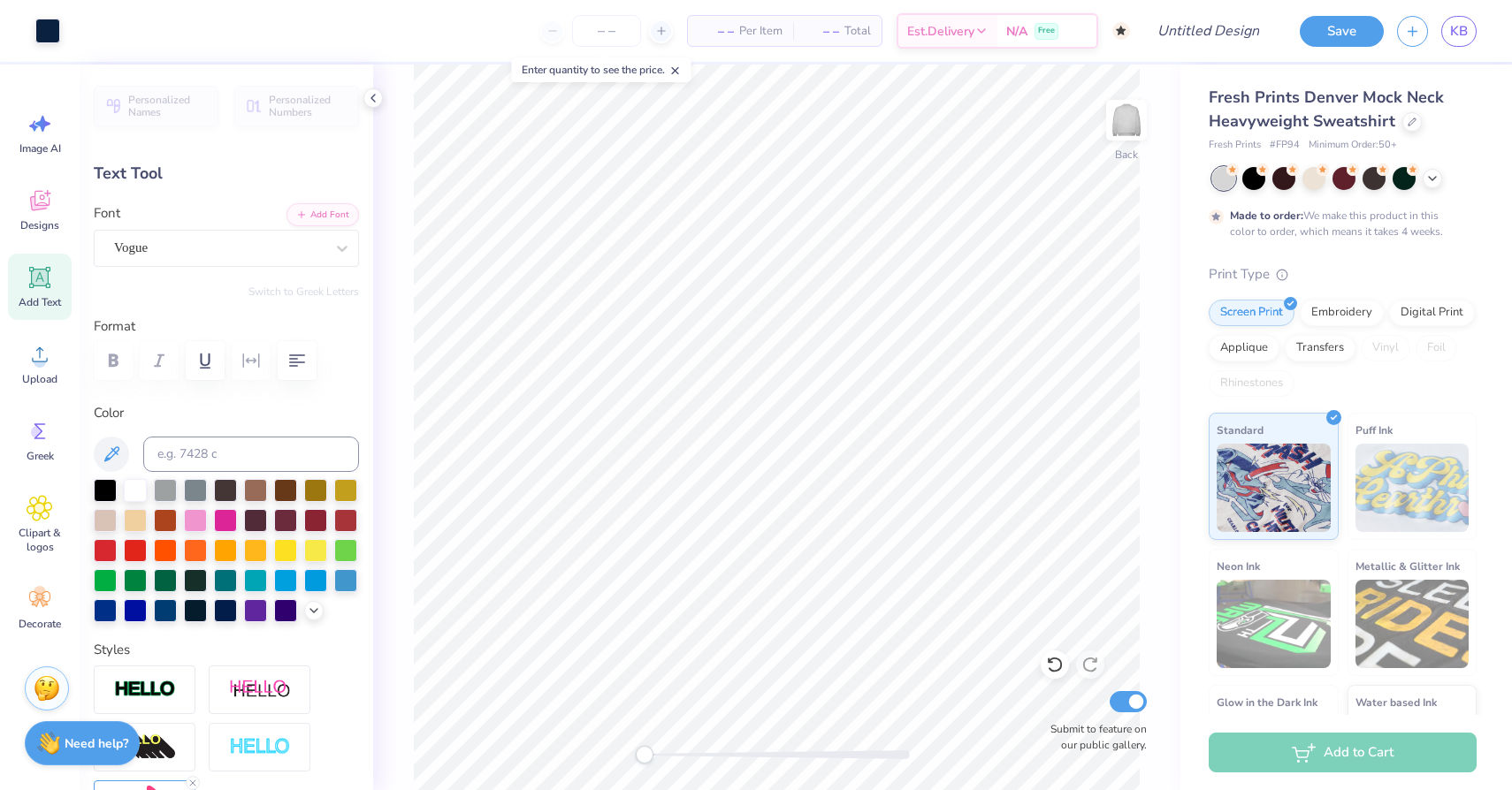
type input "6.16"
type input "3.16"
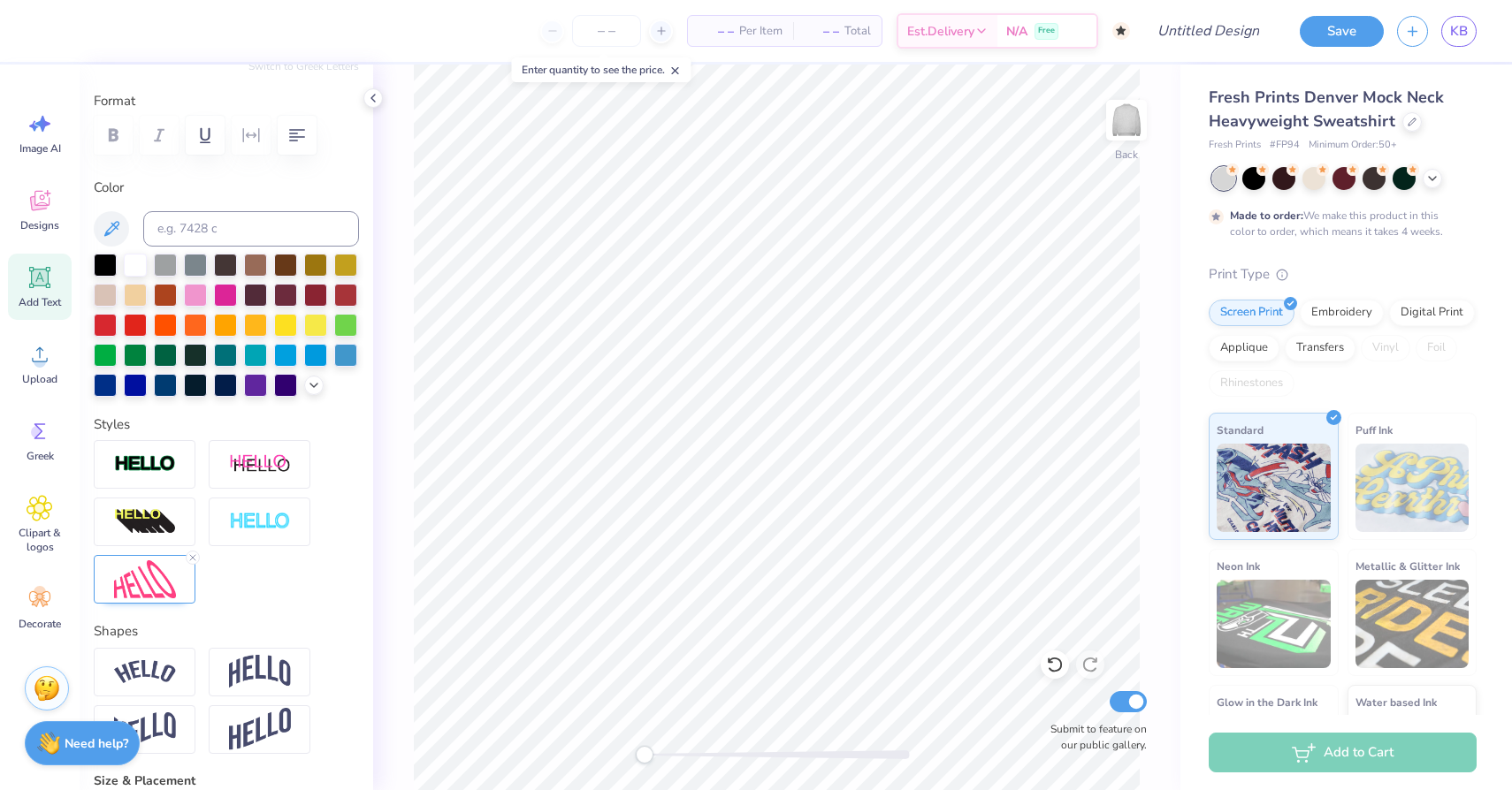
scroll to position [229, 0]
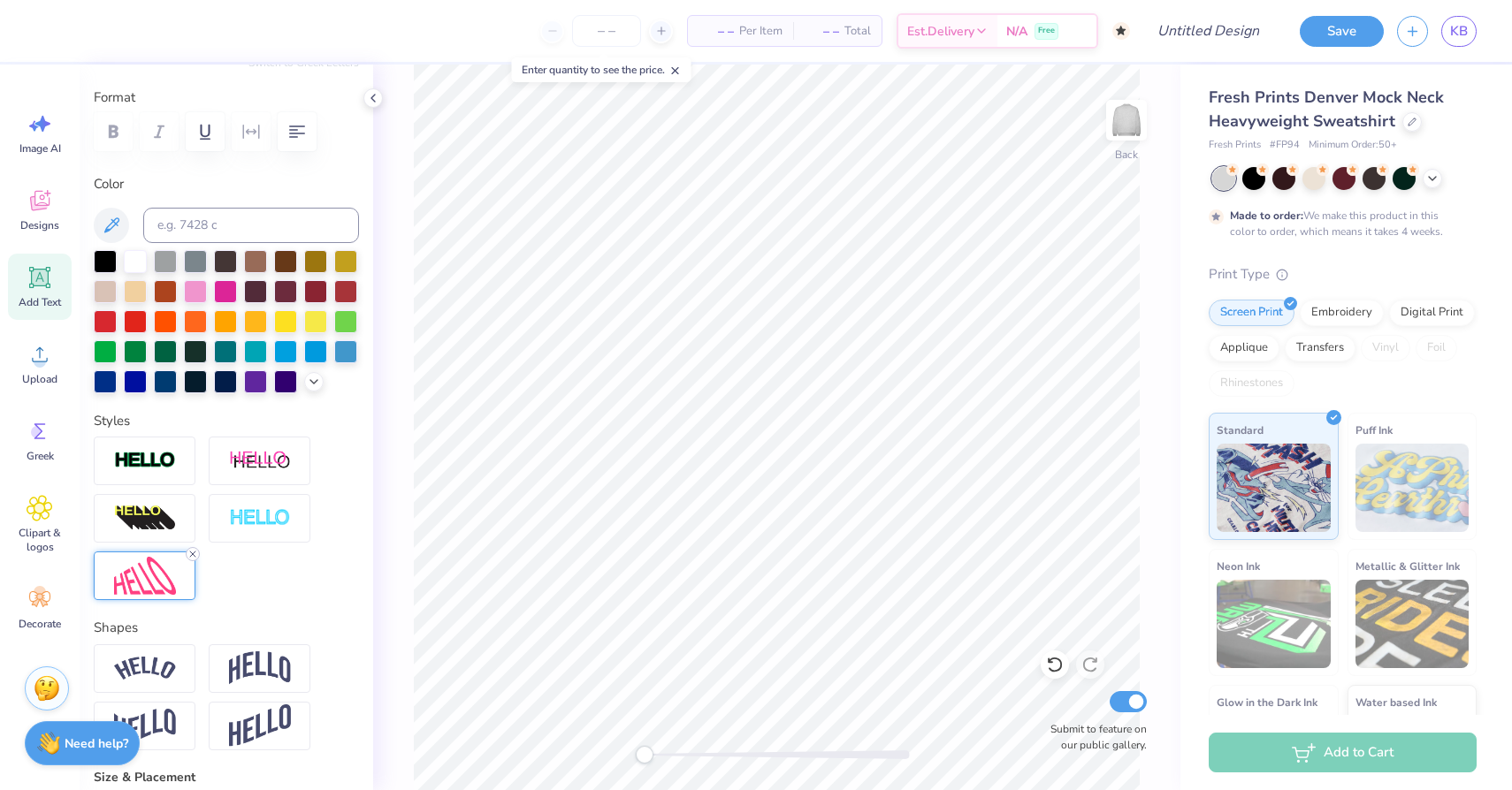
click at [191, 552] on icon at bounding box center [192, 554] width 10 height 10
click at [264, 529] on div at bounding box center [259, 517] width 102 height 48
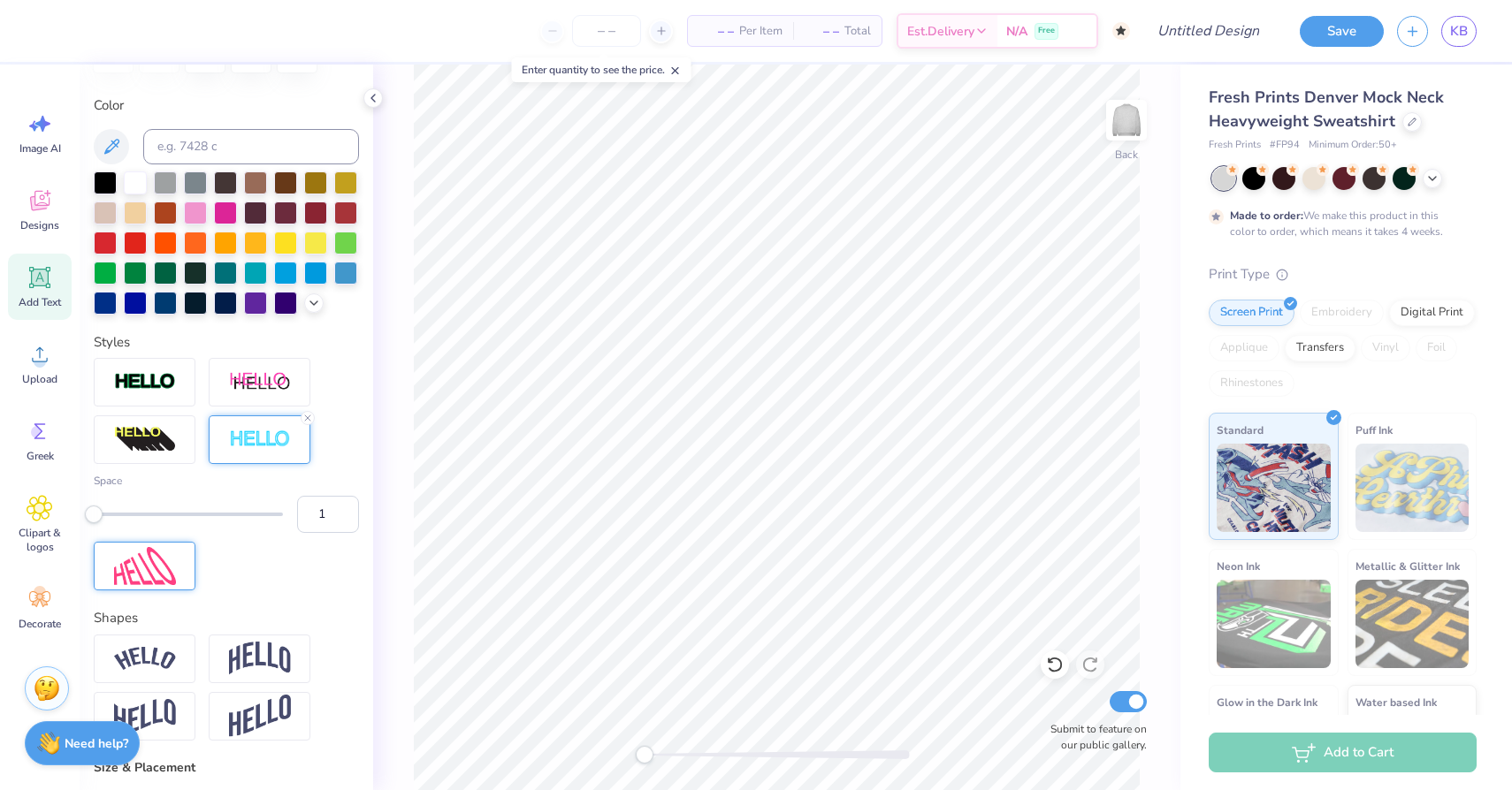
scroll to position [312, 0]
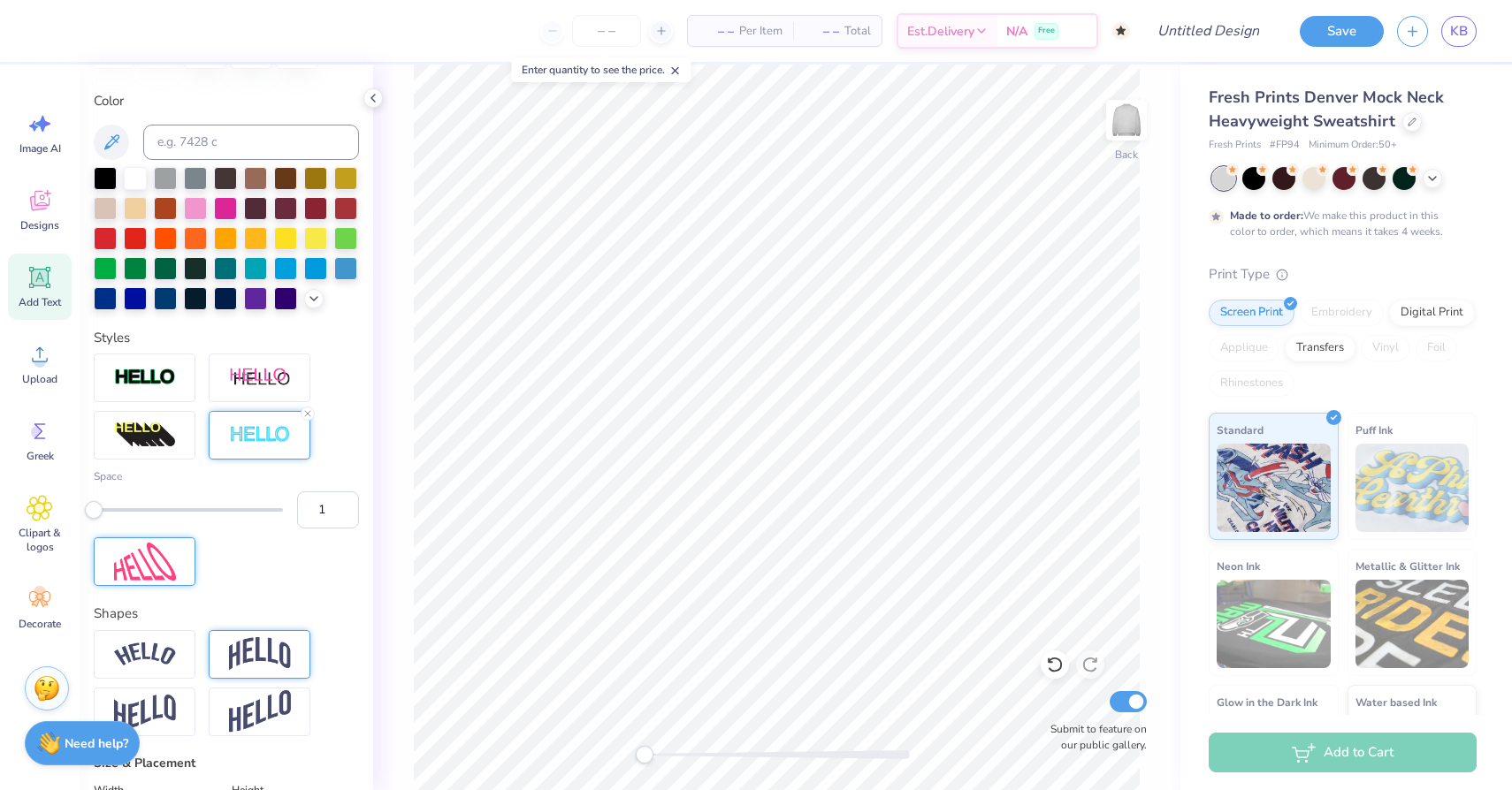
click at [261, 675] on div at bounding box center [259, 654] width 102 height 48
type input "0.25"
drag, startPoint x: 236, startPoint y: 762, endPoint x: 212, endPoint y: 763, distance: 24.0
click at [212, 763] on div "Accessibility label" at bounding box center [212, 762] width 18 height 18
type input "13.38"
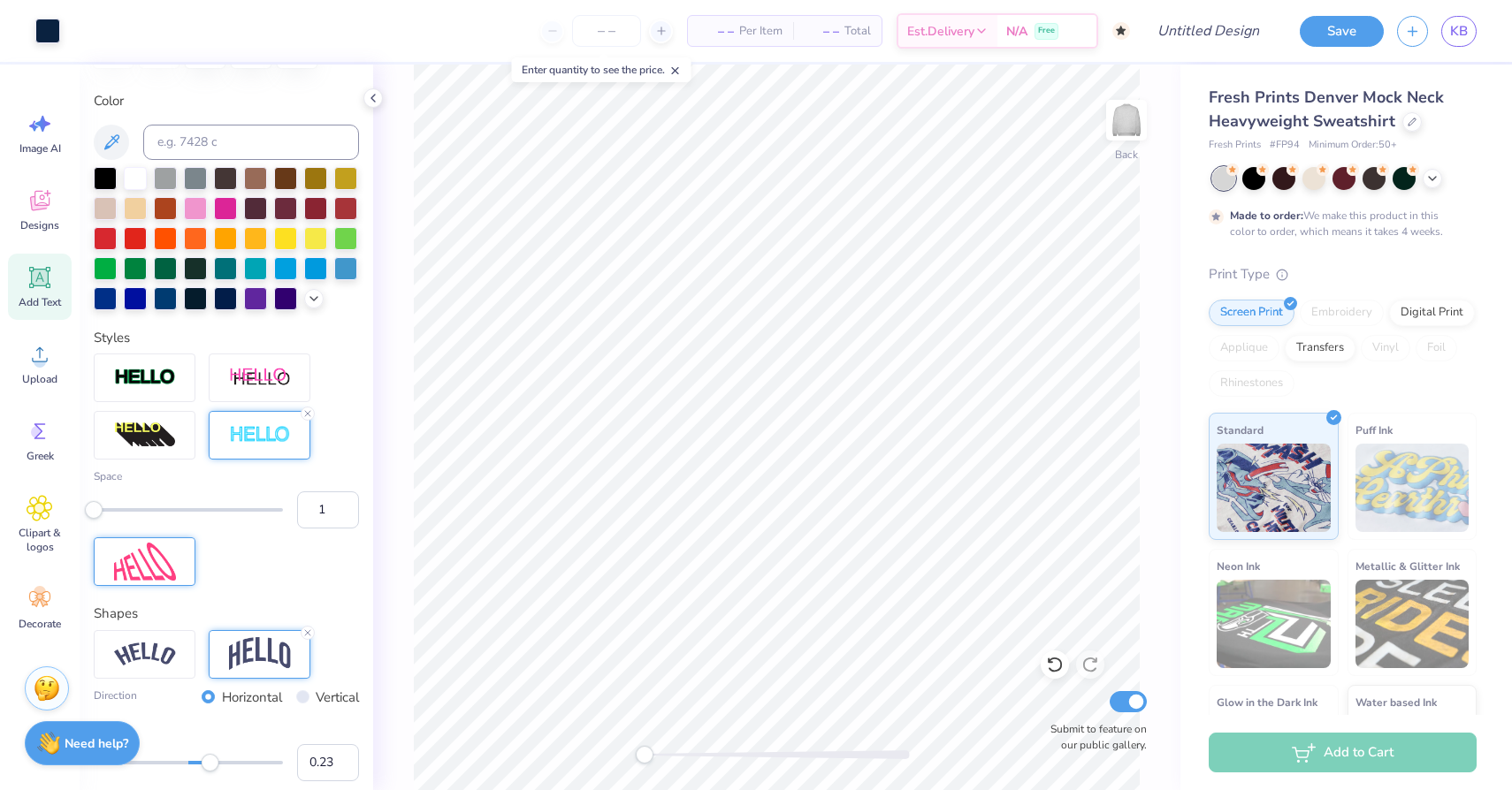
type input "6.35"
type input "2.64"
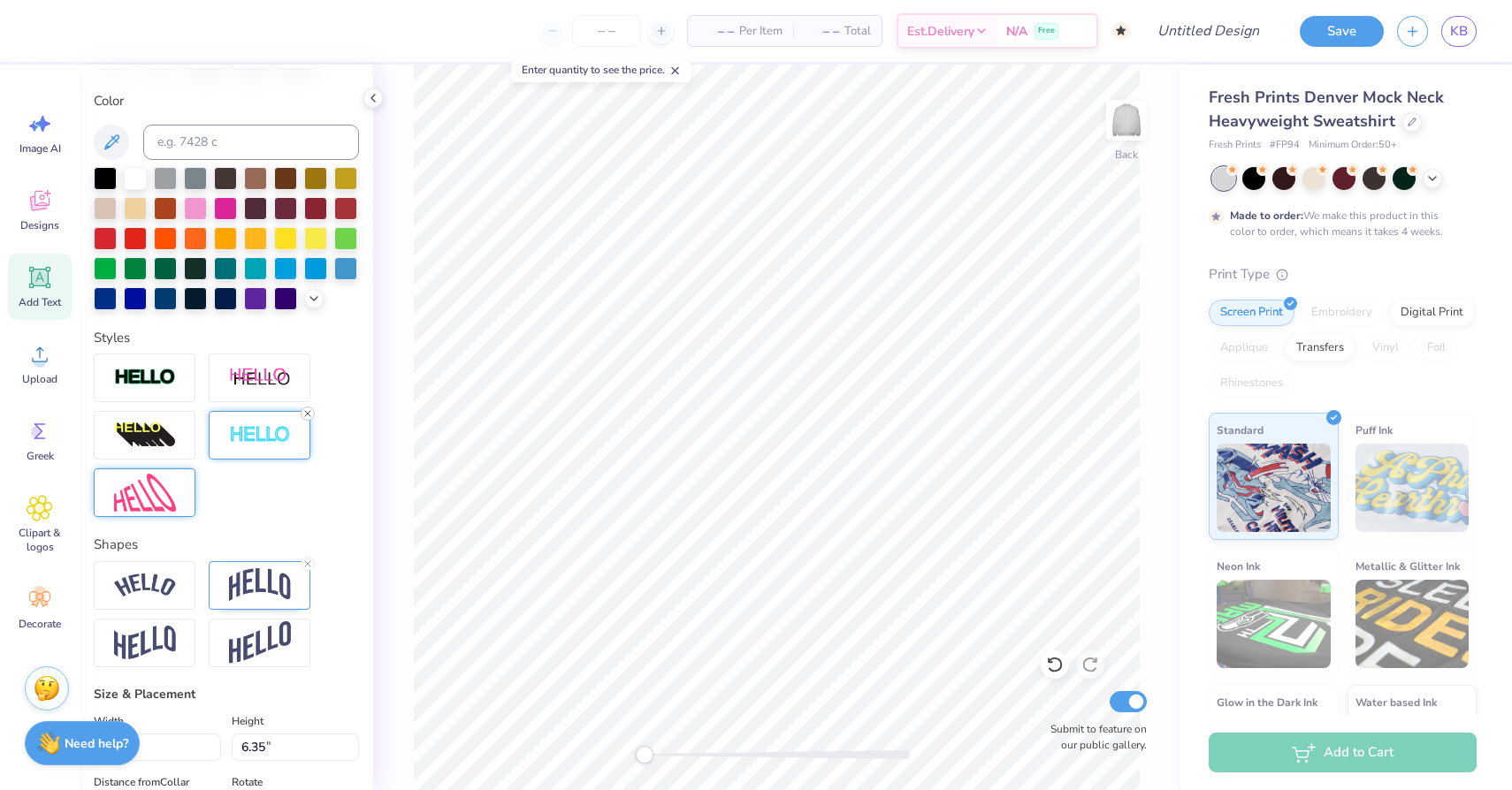
click at [309, 415] on icon at bounding box center [307, 413] width 10 height 10
click at [136, 175] on div at bounding box center [135, 177] width 23 height 23
type input "13.28"
type input "6.25"
click at [815, 728] on li "Send Backward" at bounding box center [809, 734] width 139 height 34
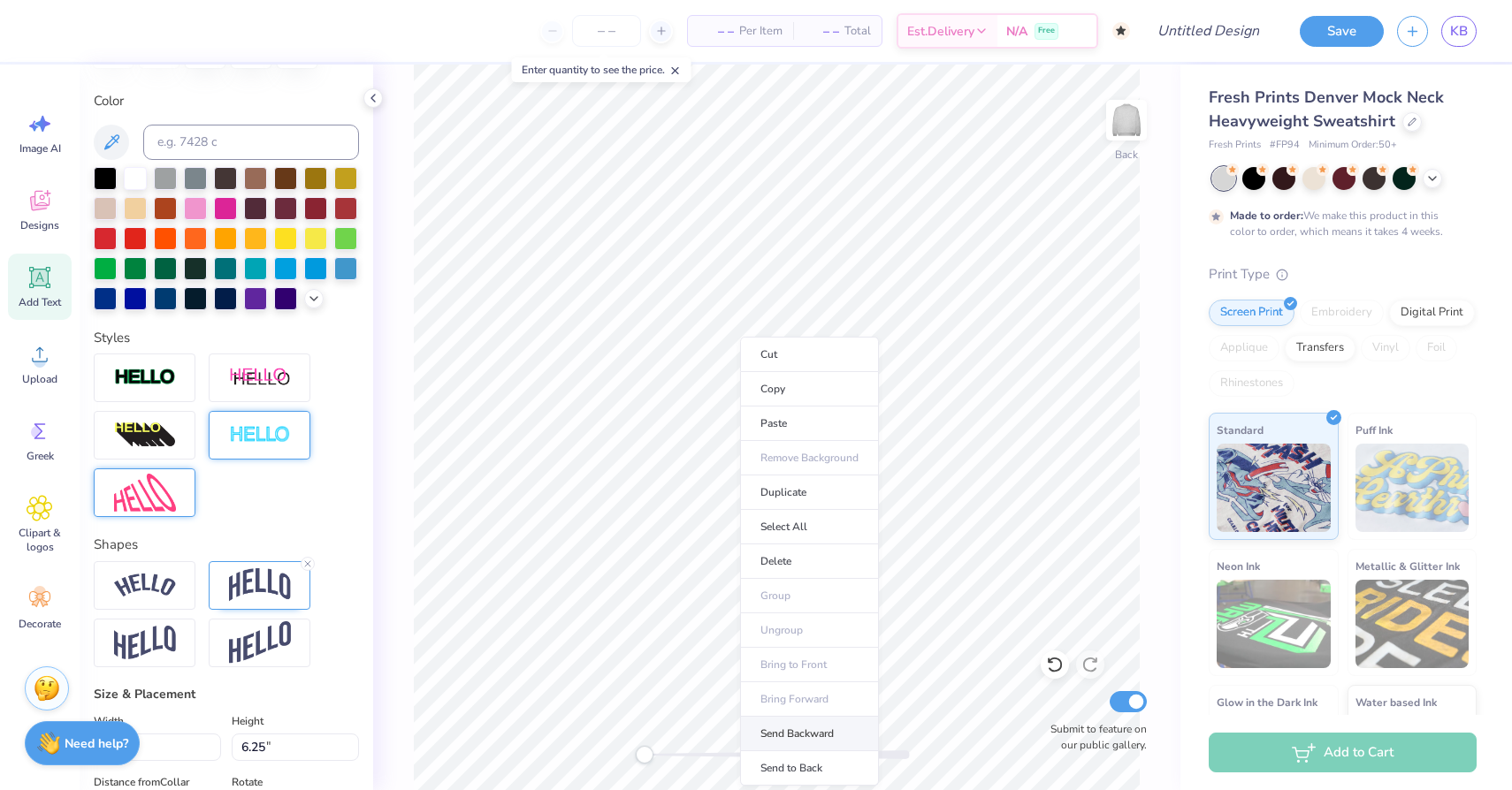
type input "2.64"
click at [45, 231] on span "Designs" at bounding box center [39, 225] width 39 height 14
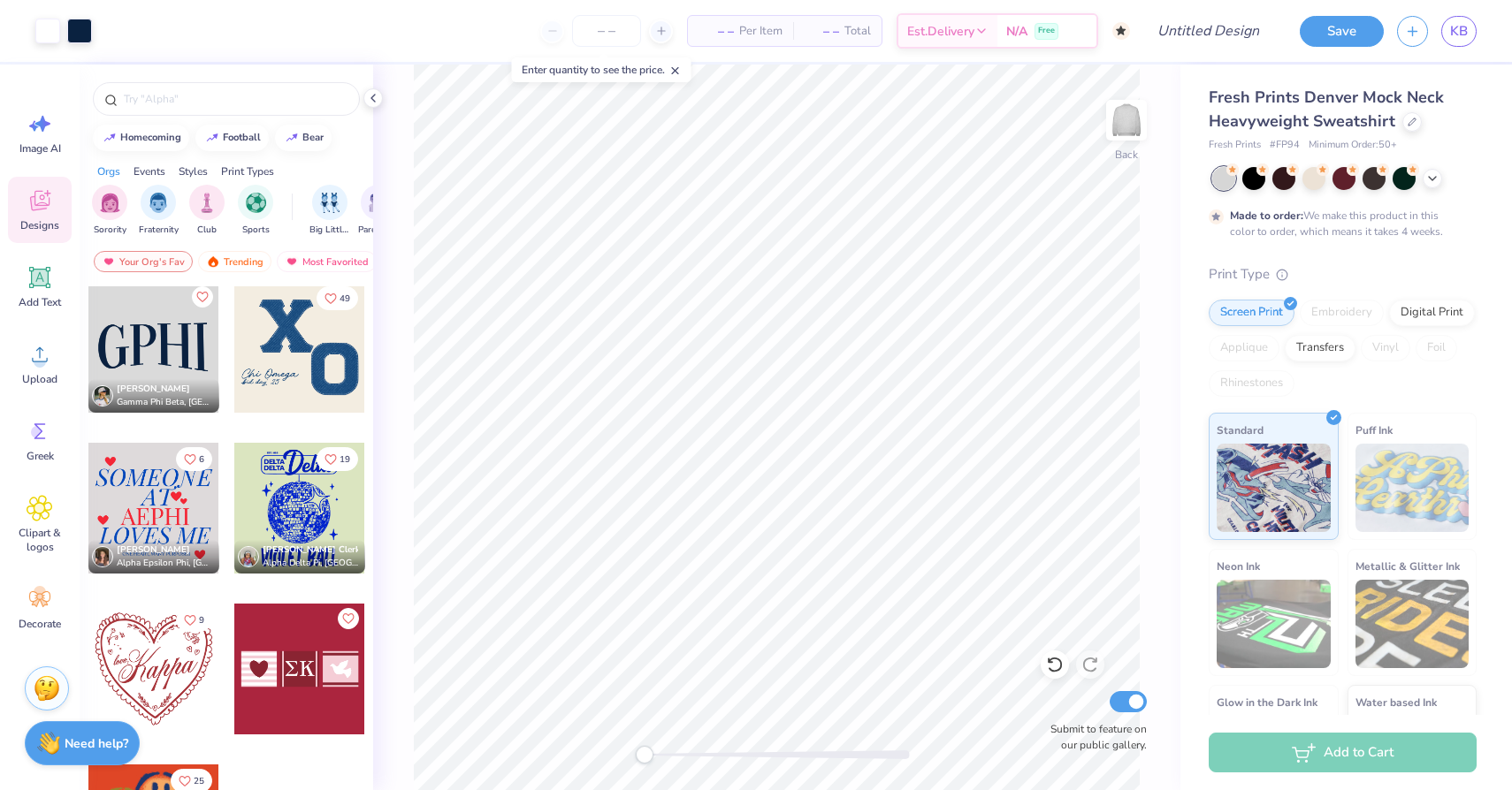
scroll to position [656, 0]
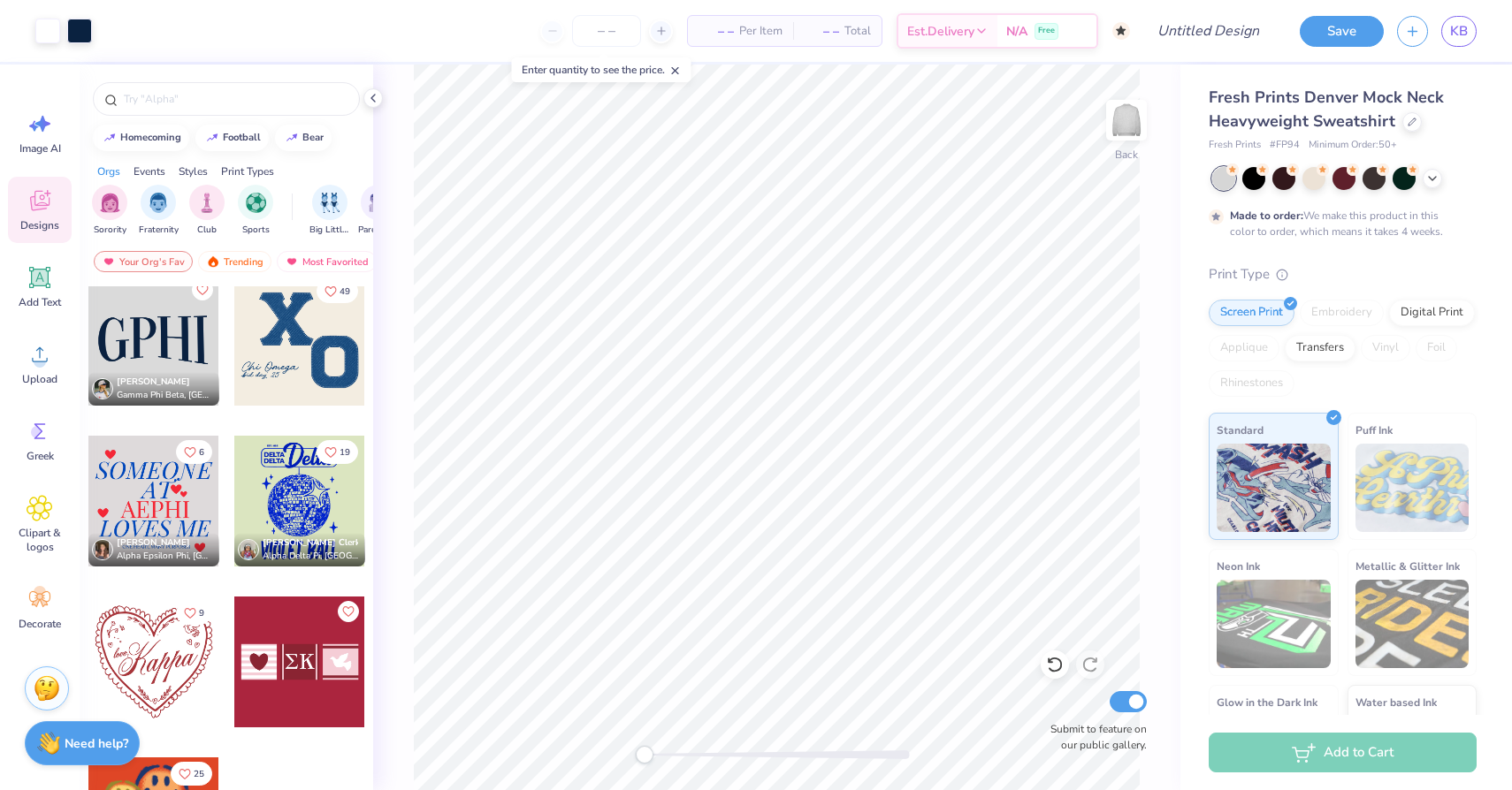
click at [163, 521] on div at bounding box center [154, 501] width 131 height 131
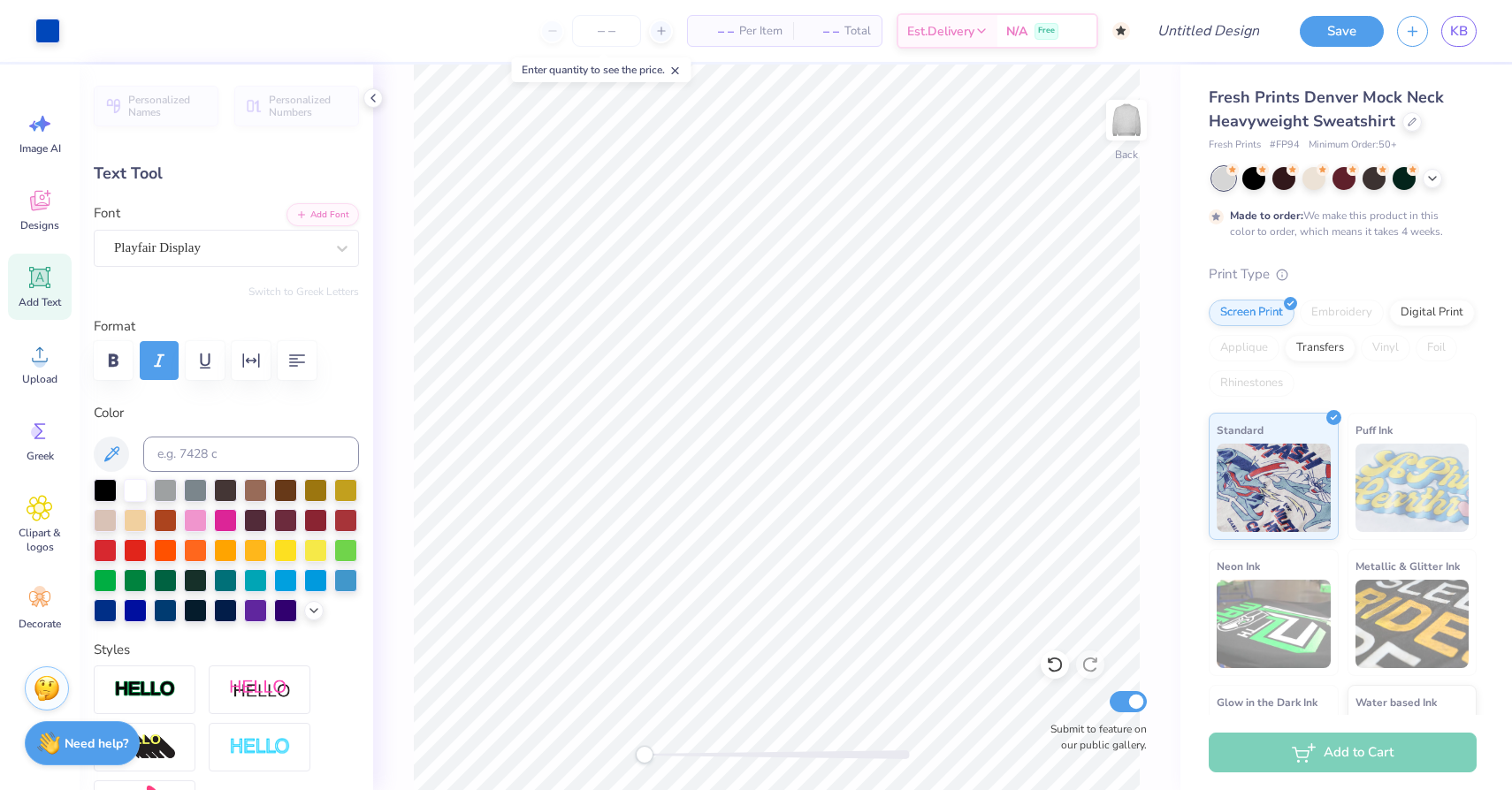
type input "3.20"
type input "1.71"
type input "11.83"
type input "9.85"
type input "1.48"
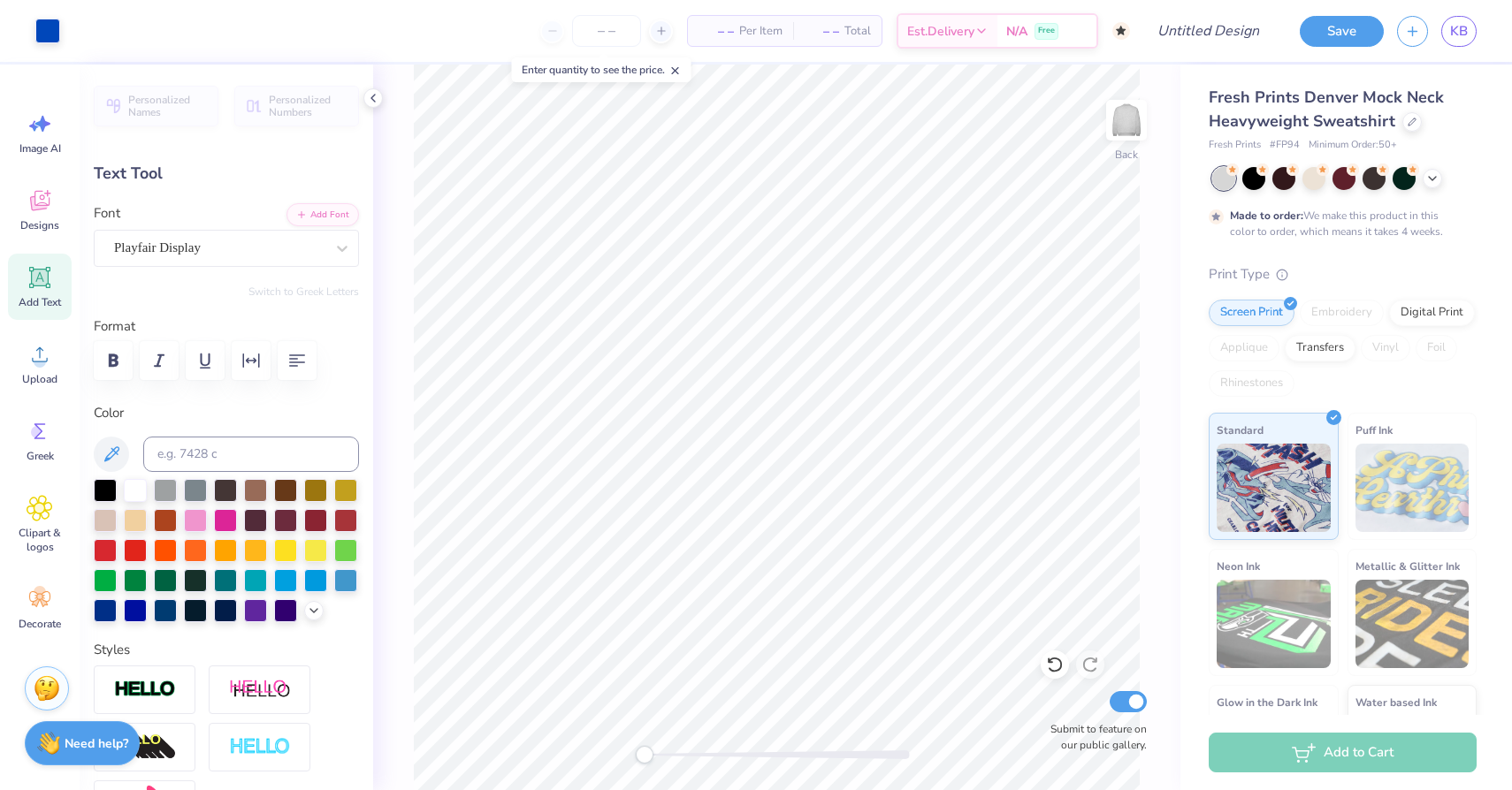
type input "15.43"
type input "5.92"
type input "0.36"
type input "17.62"
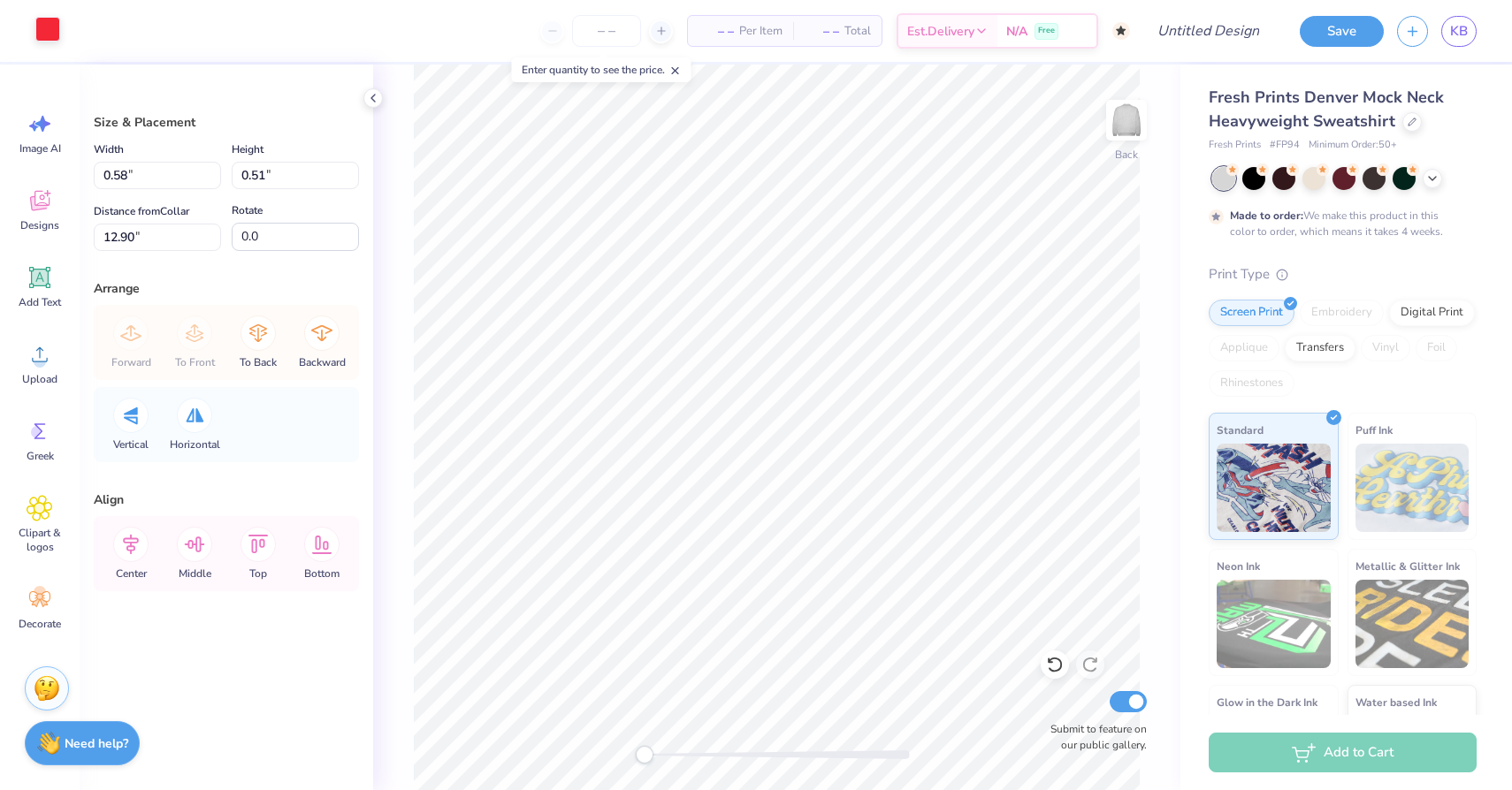
click at [48, 32] on div at bounding box center [47, 29] width 25 height 25
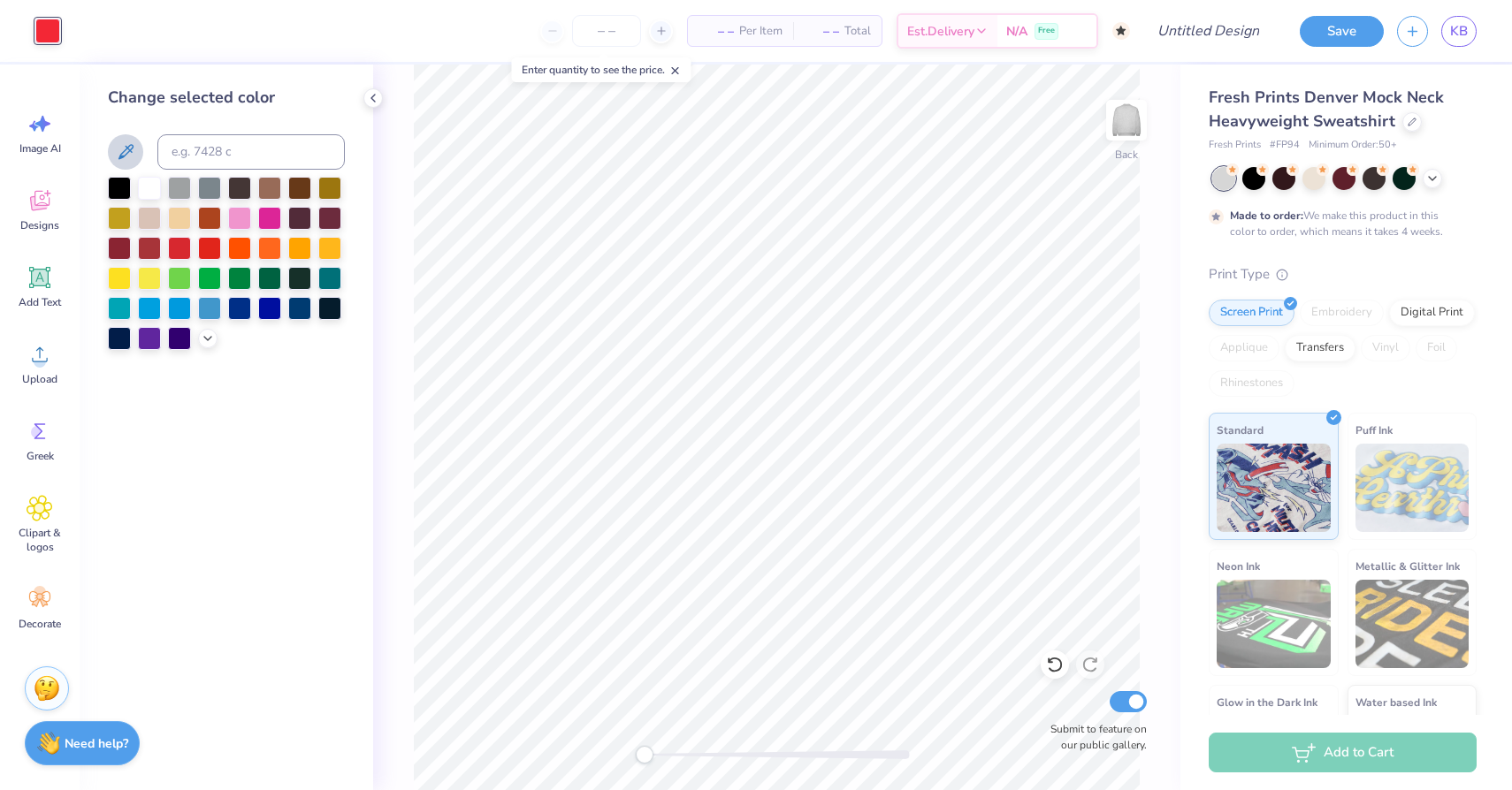
click at [130, 159] on icon at bounding box center [125, 152] width 21 height 21
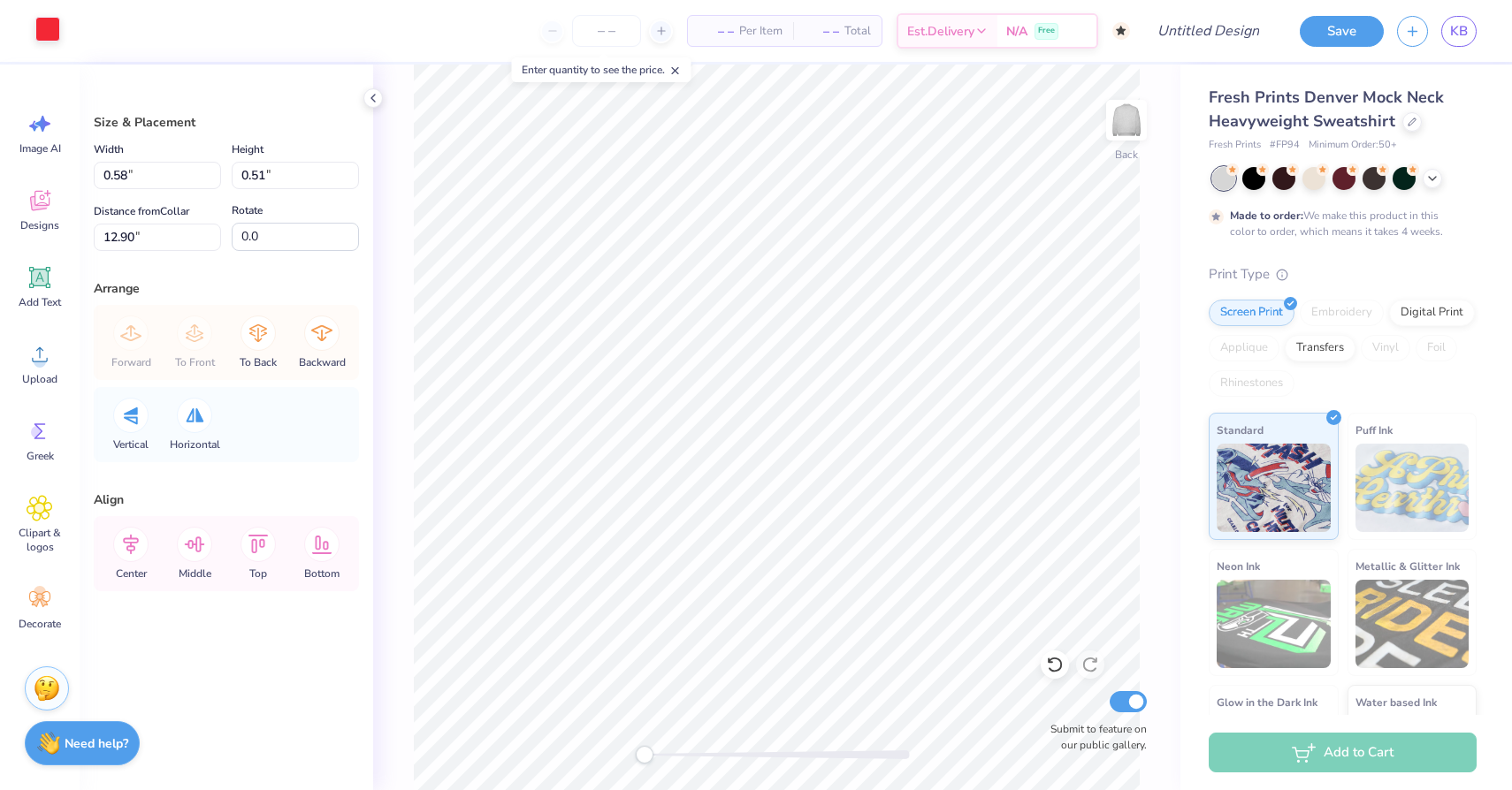
click at [46, 19] on div at bounding box center [47, 29] width 25 height 25
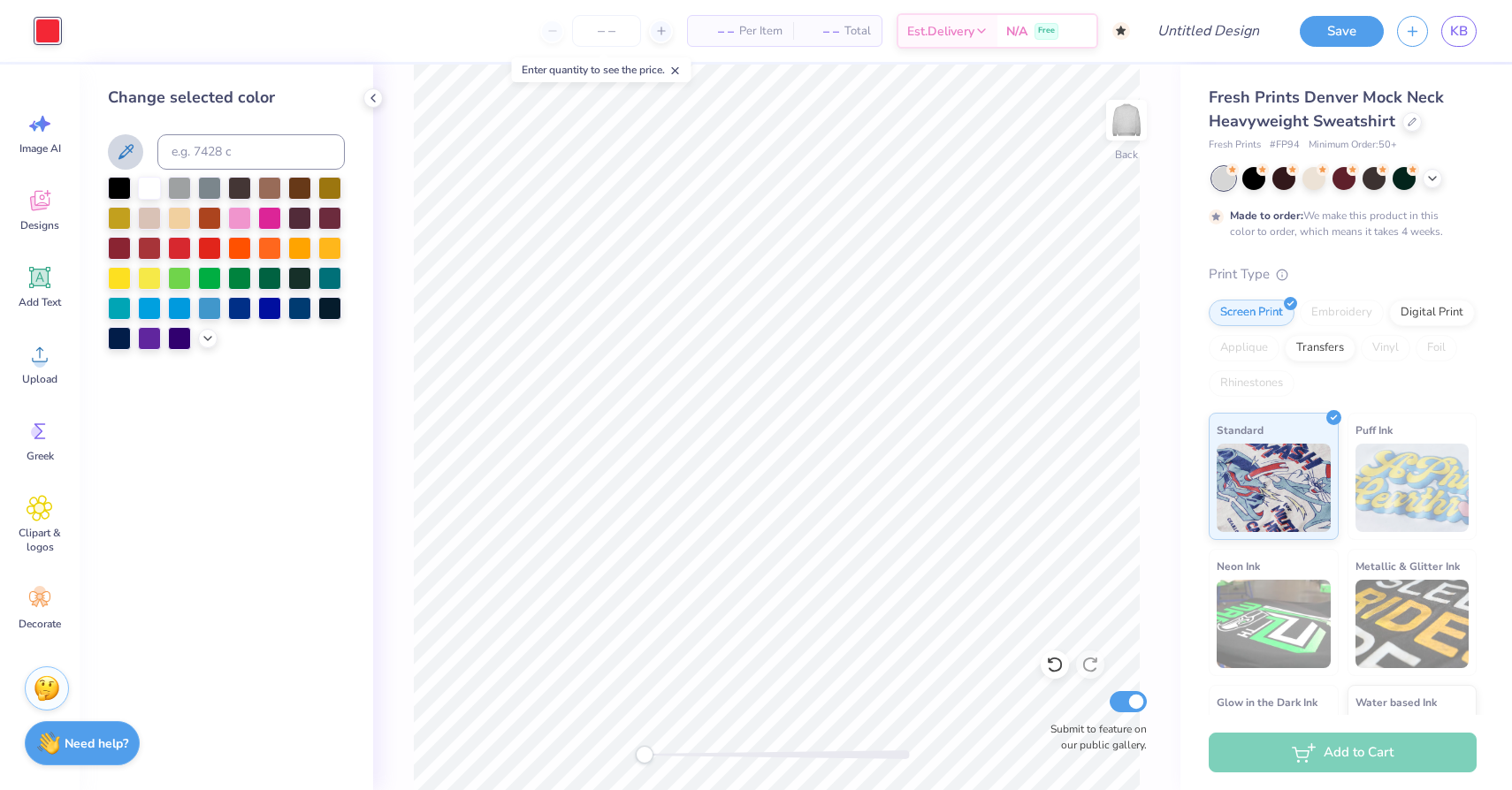
click at [130, 154] on icon at bounding box center [125, 152] width 21 height 21
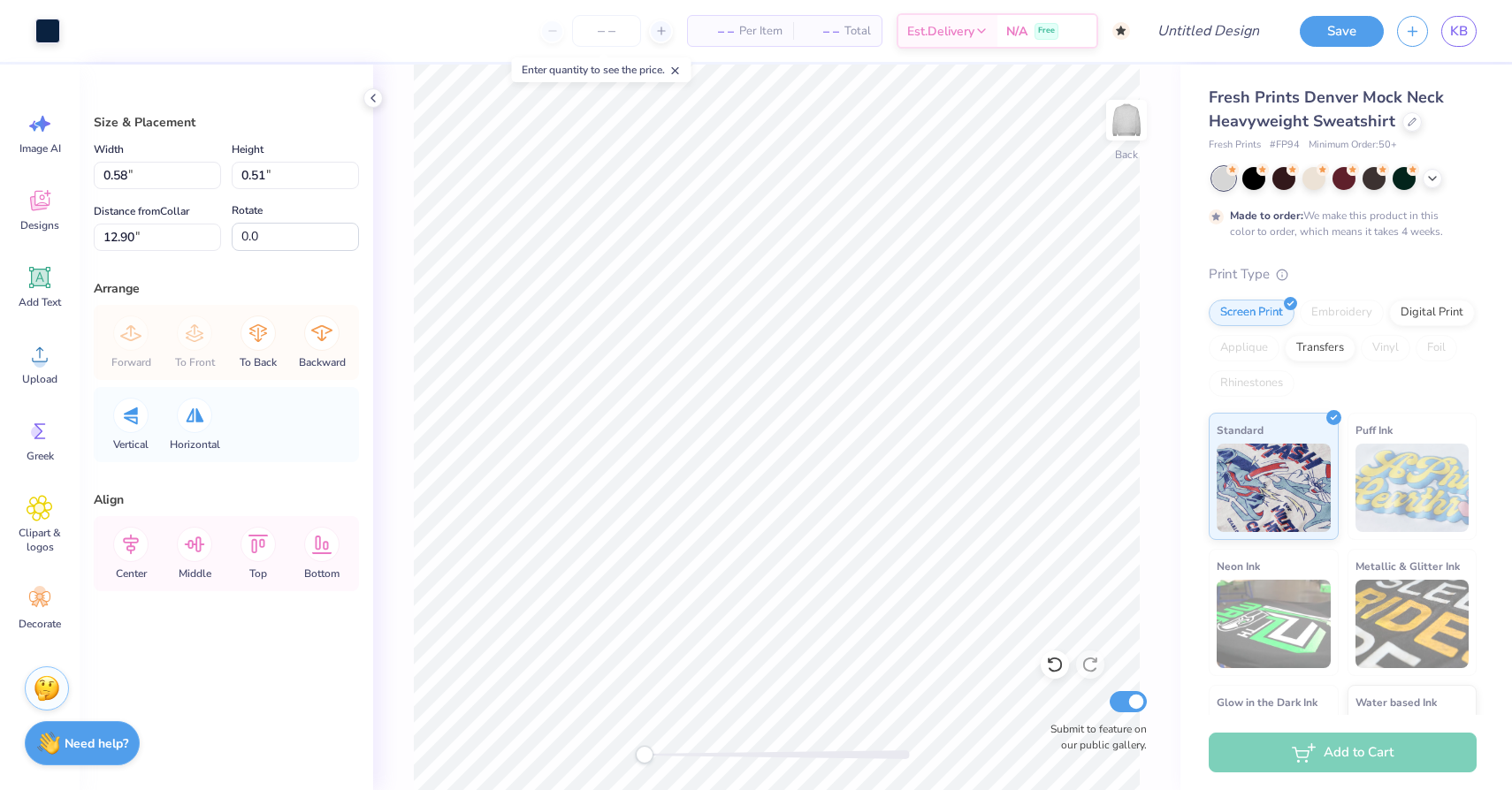
type input "12.88"
type input "-14.6"
type input "14.7"
type input "-9.1"
type input "31.3"
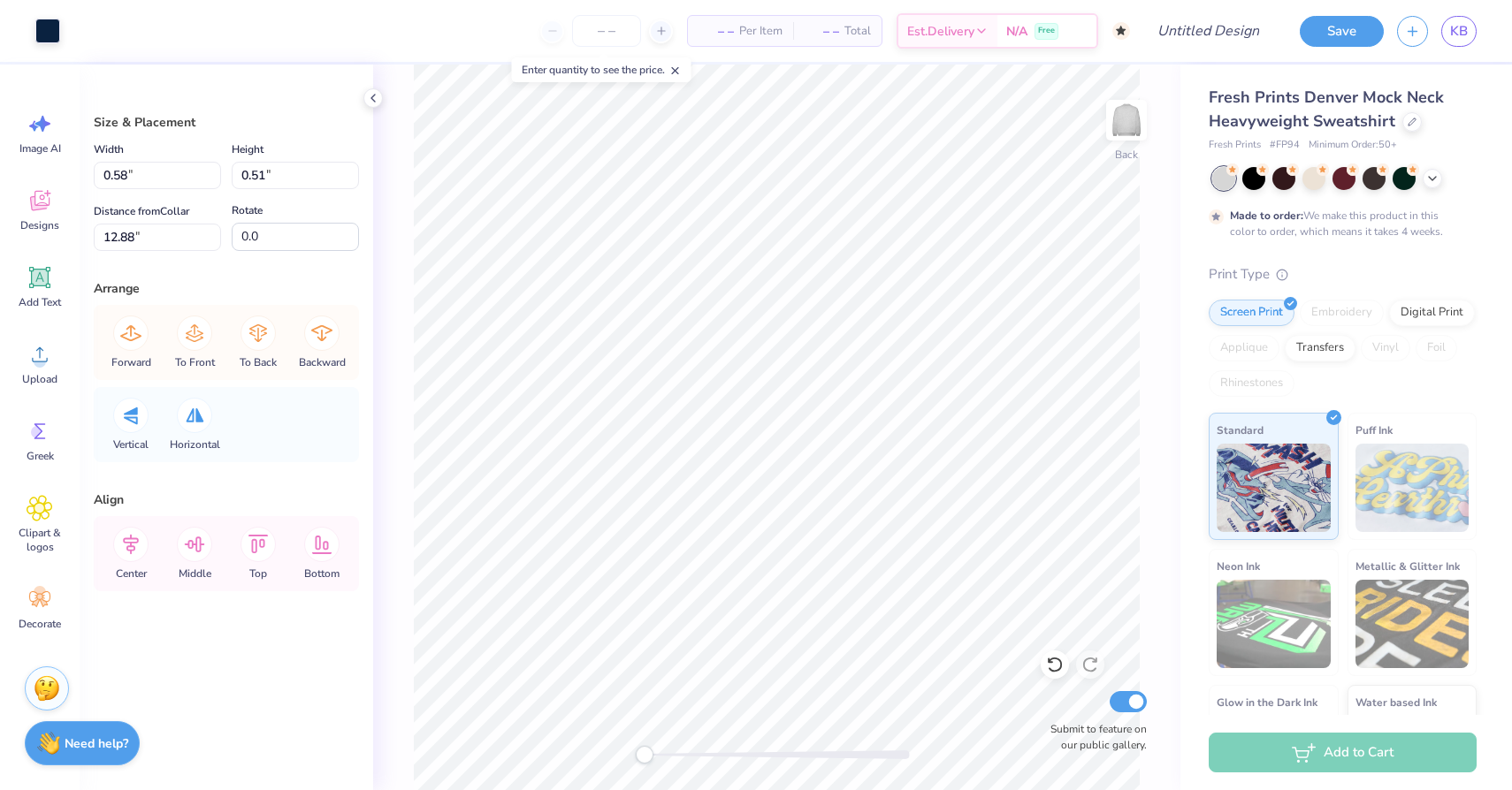
type input "7.79"
type input "0.52"
type input "0.45"
type input "7.85"
type input "0.58"
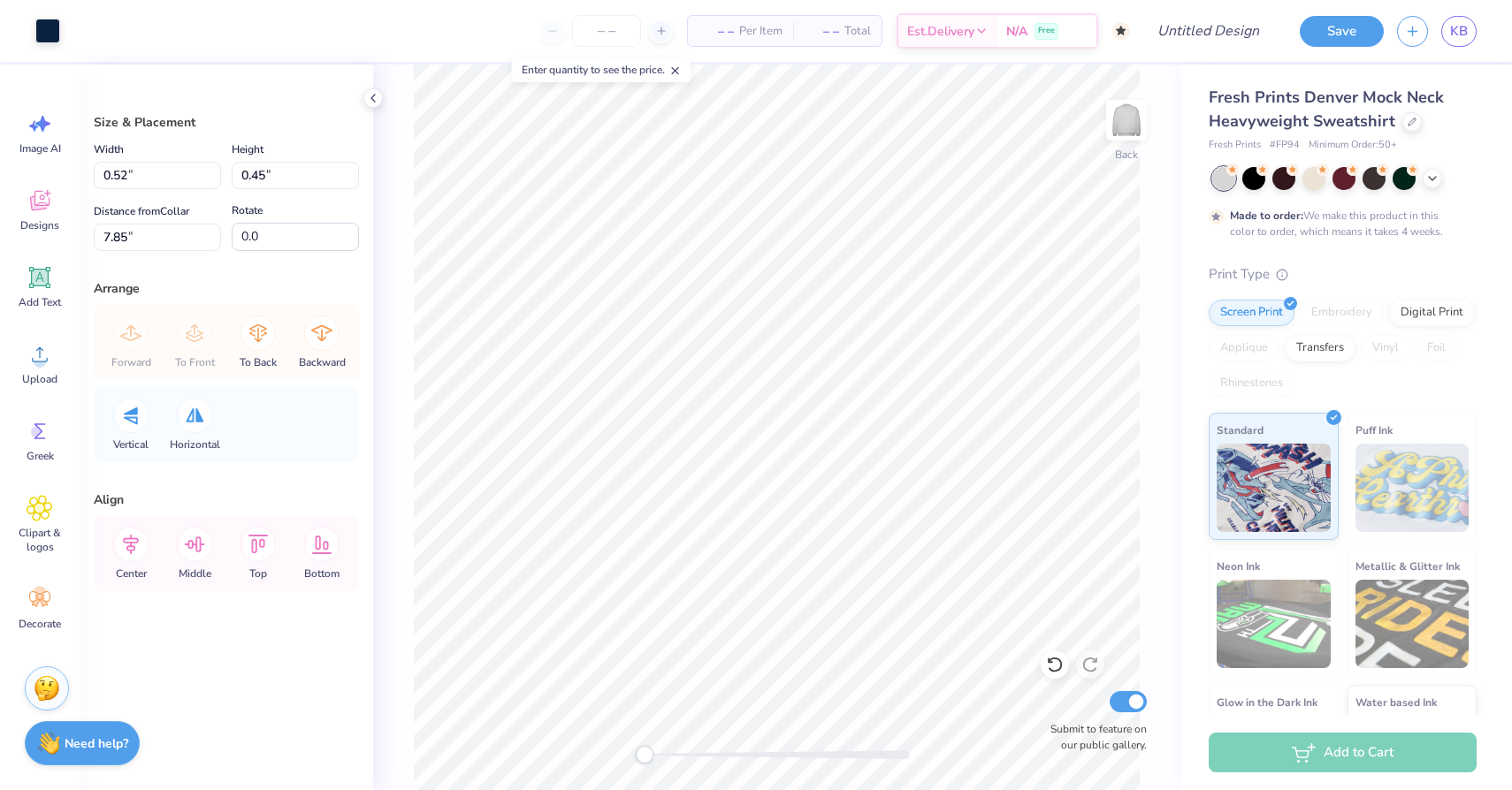
type input "0.51"
type input "7.79"
type input "-11.3"
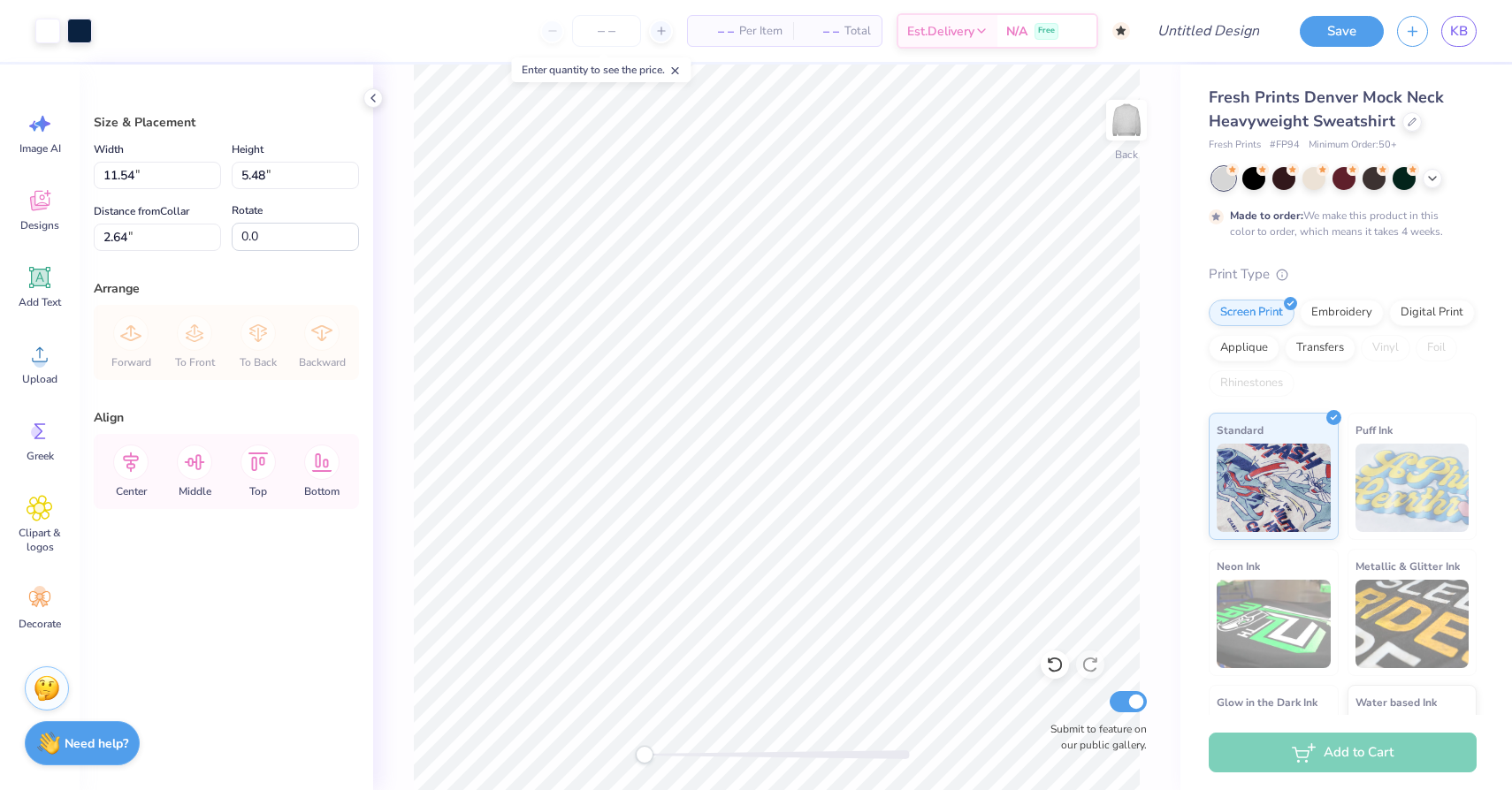
type input "11.54"
type input "5.48"
type input "2.22"
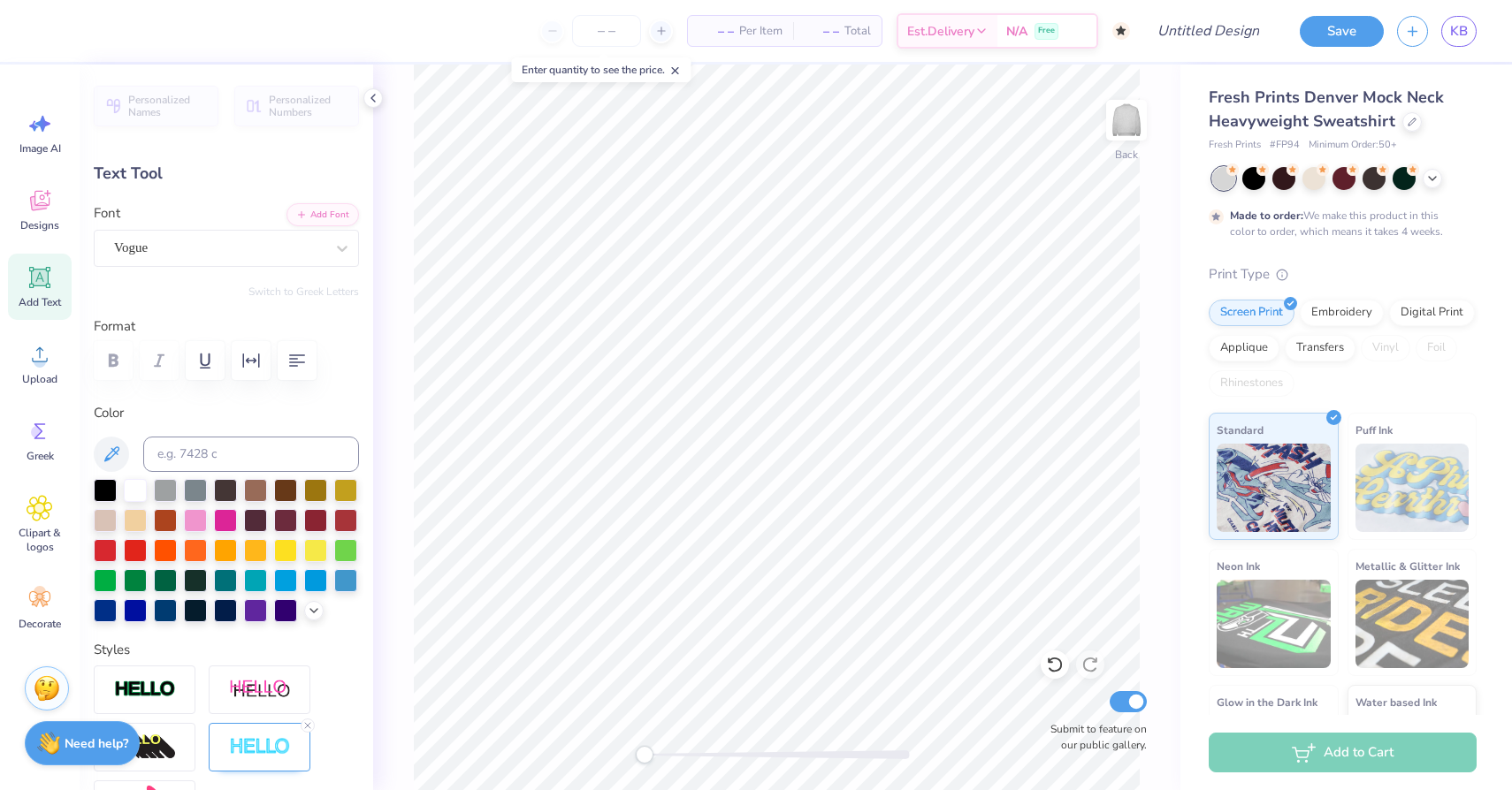
type textarea "D"
type textarea "C"
type textarea "D"
click at [42, 196] on icon at bounding box center [40, 200] width 19 height 20
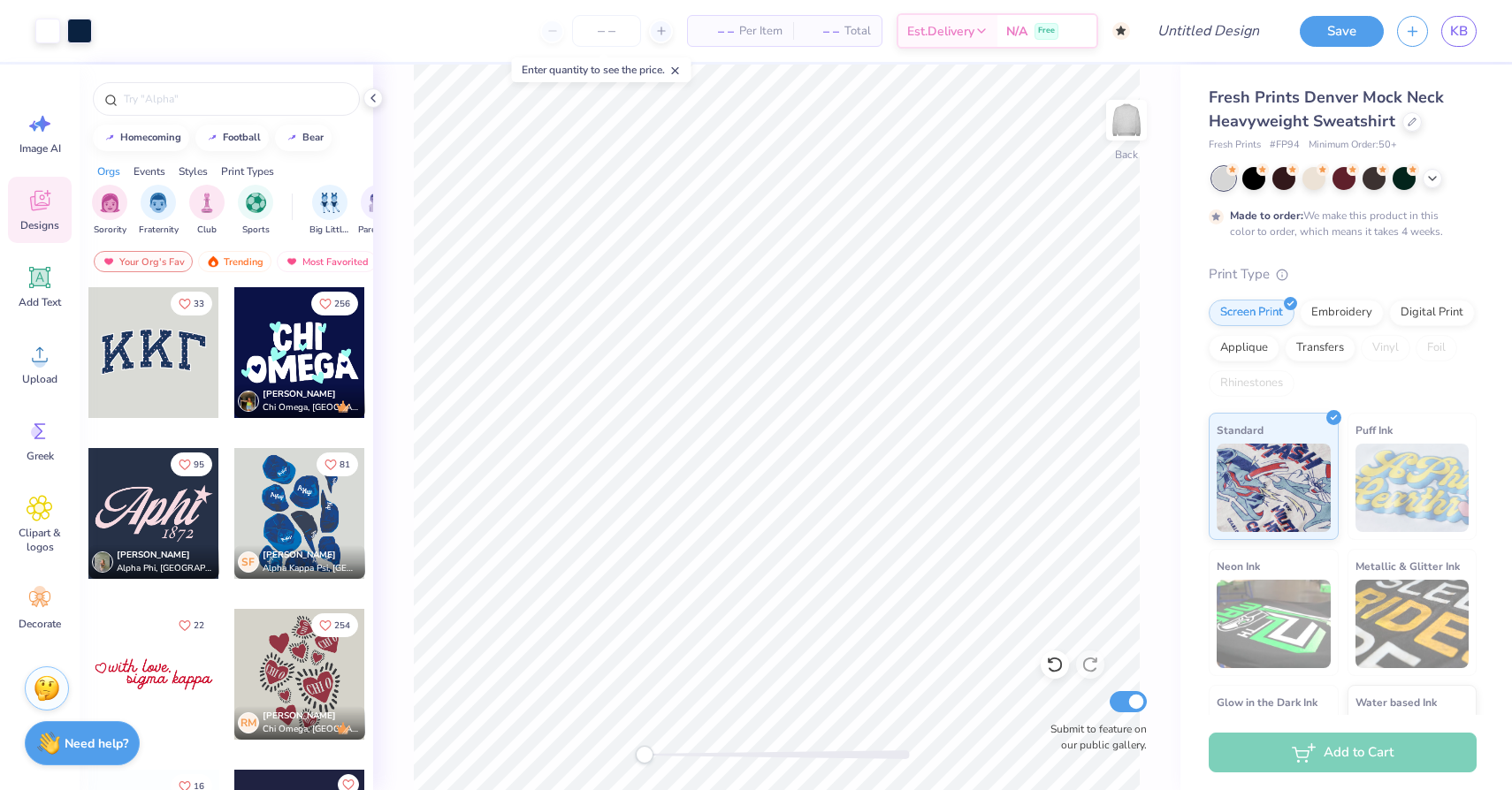
click at [175, 369] on div at bounding box center [154, 353] width 131 height 131
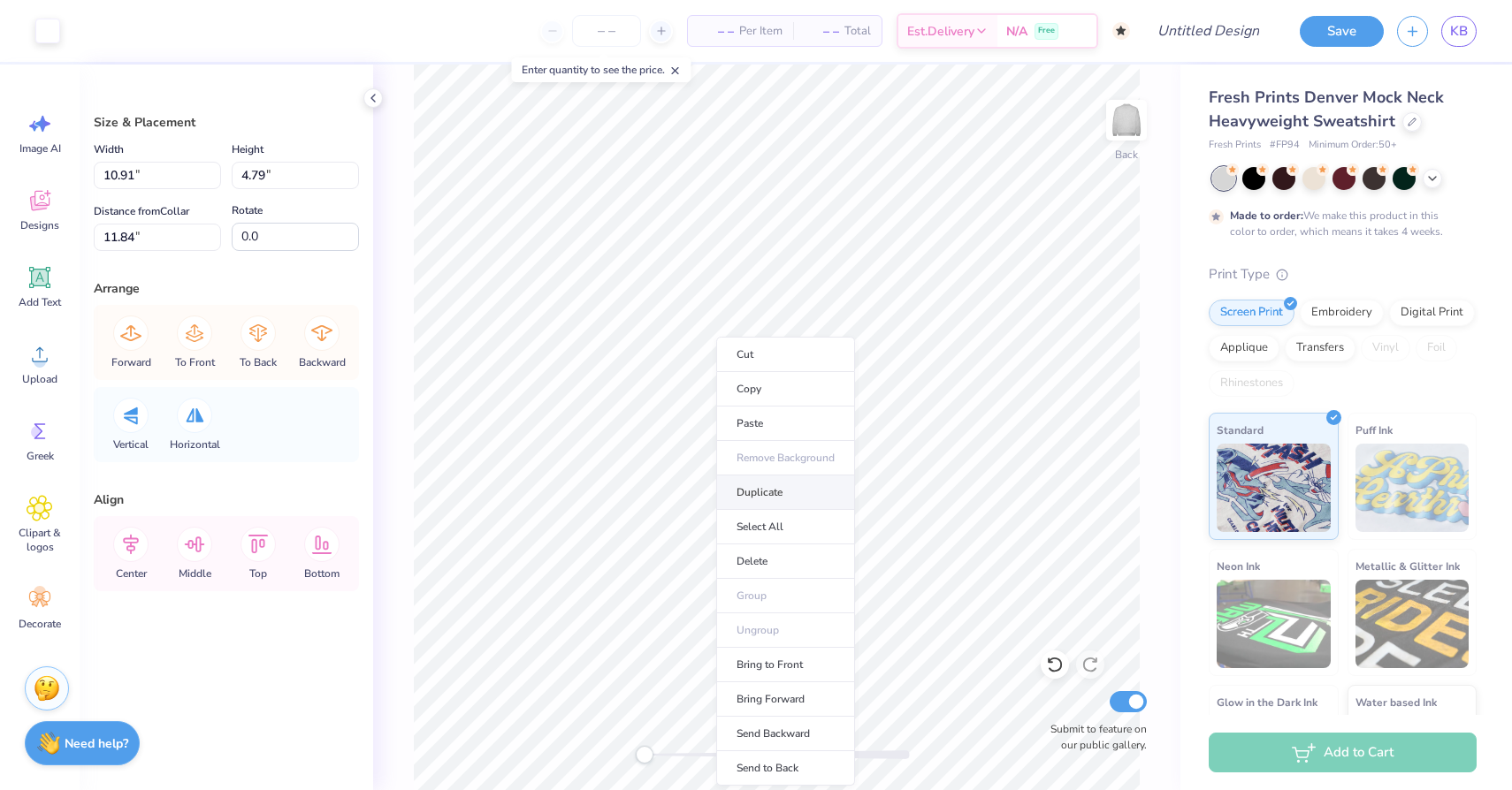
type input "10.72"
type input "4.57"
type input "11.93"
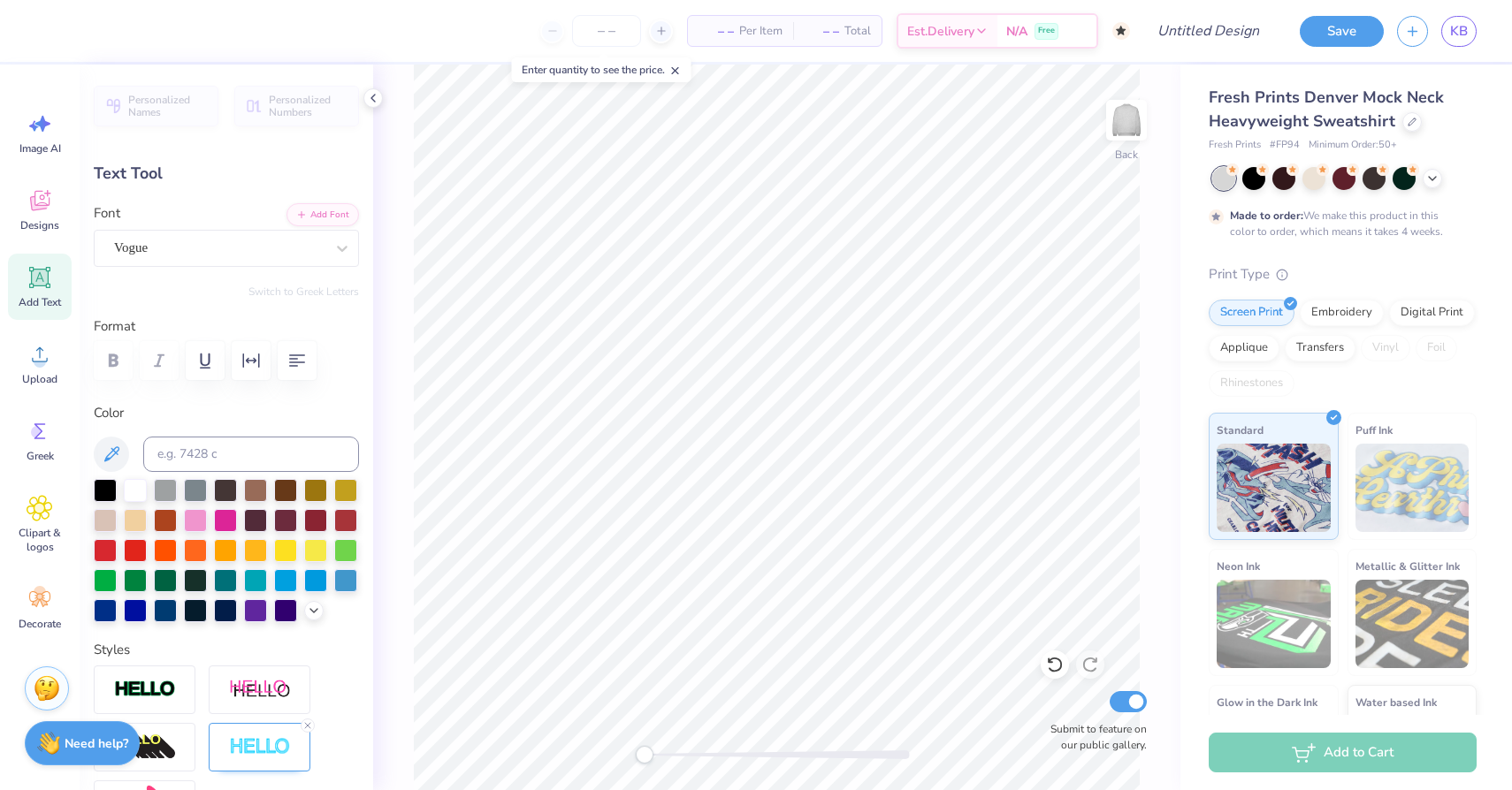
click at [28, 37] on div at bounding box center [17, 30] width 35 height 62
click at [30, 27] on div at bounding box center [17, 30] width 35 height 62
click at [135, 492] on div at bounding box center [135, 489] width 23 height 23
type input "11.46"
type input "5.39"
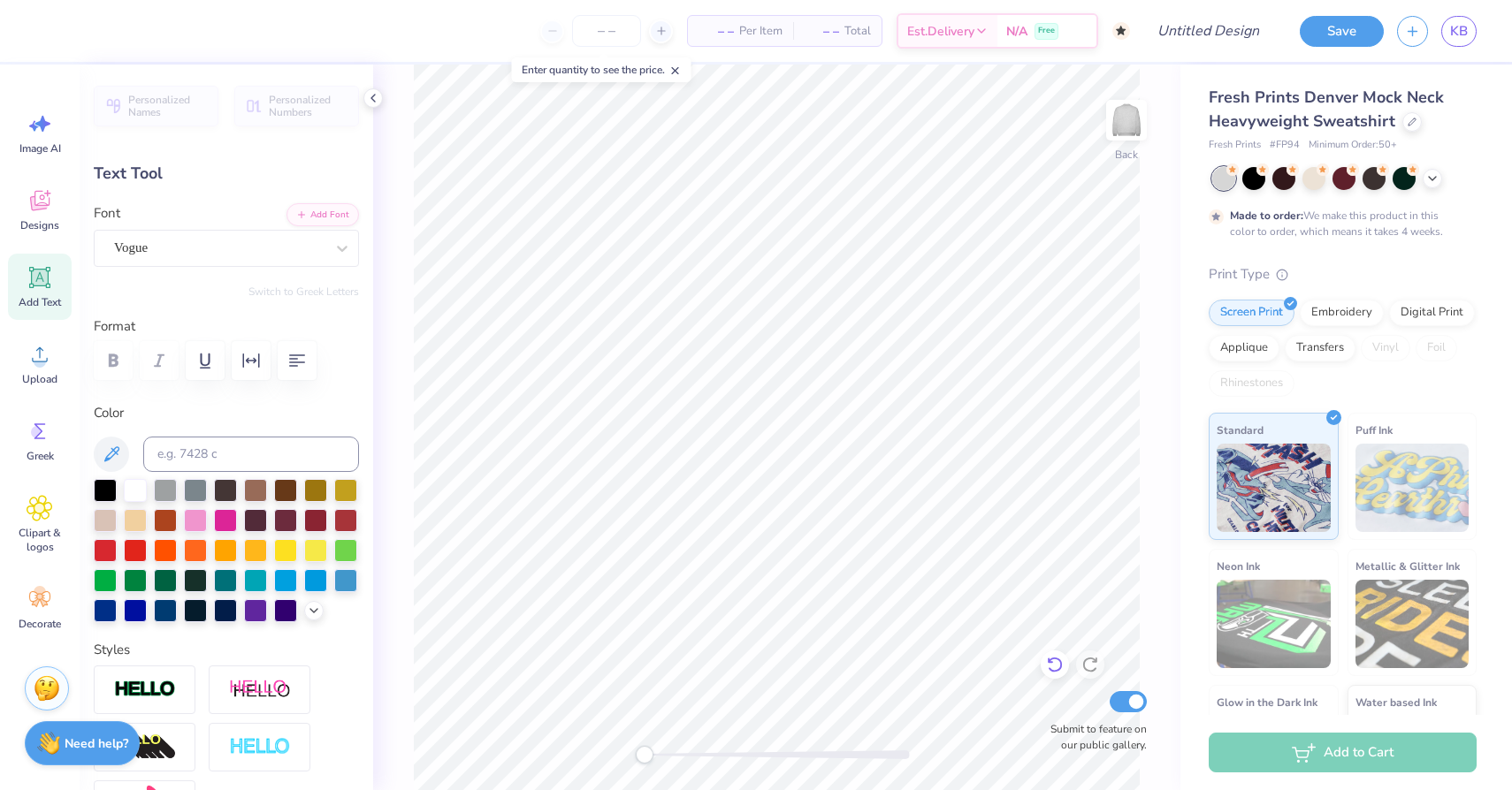
click at [1058, 662] on icon at bounding box center [1054, 665] width 18 height 18
click at [110, 454] on icon at bounding box center [111, 454] width 21 height 21
type input "11.54"
type input "5.48"
click at [130, 493] on div at bounding box center [135, 489] width 23 height 23
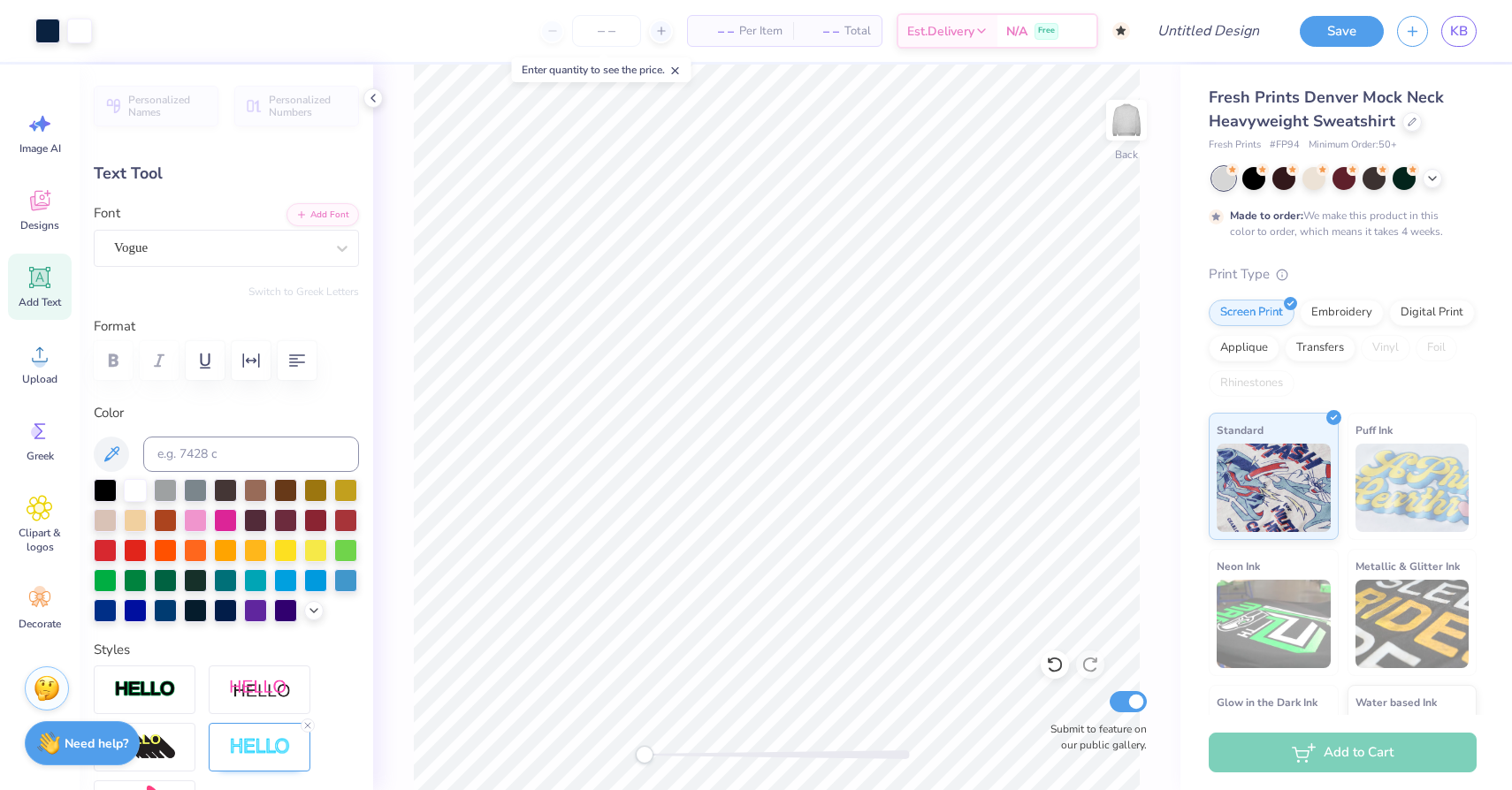
type input "2.22"
click at [190, 516] on div at bounding box center [196, 518] width 23 height 23
click at [137, 497] on div at bounding box center [135, 489] width 23 height 23
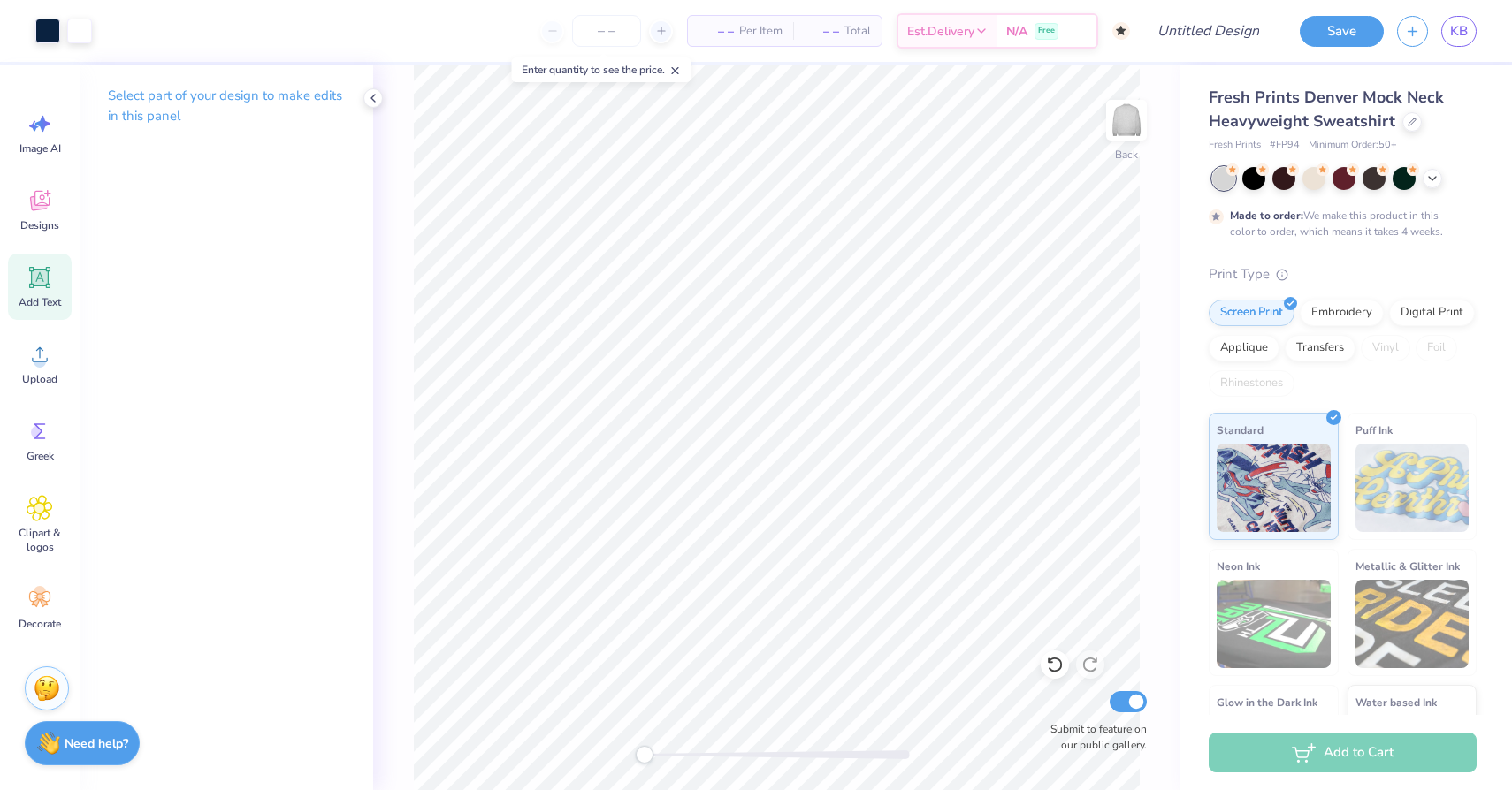
click at [41, 287] on icon at bounding box center [40, 277] width 27 height 27
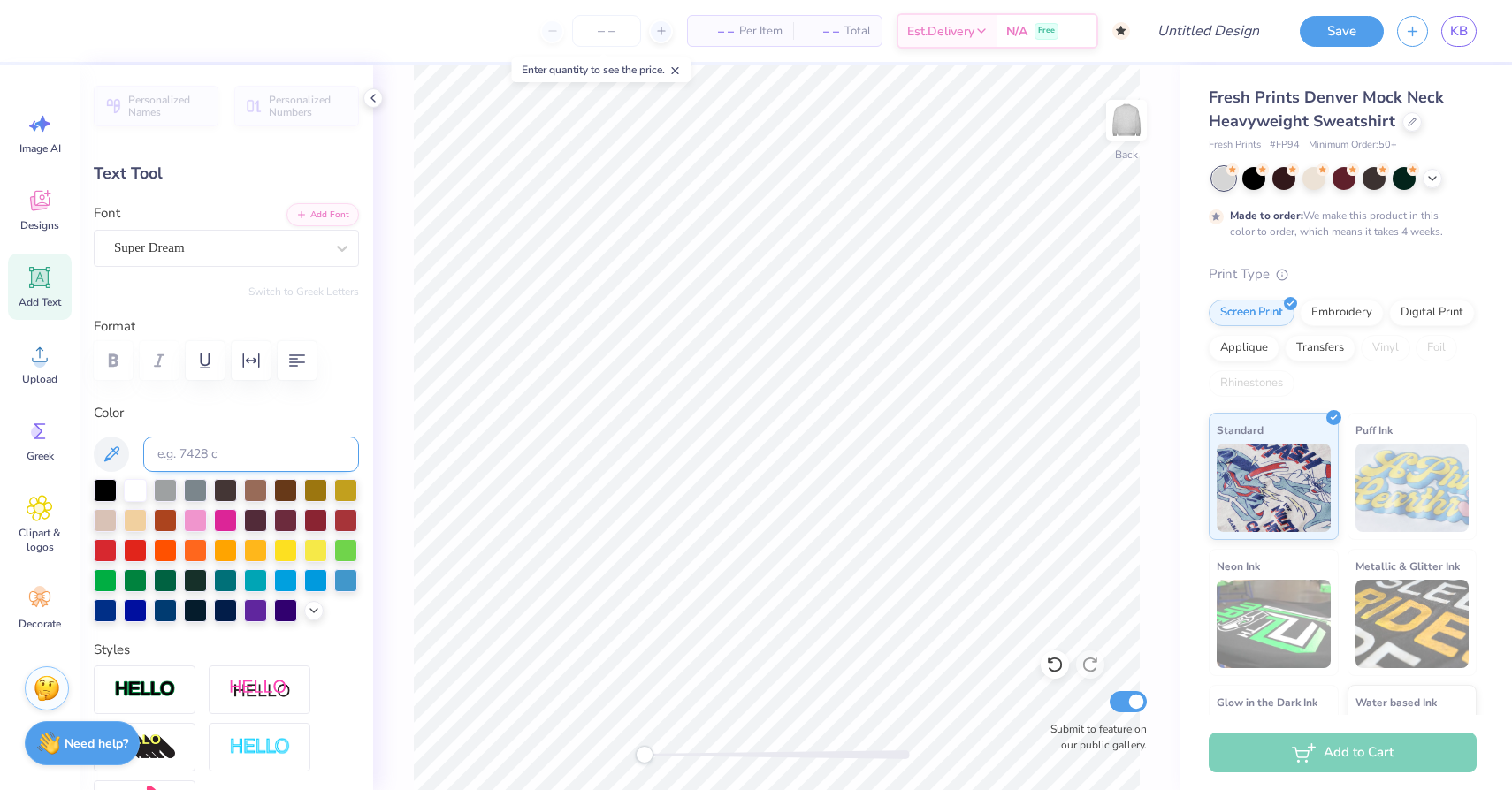
type textarea "est. 1981"
type input "9.94"
type input "1.70"
click at [261, 237] on div "Super Dream" at bounding box center [218, 248] width 214 height 28
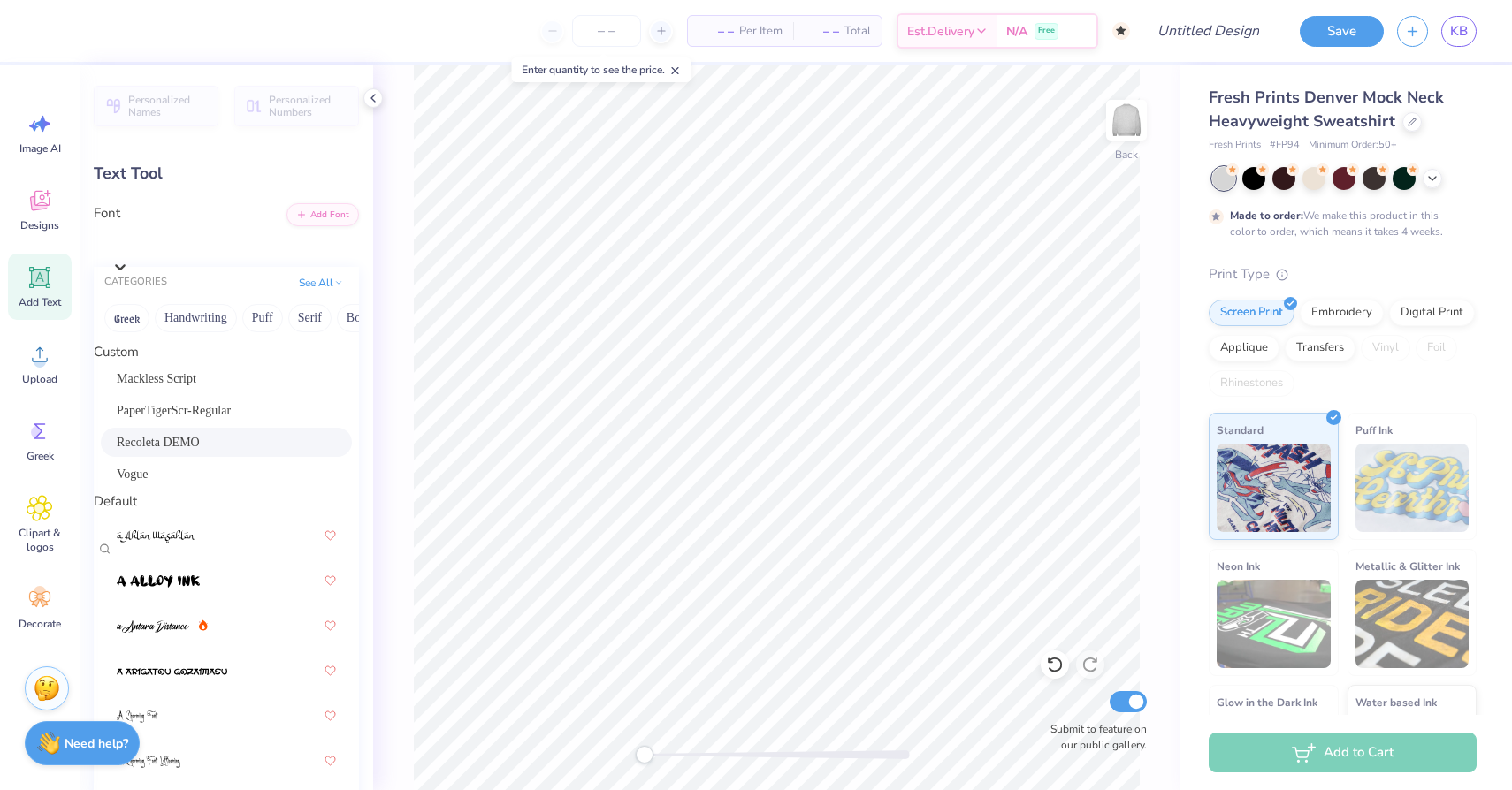
click at [214, 443] on div "Recoleta DEMO" at bounding box center [226, 442] width 219 height 19
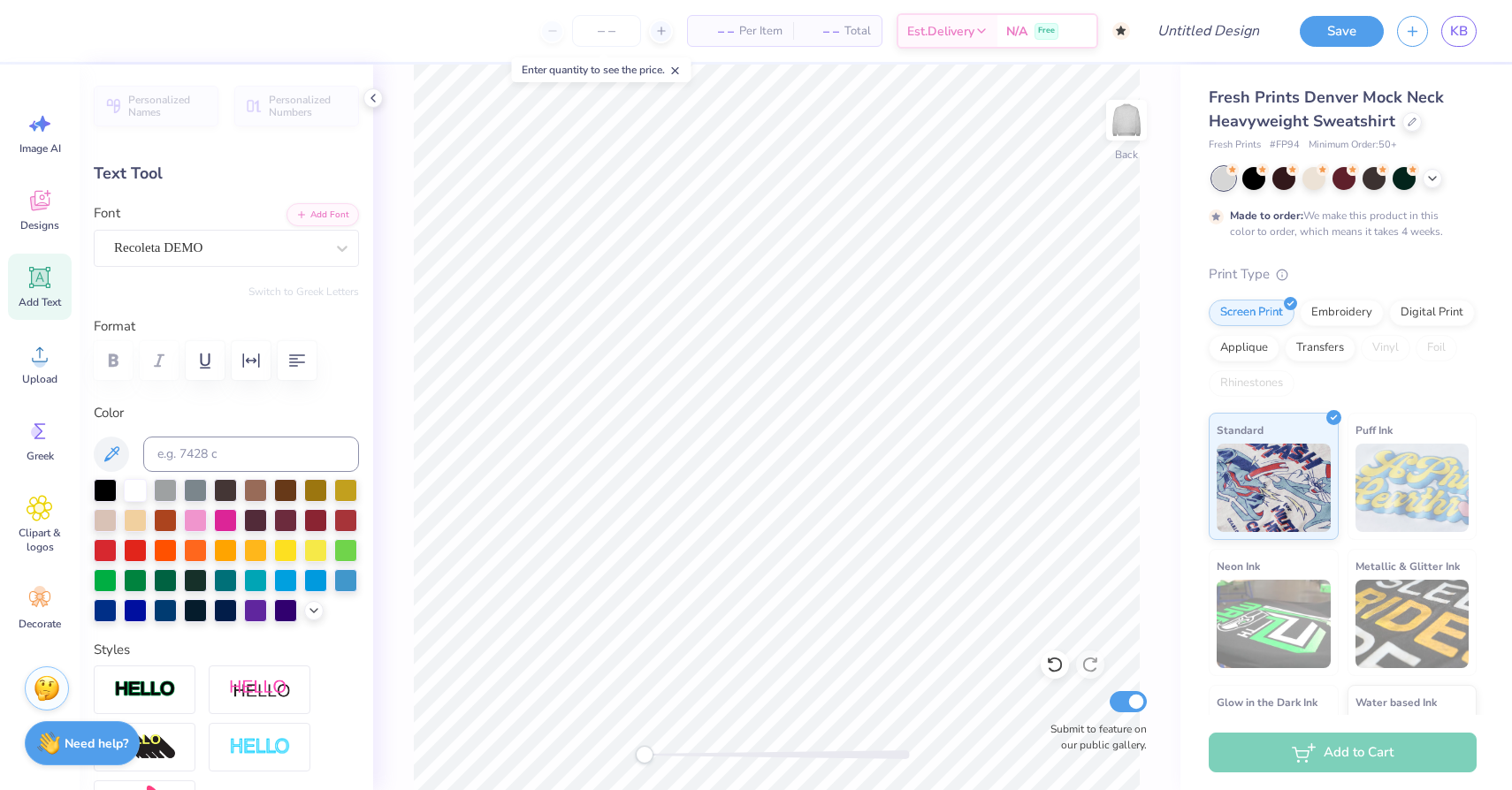
type input "2.77"
type input "0.59"
type input "9.12"
type textarea "Est. 1981"
type input "2.83"
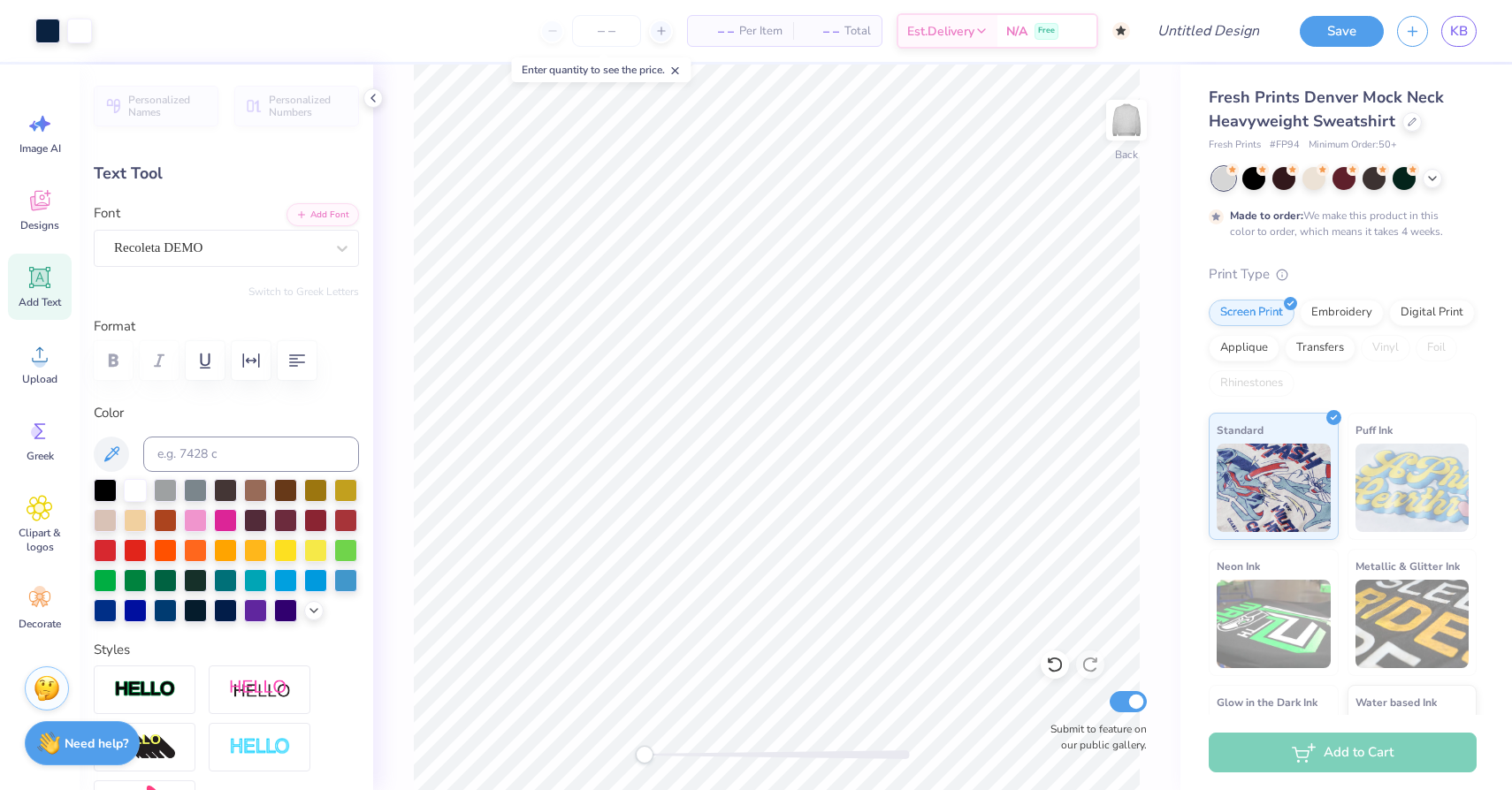
type input "7.11"
type input "2.47"
type input "0.51"
click at [597, 42] on input "number" at bounding box center [606, 31] width 69 height 32
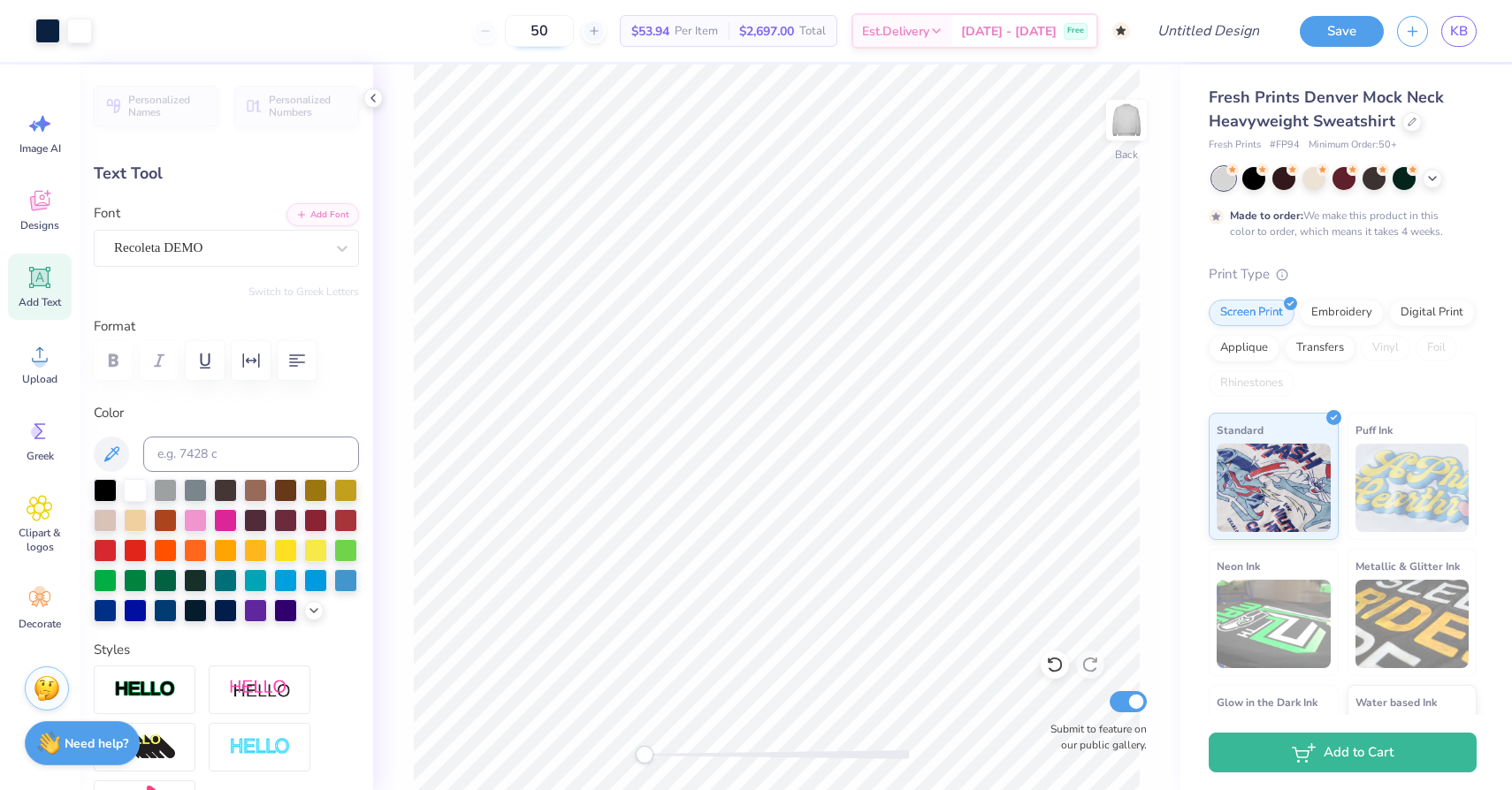
click at [573, 33] on input "50" at bounding box center [539, 31] width 69 height 32
type input "5"
click at [563, 31] on input "100" at bounding box center [539, 31] width 69 height 32
type input "50"
click at [539, 116] on body "Art colors 50 $52.33 Per Item $5,233.00 Total Est. Delivery [DATE] - [DATE] Fre…" at bounding box center [756, 395] width 1512 height 790
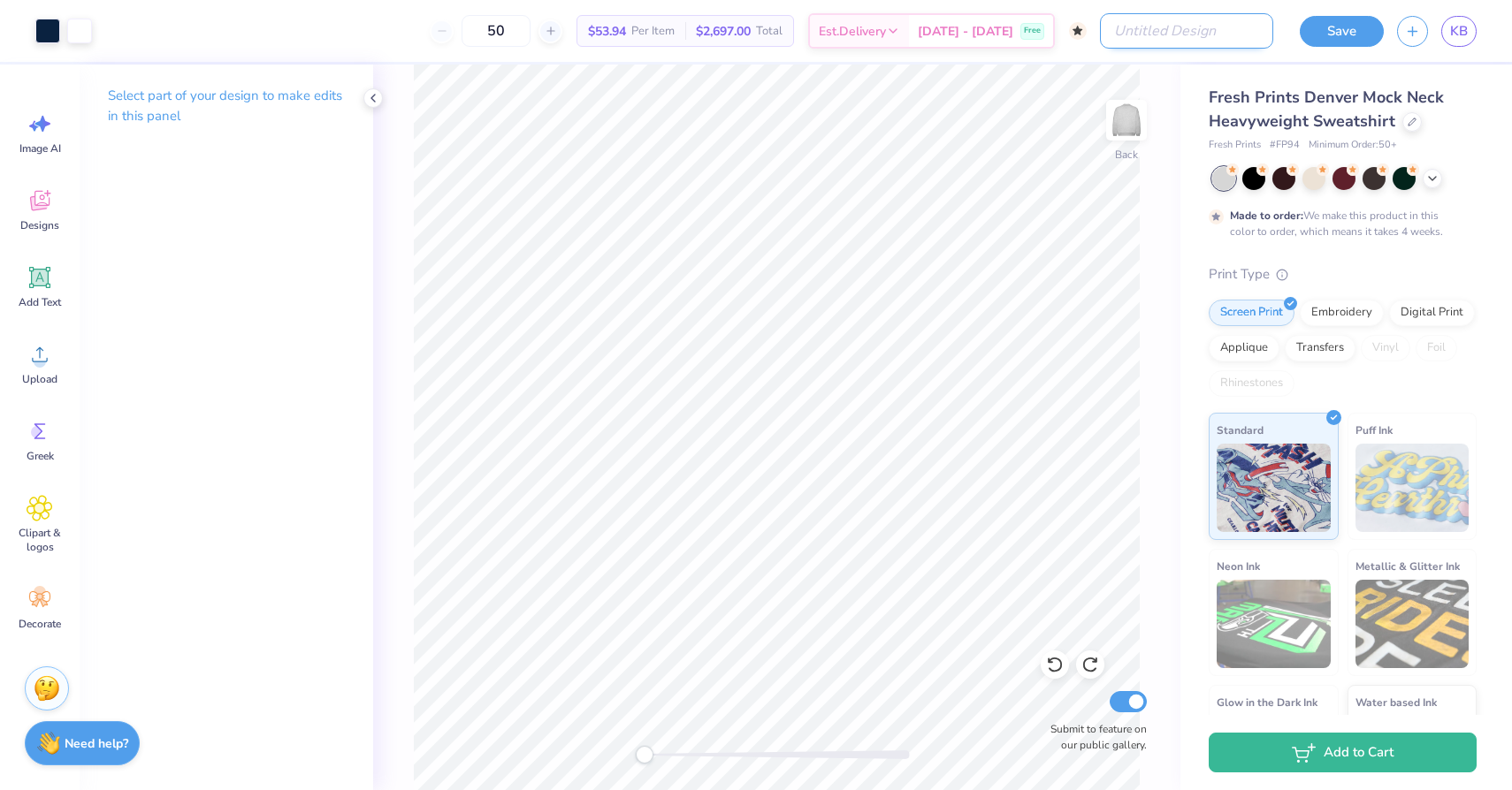
click at [1238, 34] on input "Design Title" at bounding box center [1186, 30] width 173 height 35
type input "Mockneck navy and grey"
click at [1140, 224] on div "Back Submit to feature on our public gallery." at bounding box center [777, 427] width 807 height 725
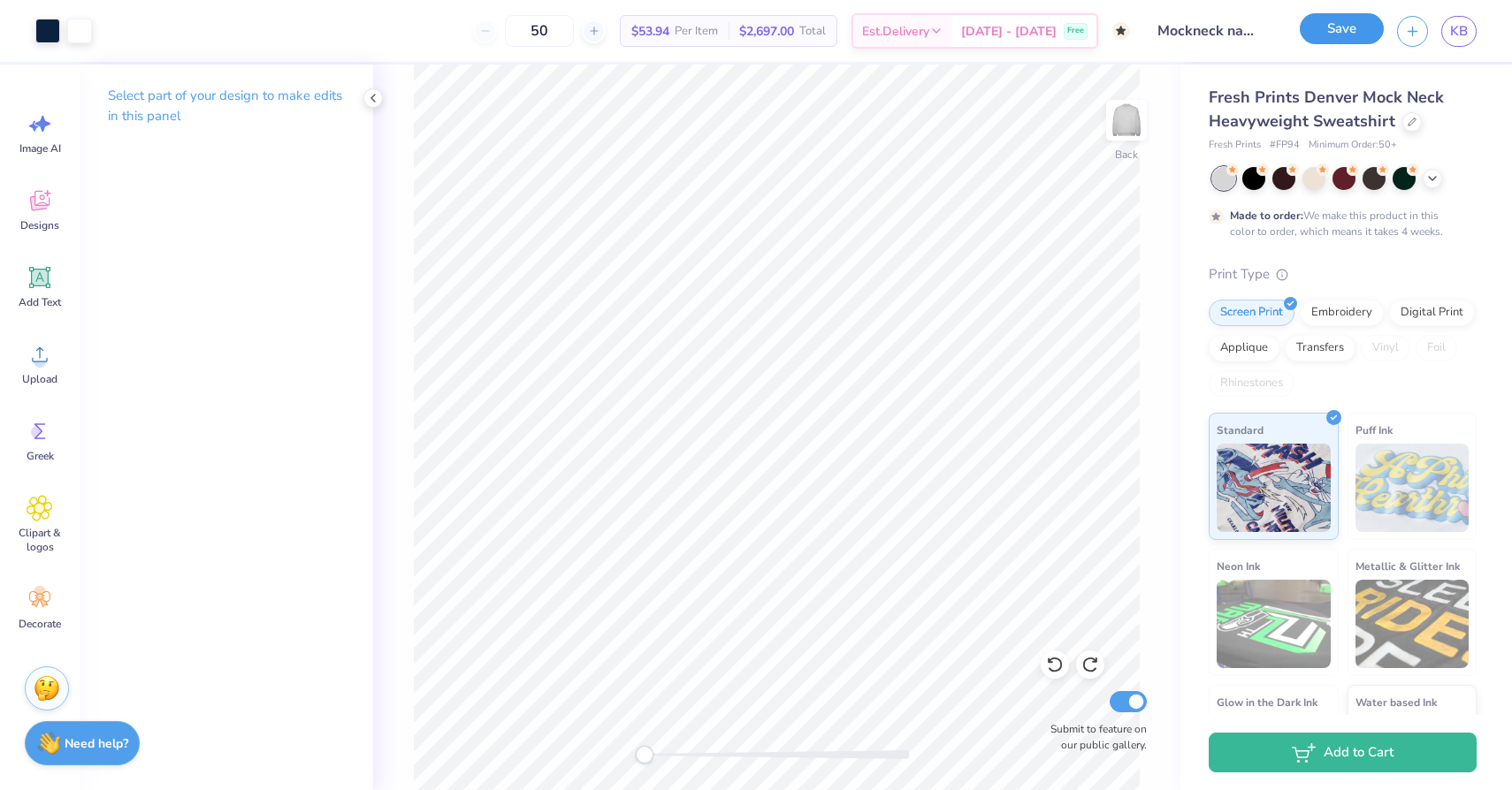
click at [1344, 44] on button "Save" at bounding box center [1341, 28] width 84 height 31
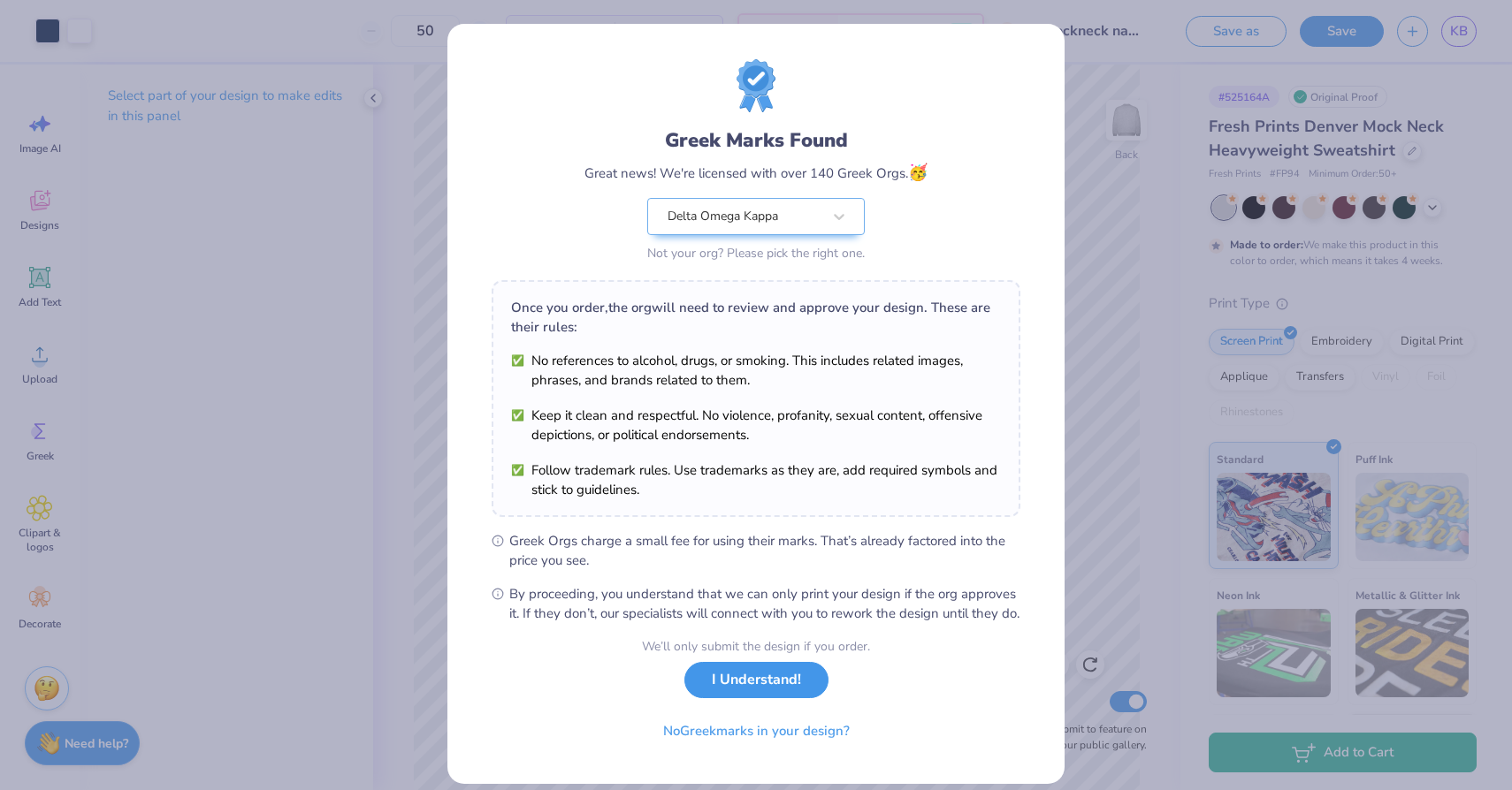
click at [792, 698] on button "I Understand!" at bounding box center [756, 680] width 144 height 36
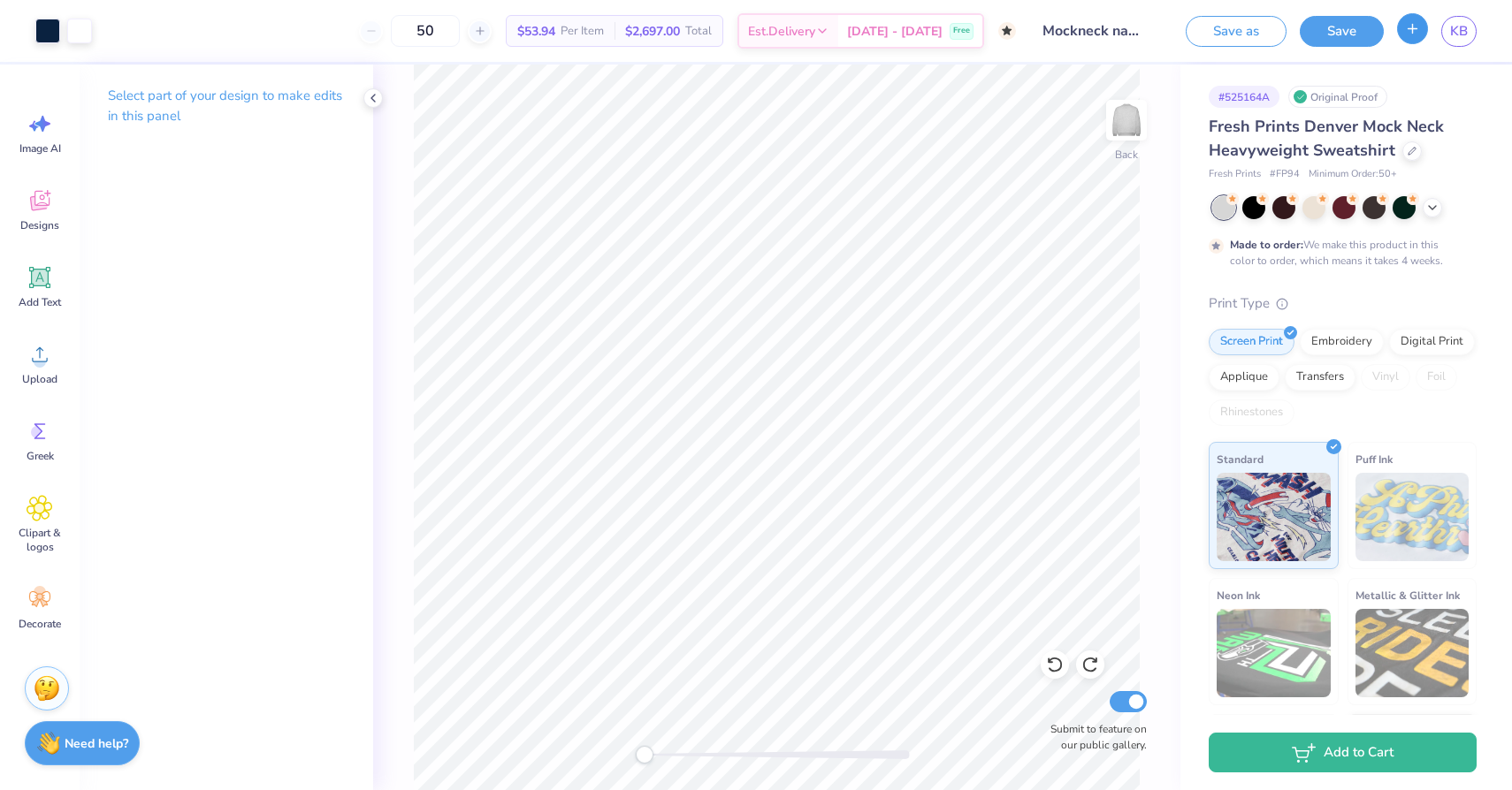
click at [1419, 33] on icon "button" at bounding box center [1412, 28] width 15 height 15
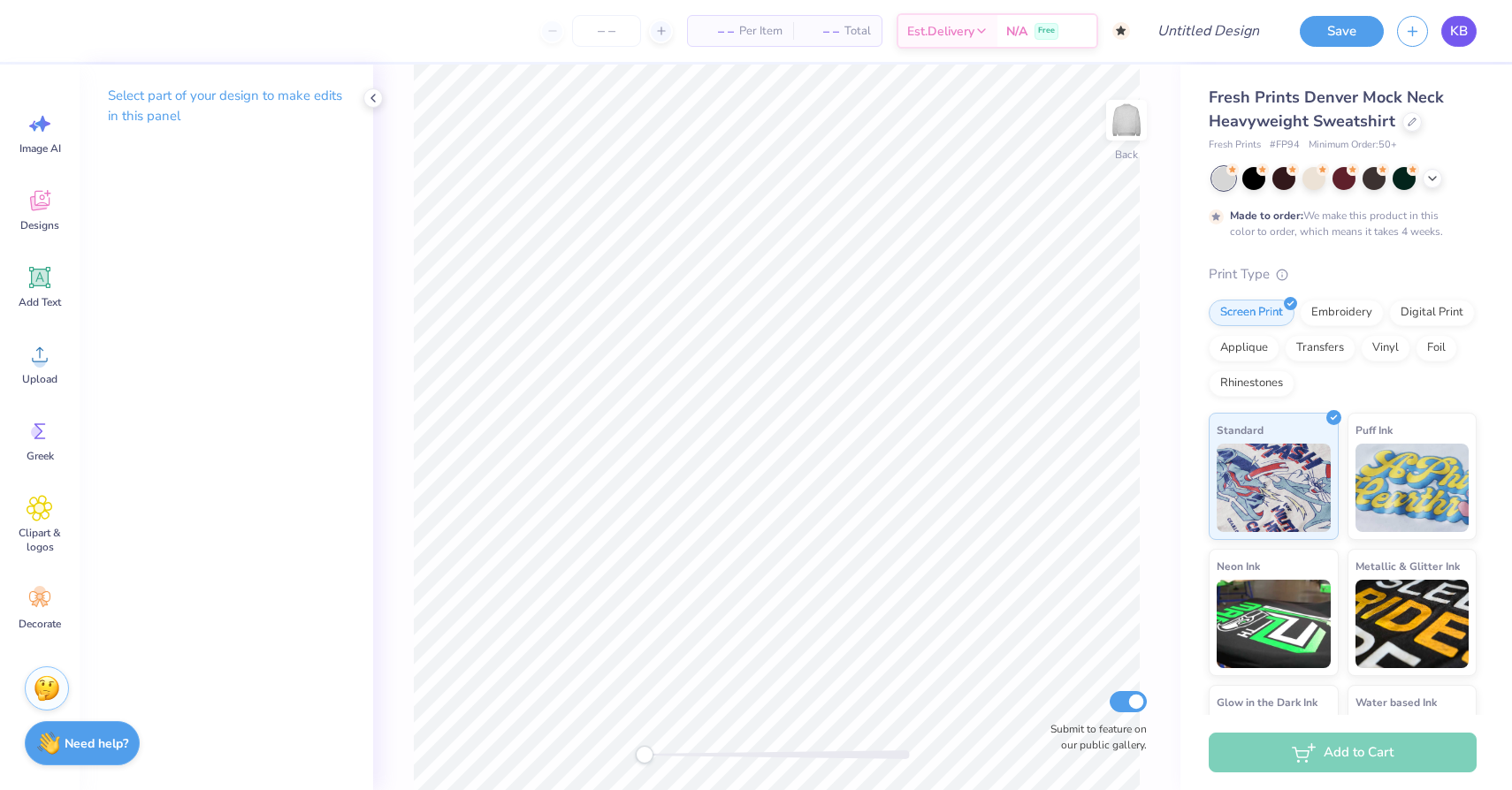
click at [1464, 38] on span "KB" at bounding box center [1459, 30] width 18 height 20
